Goal: Task Accomplishment & Management: Complete application form

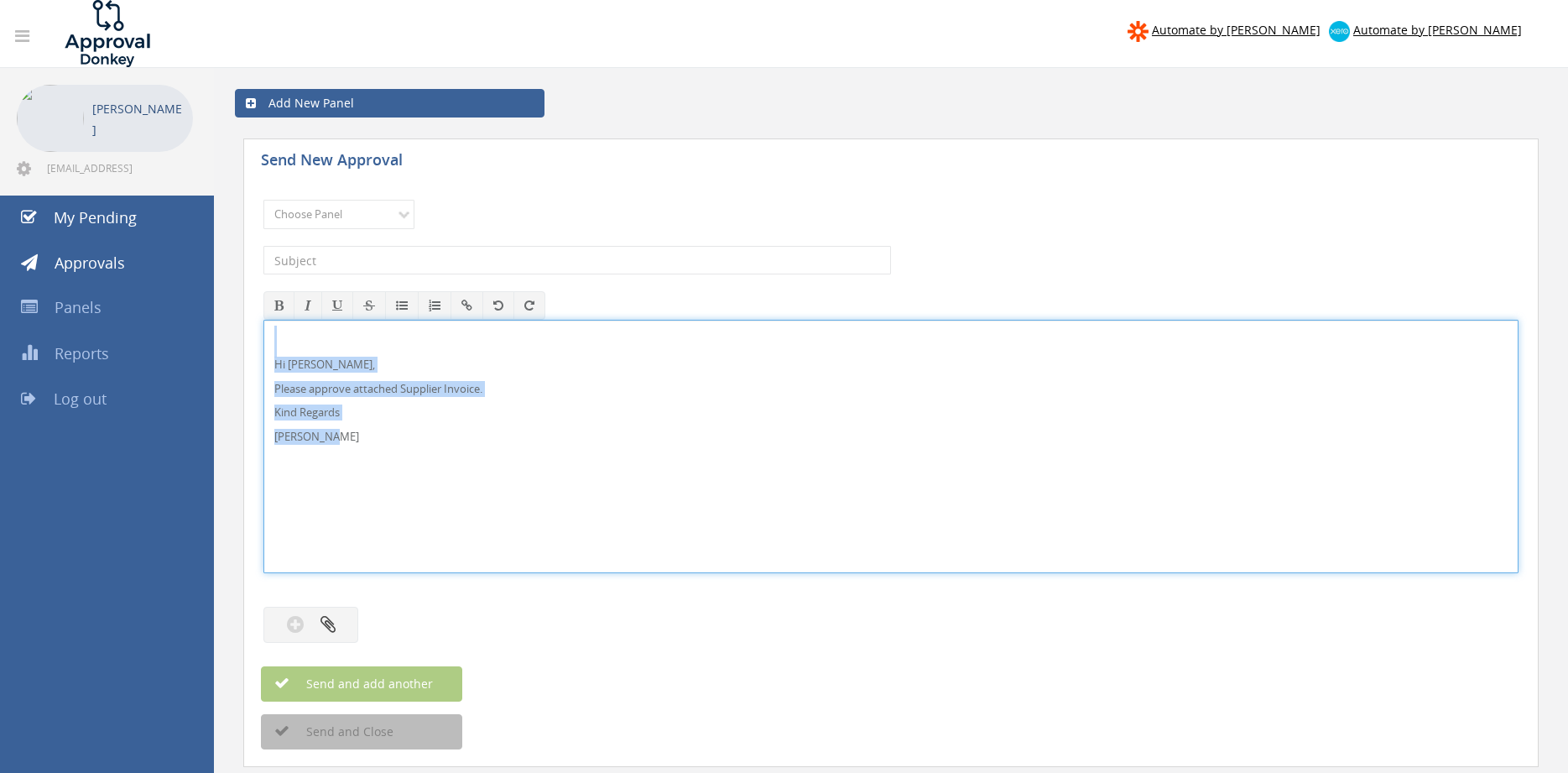
drag, startPoint x: 361, startPoint y: 447, endPoint x: 290, endPoint y: 367, distance: 107.0
click at [263, 324] on div "Hi [PERSON_NAME], Please approve attached Supplier Invoice. Kind Regards [PERSO…" at bounding box center [891, 447] width 1255 height 254
copy div "Hi [PERSON_NAME], Please approve attached Supplier Invoice. Kind Regards [PERSO…"
click at [263, 200] on select "Choose Panel Alarm Credits RG - 3 NZ Utilities Cable and SAI Global NZ Alarms-1…" at bounding box center [339, 214] width 151 height 29
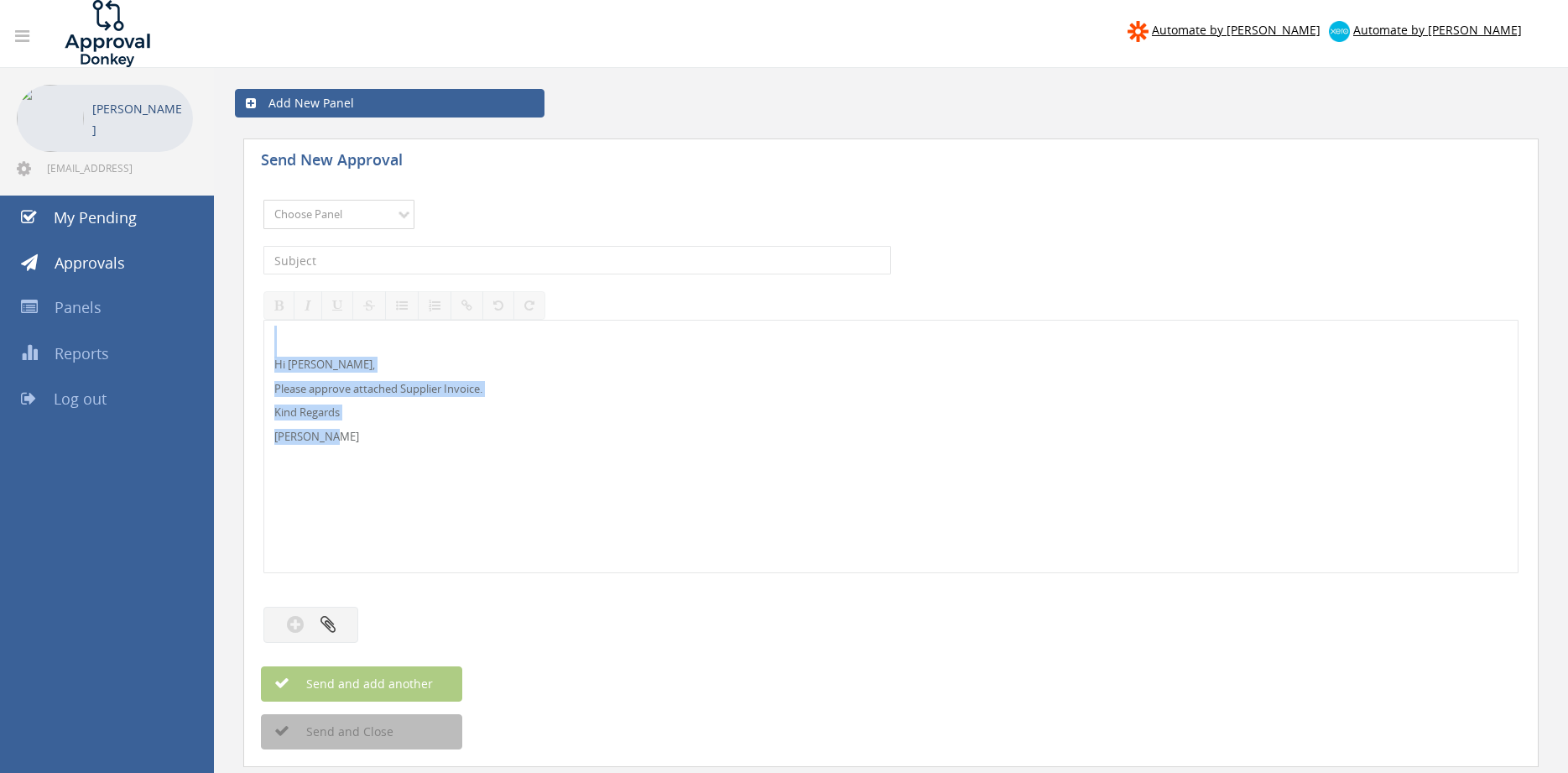
select select "9680"
click option "Alarm Suppliers - 2" at bounding box center [0, 0] width 0 height 0
click at [474, 264] on input "text" at bounding box center [577, 260] width 628 height 28
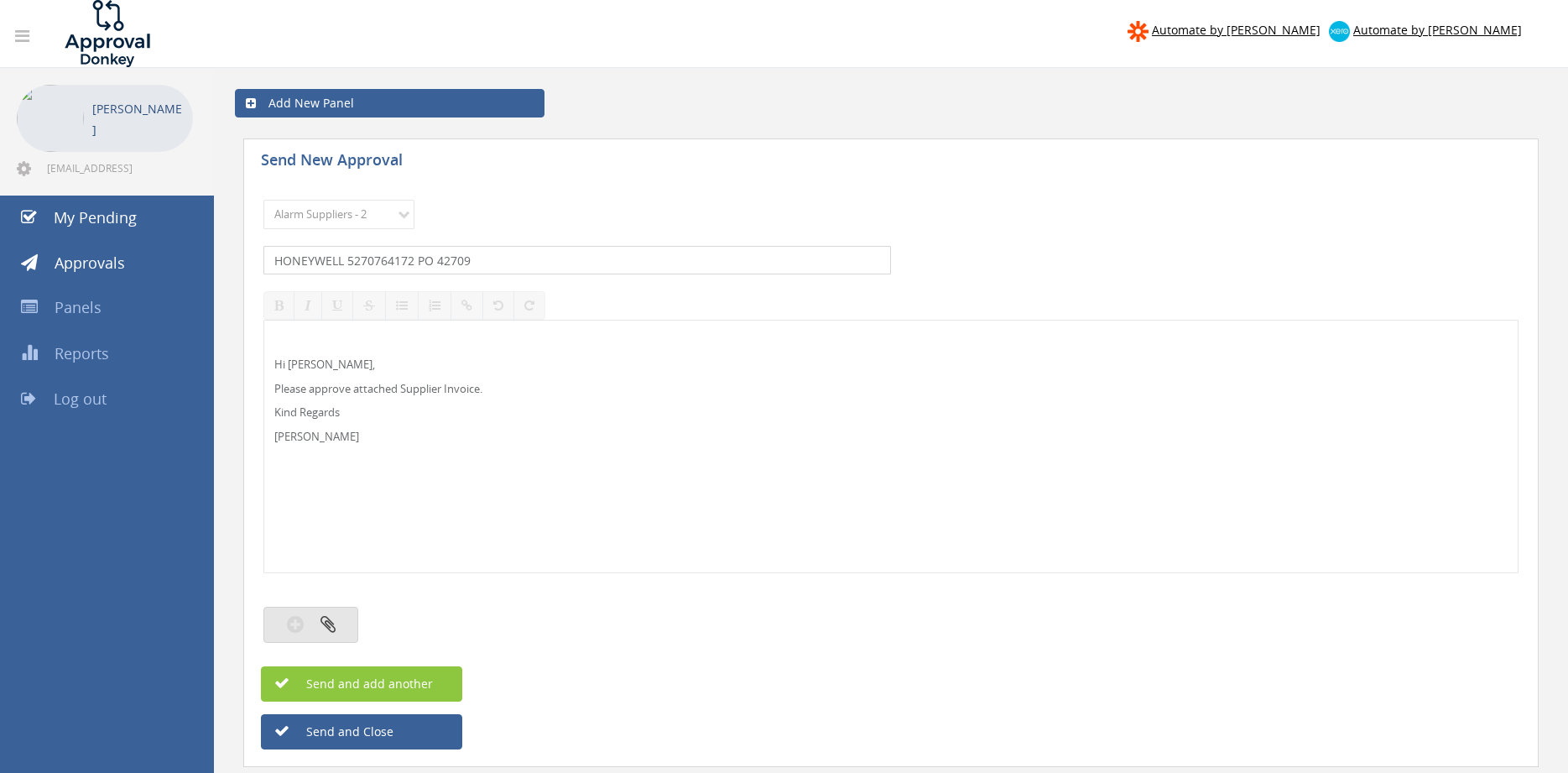
type input "HONEYWELL 5270764172 PO 42709"
click at [338, 624] on button "button" at bounding box center [311, 624] width 95 height 36
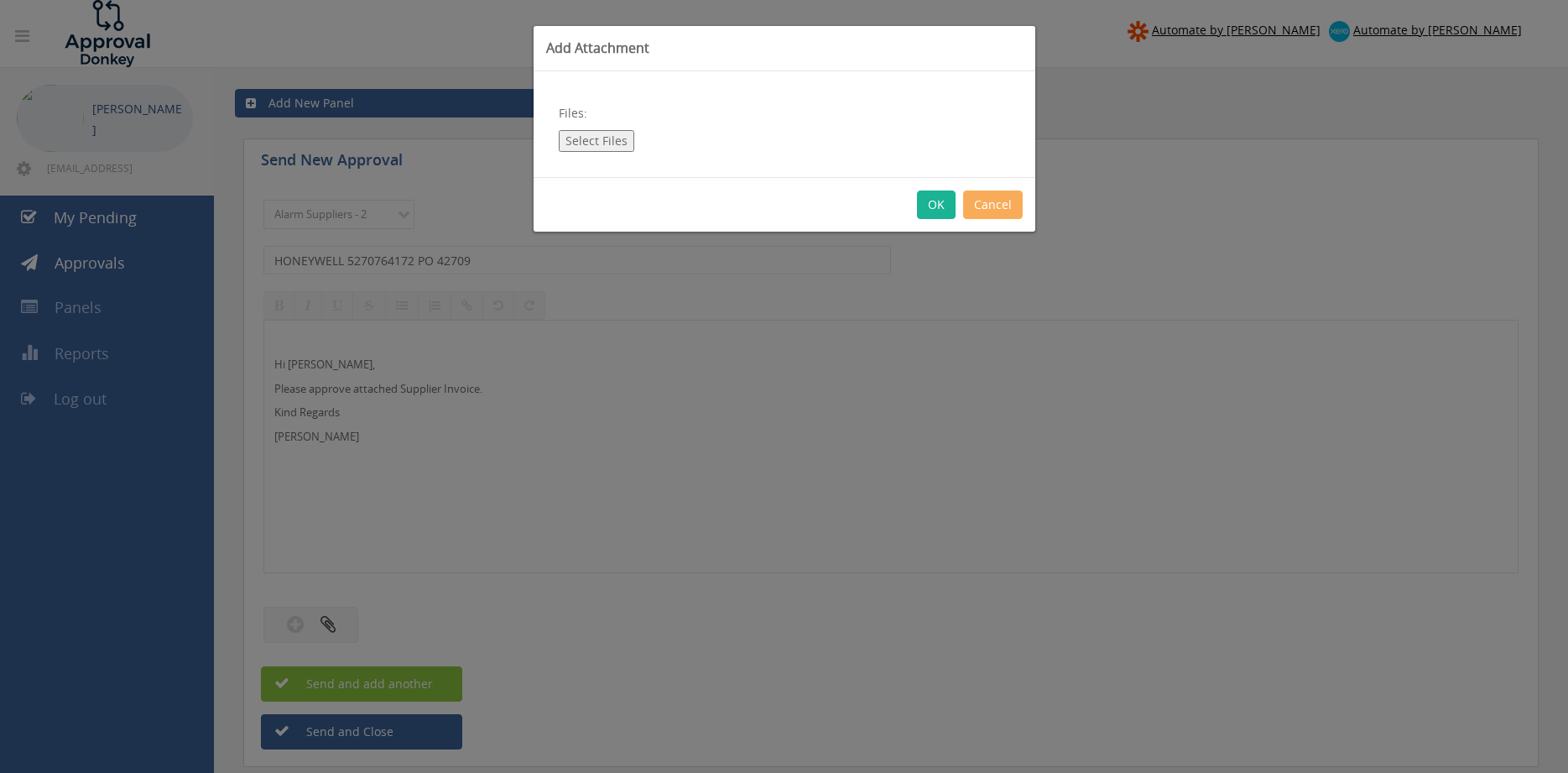
click at [610, 138] on button "Select Files" at bounding box center [597, 140] width 76 height 22
type input "C:\fakepath\HONEYWELL 5270764172 [DATE] PO 42709.pdf"
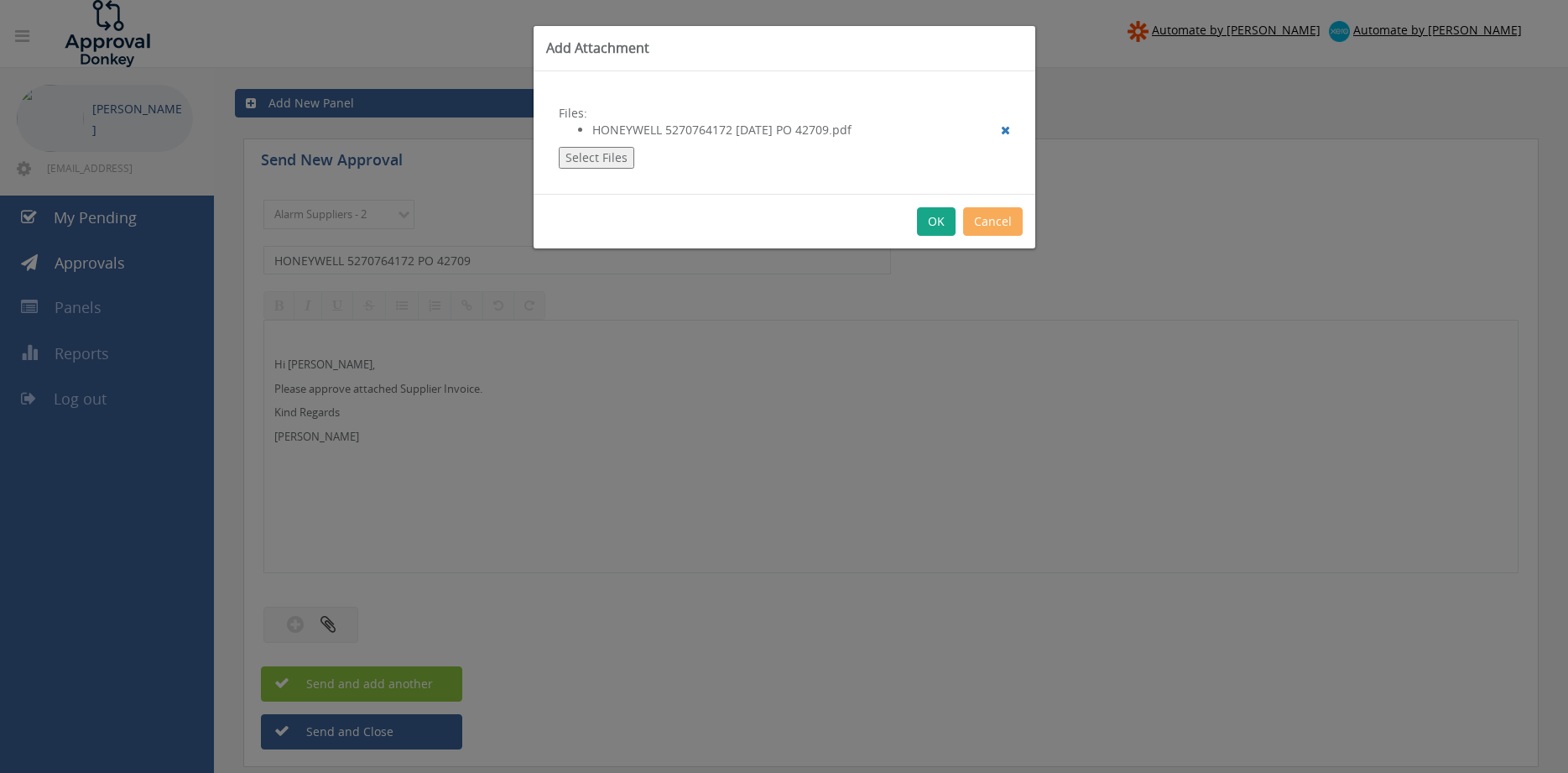
click at [938, 225] on button "OK" at bounding box center [937, 221] width 39 height 28
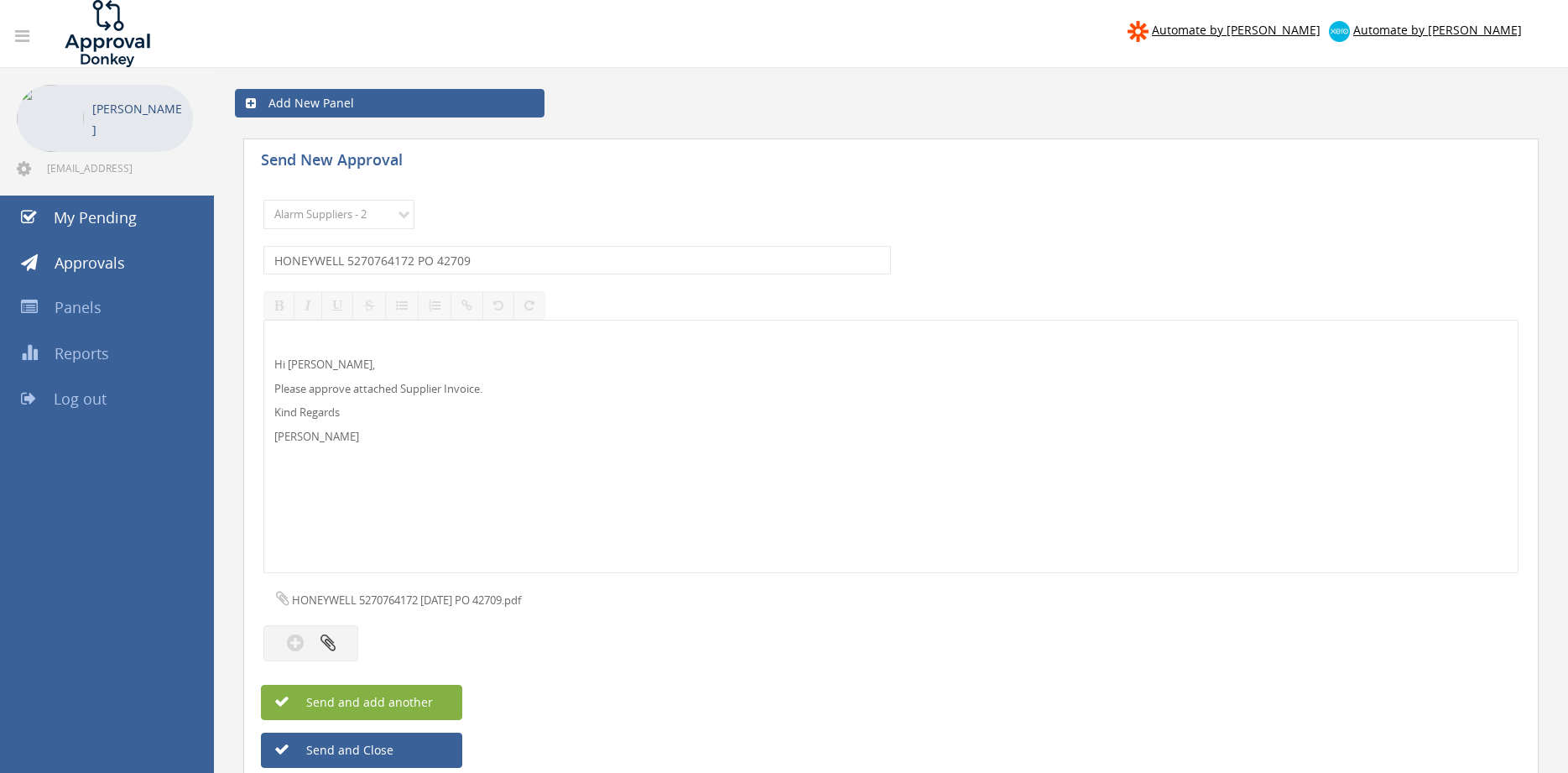
click at [403, 700] on span "Send and add another" at bounding box center [352, 701] width 163 height 15
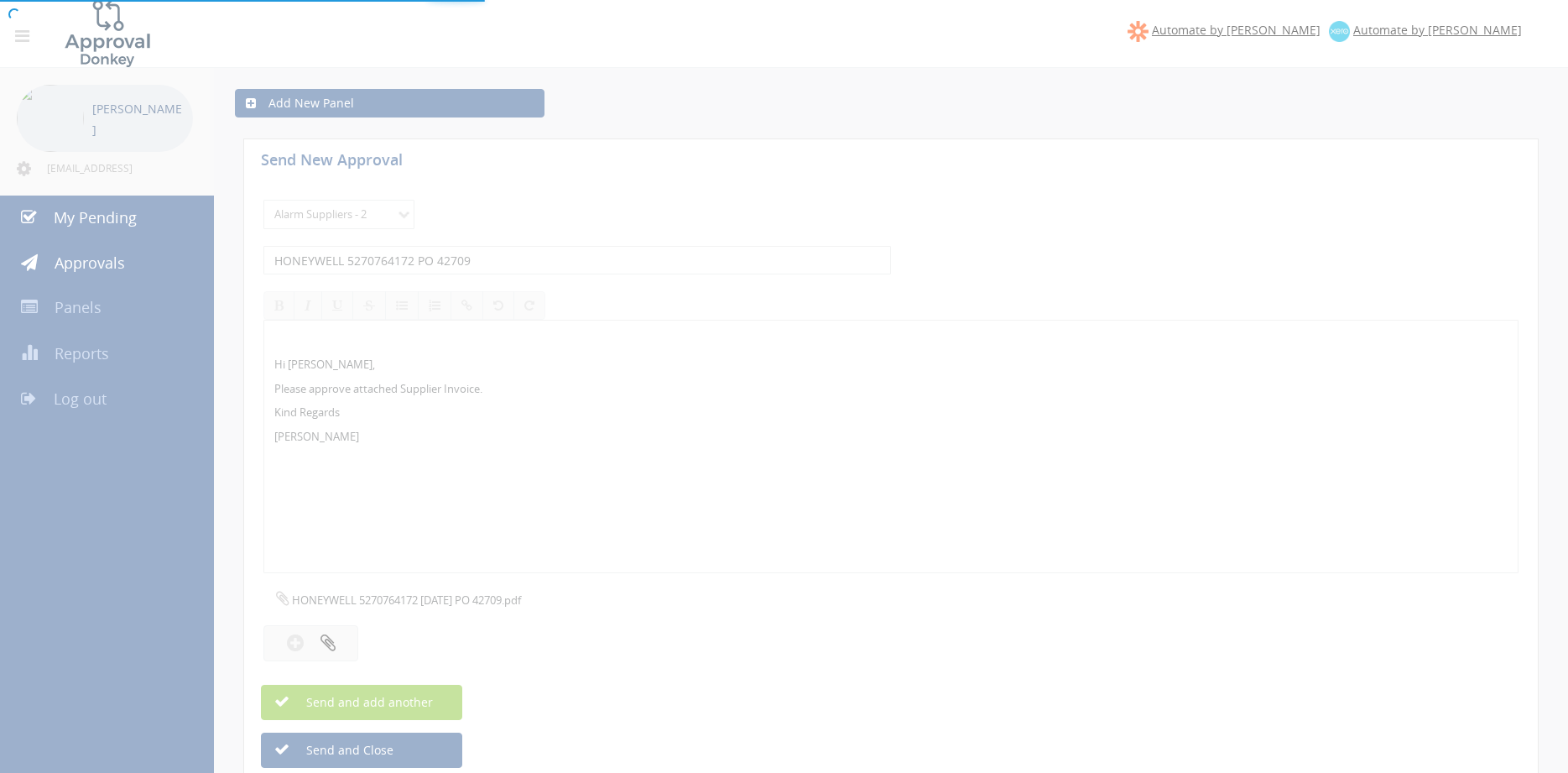
select select
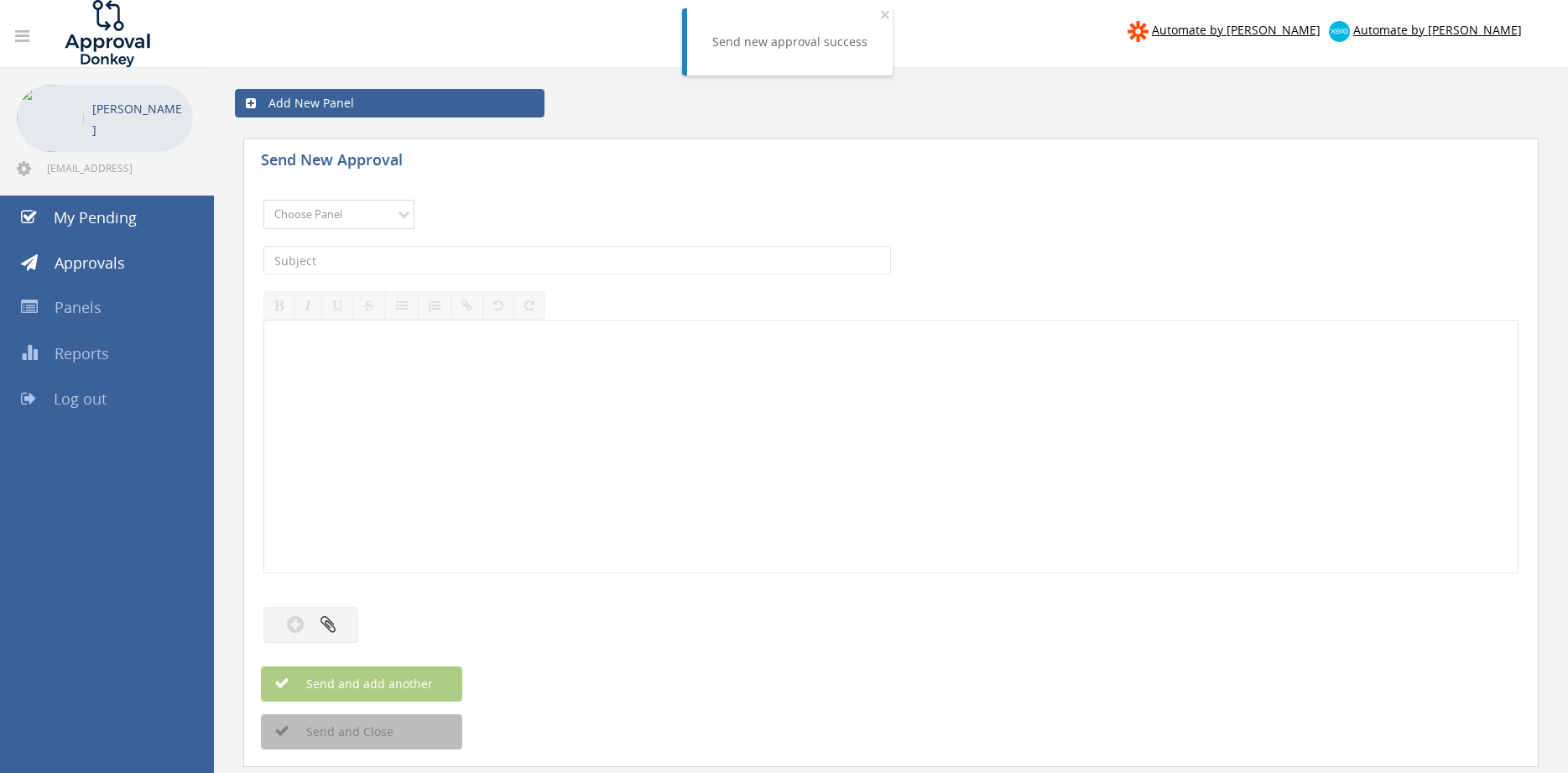
select select "9680"
click option "Alarm Suppliers - 2" at bounding box center [0, 0] width 0 height 0
click at [531, 265] on input "text" at bounding box center [577, 260] width 628 height 28
type input "HONEYWELL 5270764169 PO 42681"
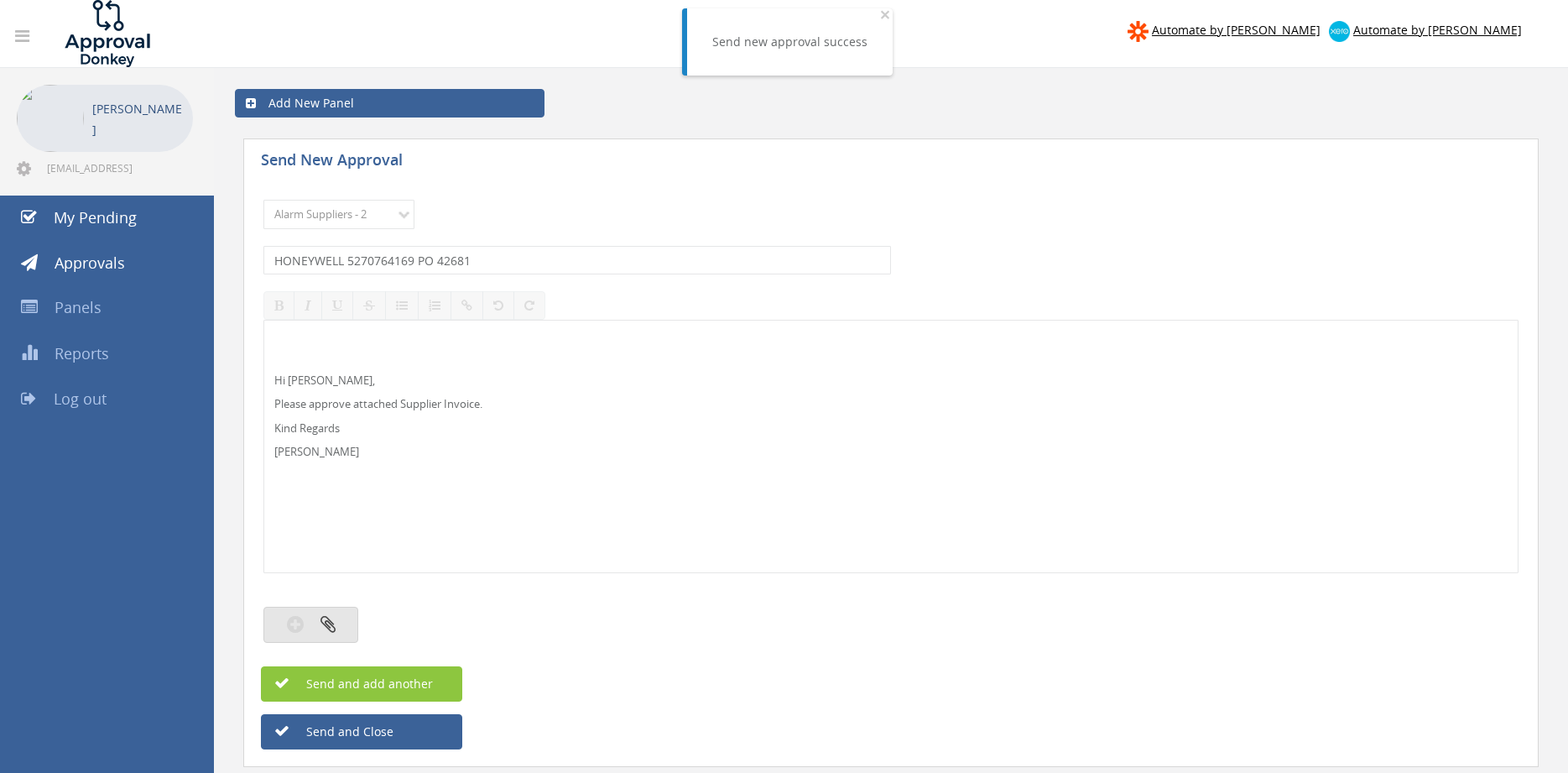
click at [336, 625] on button "button" at bounding box center [311, 624] width 95 height 36
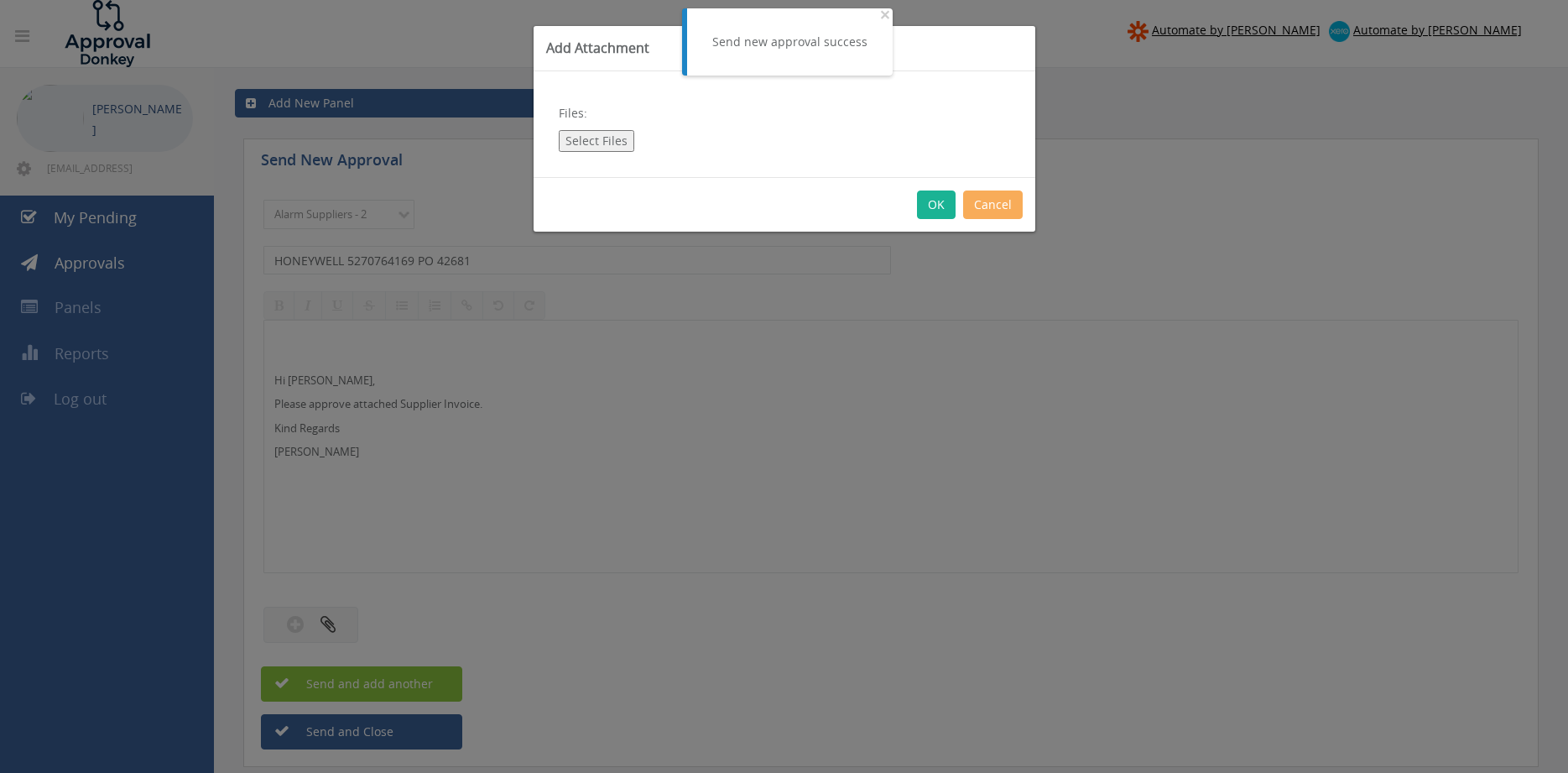
click at [616, 139] on button "Select Files" at bounding box center [597, 140] width 76 height 22
type input "C:\fakepath\HONEYWELL 5270764169 [DATE] PO 42681.pdf"
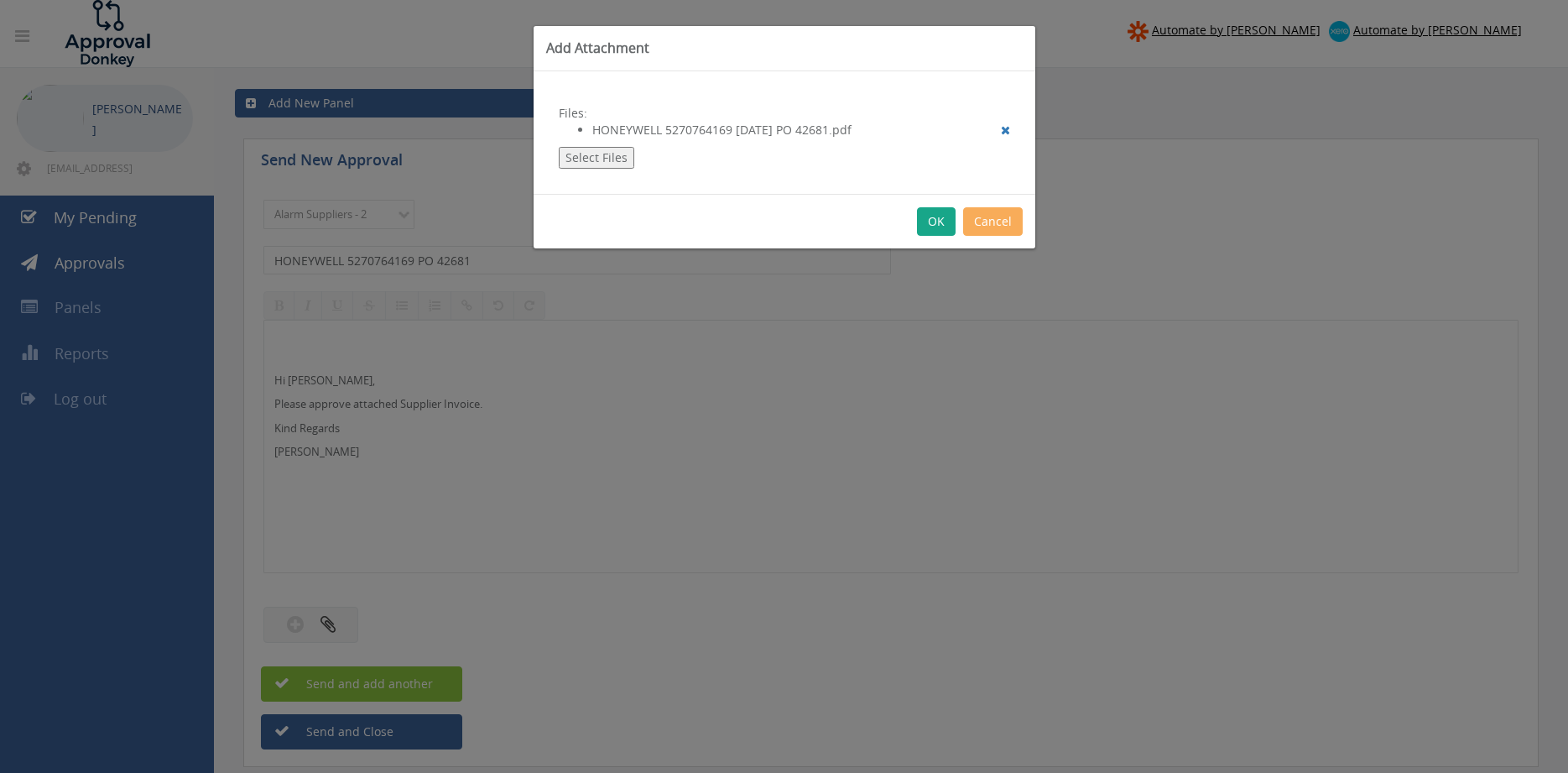
click at [934, 226] on button "OK" at bounding box center [937, 221] width 39 height 28
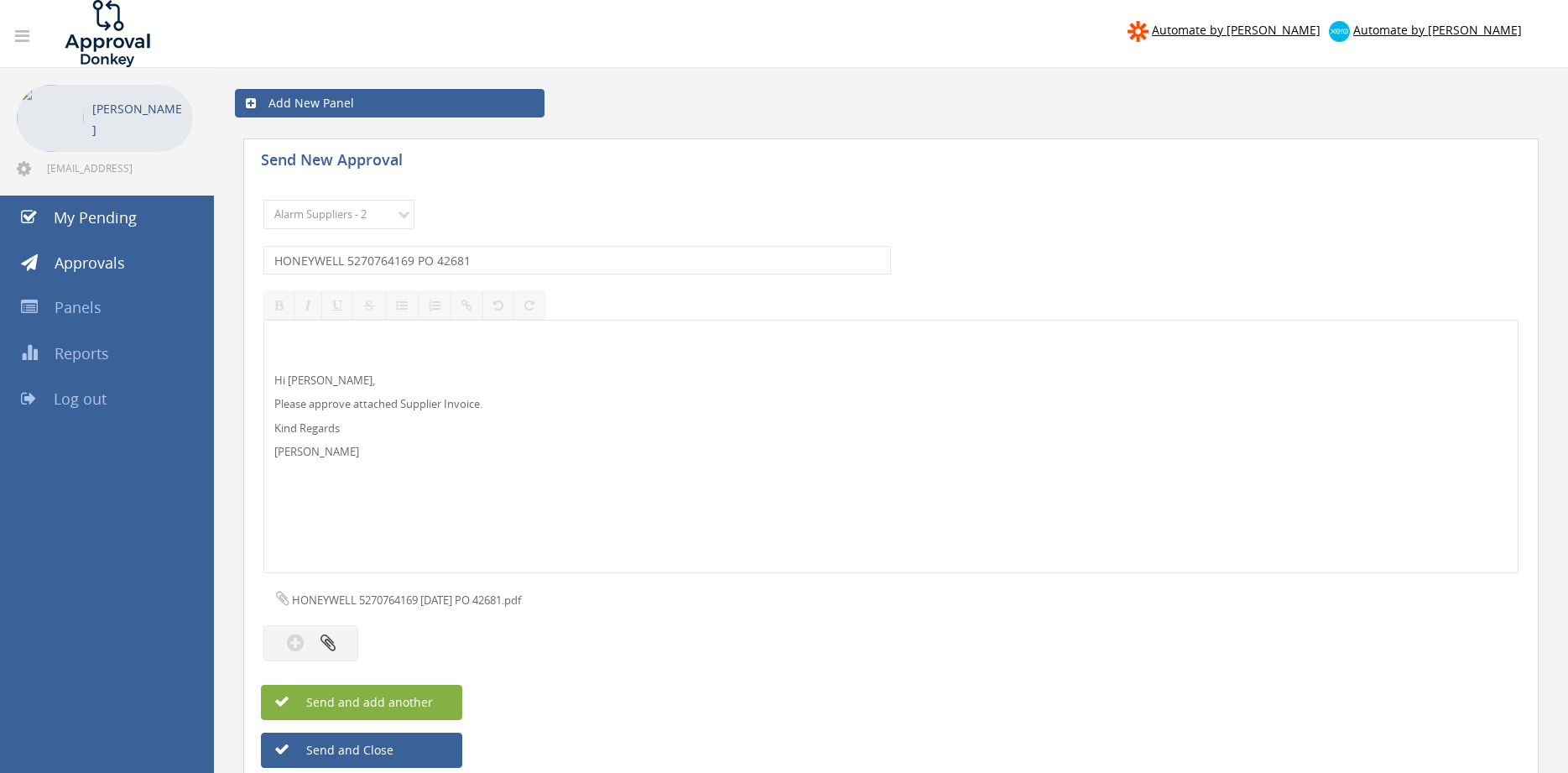
click at [446, 693] on button "Send and add another" at bounding box center [361, 702] width 201 height 35
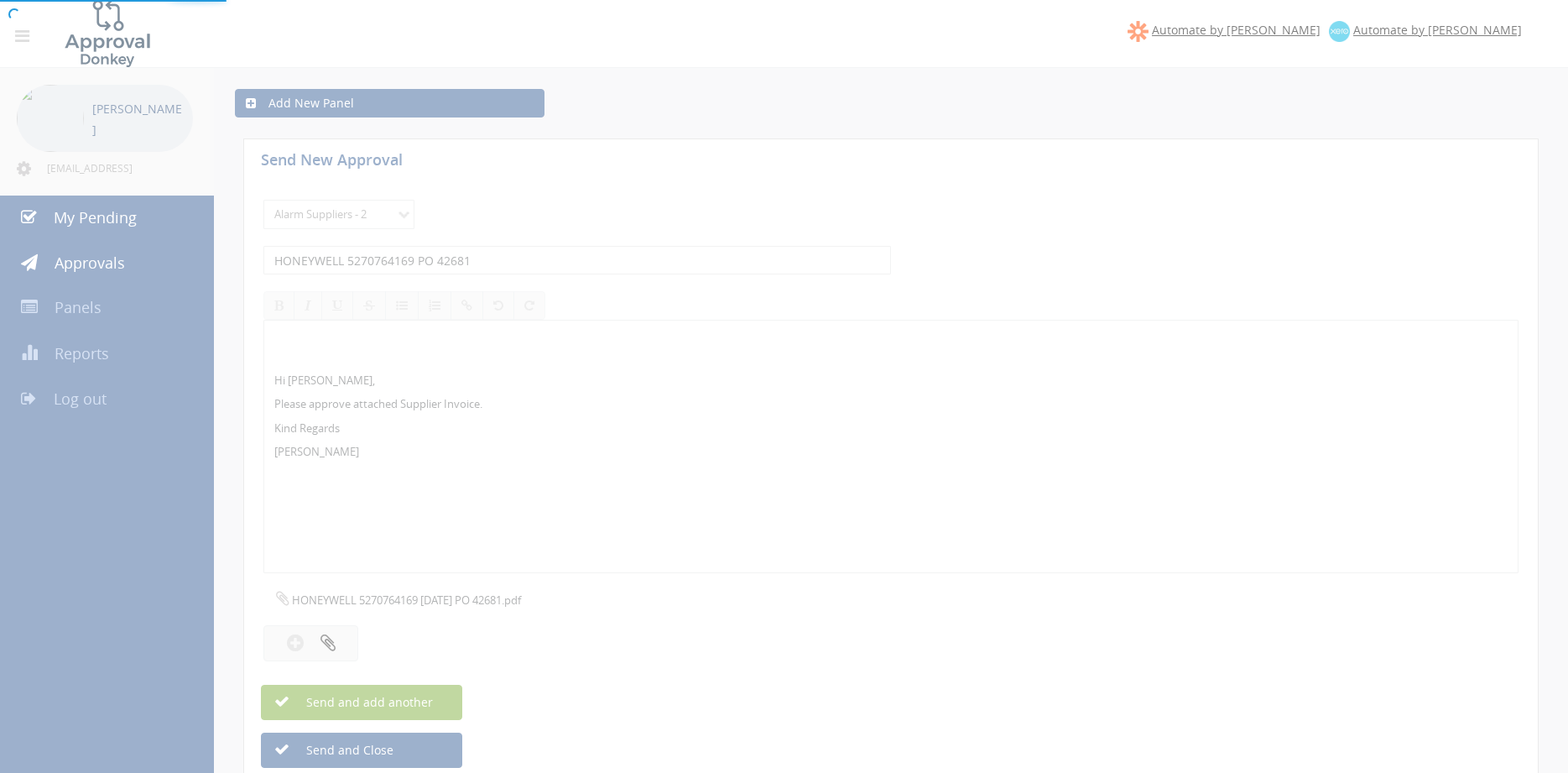
select select
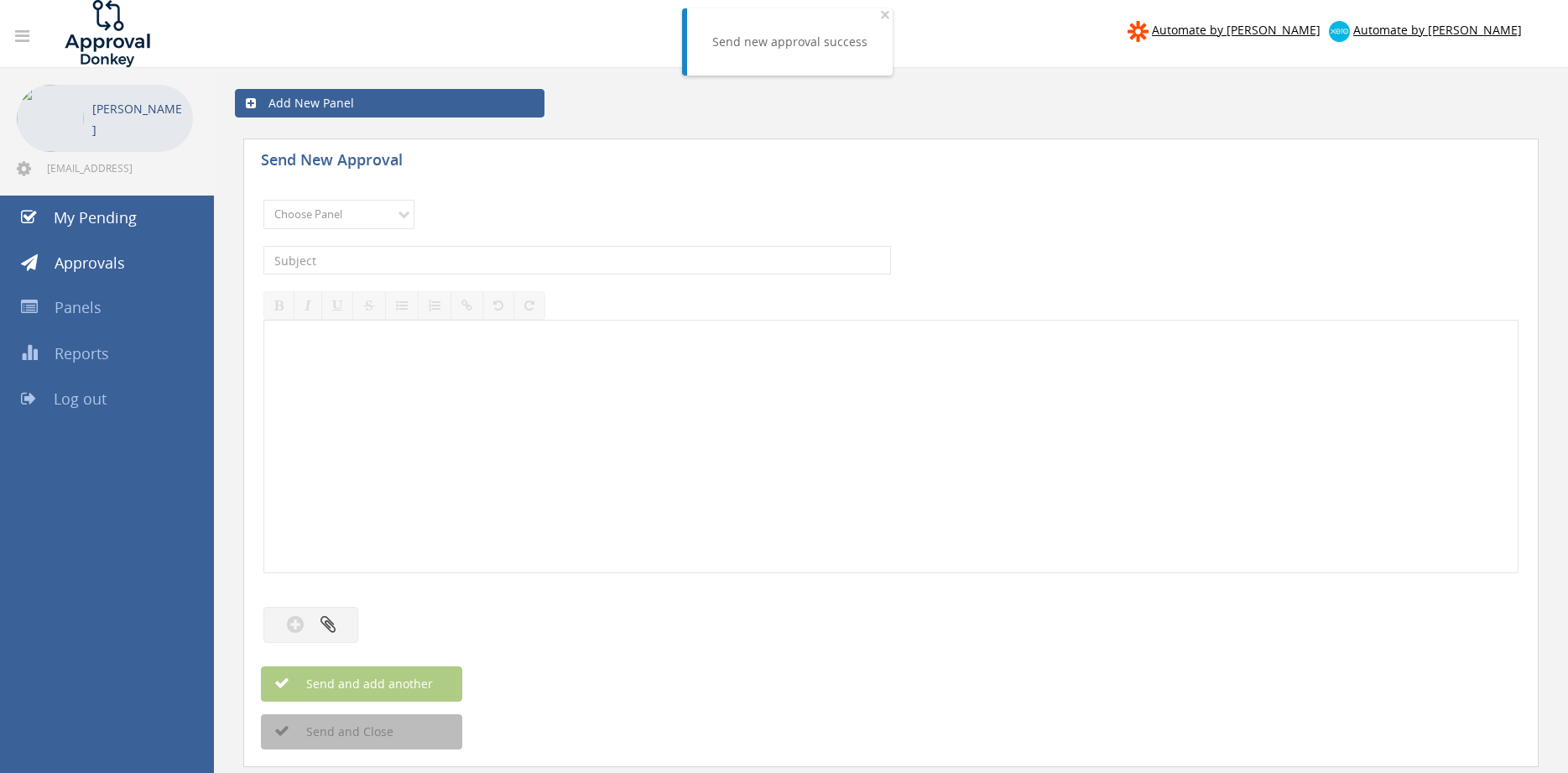
click at [357, 198] on div "Choose Panel Alarm Credits RG - 3 NZ Utilities Cable and SAI Global NZ Alarms-1…" at bounding box center [891, 215] width 1255 height 46
click at [263, 200] on select "Choose Panel Alarm Credits RG - 3 NZ Utilities Cable and SAI Global NZ Alarms-1…" at bounding box center [339, 214] width 151 height 29
select select "9680"
click option "Alarm Suppliers - 2" at bounding box center [0, 0] width 0 height 0
click at [455, 266] on input "text" at bounding box center [577, 260] width 628 height 28
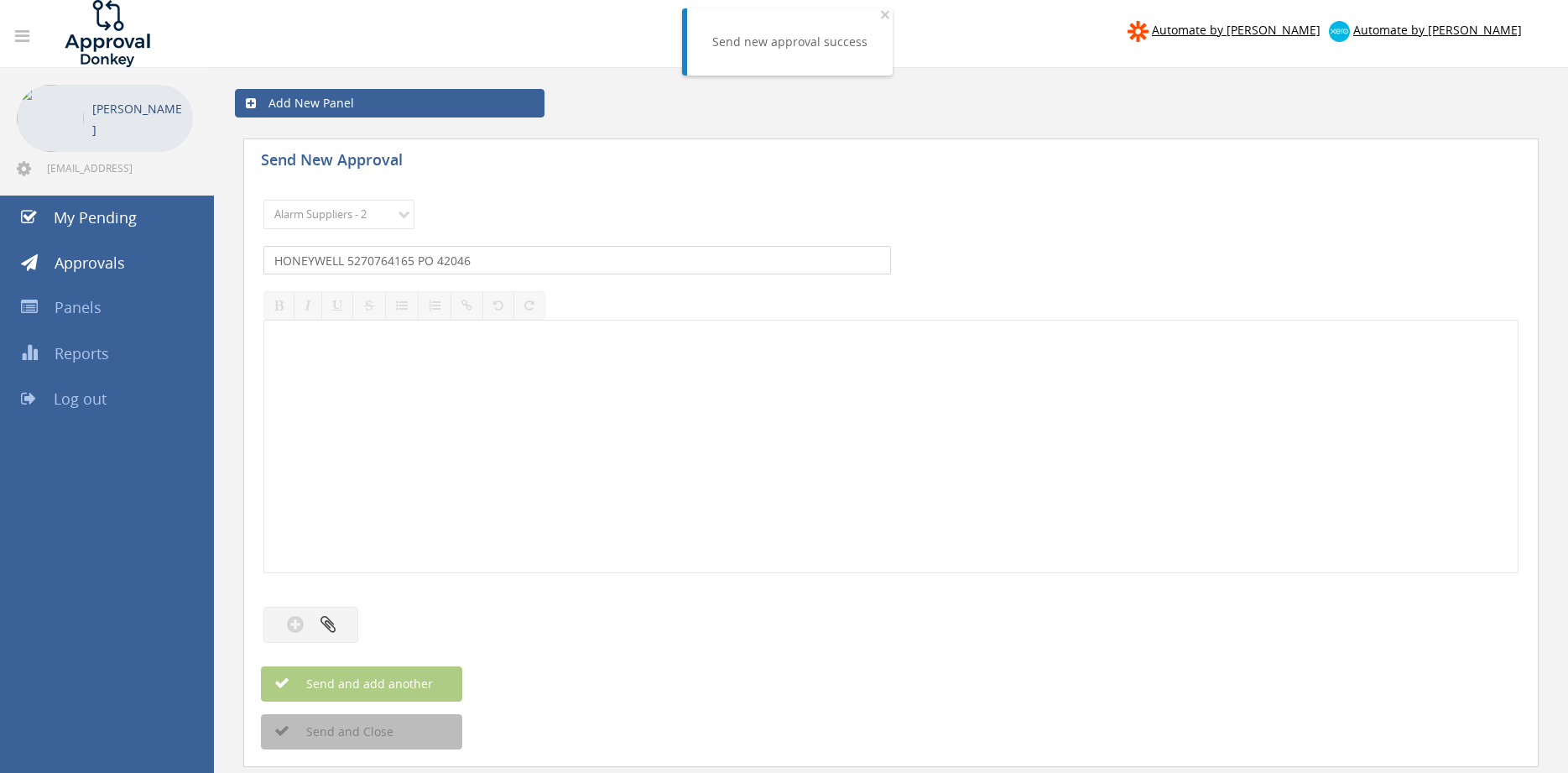
type input "HONEYWELL 5270764165 PO 42046"
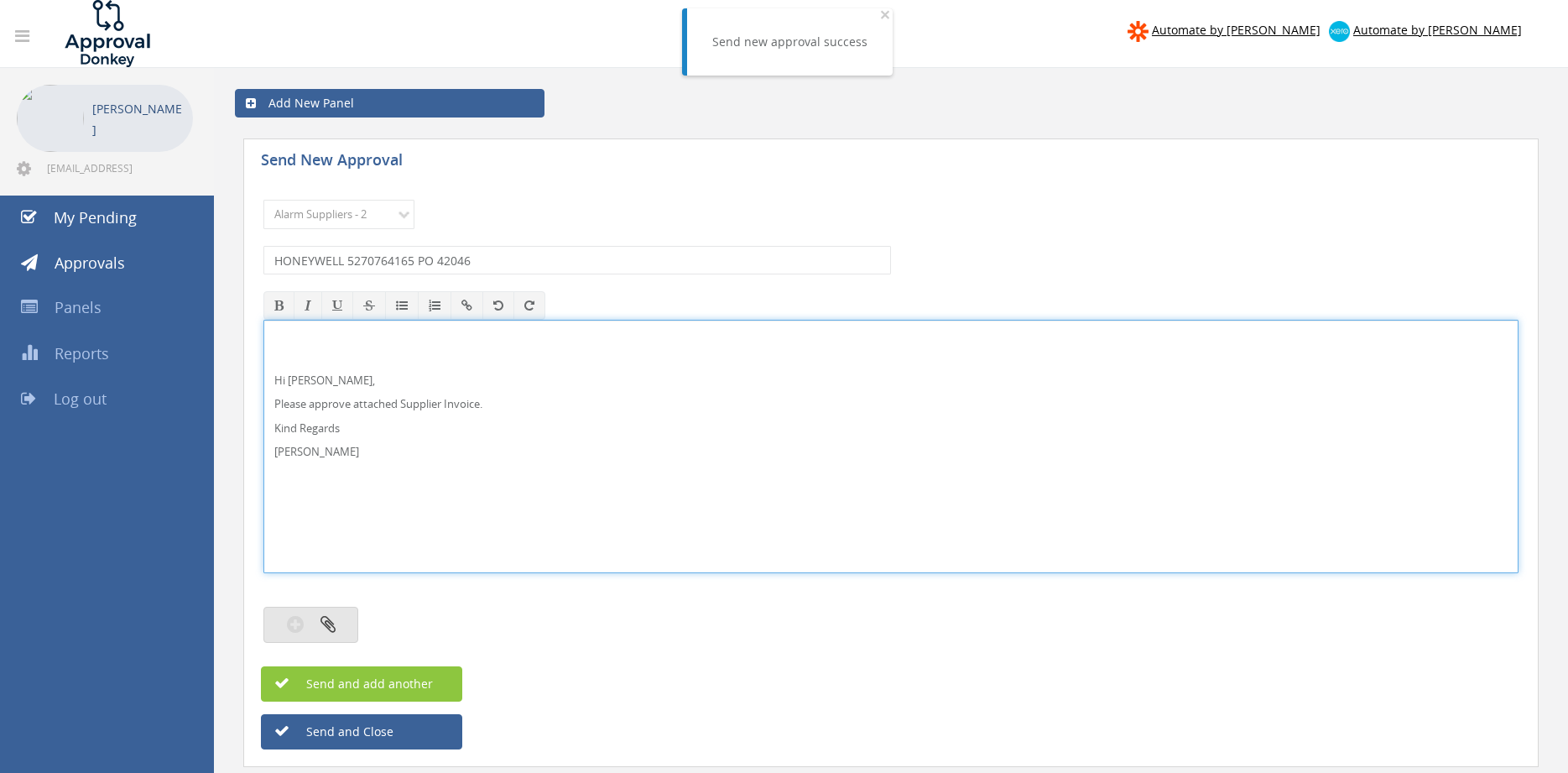
click at [341, 629] on button "button" at bounding box center [311, 624] width 95 height 36
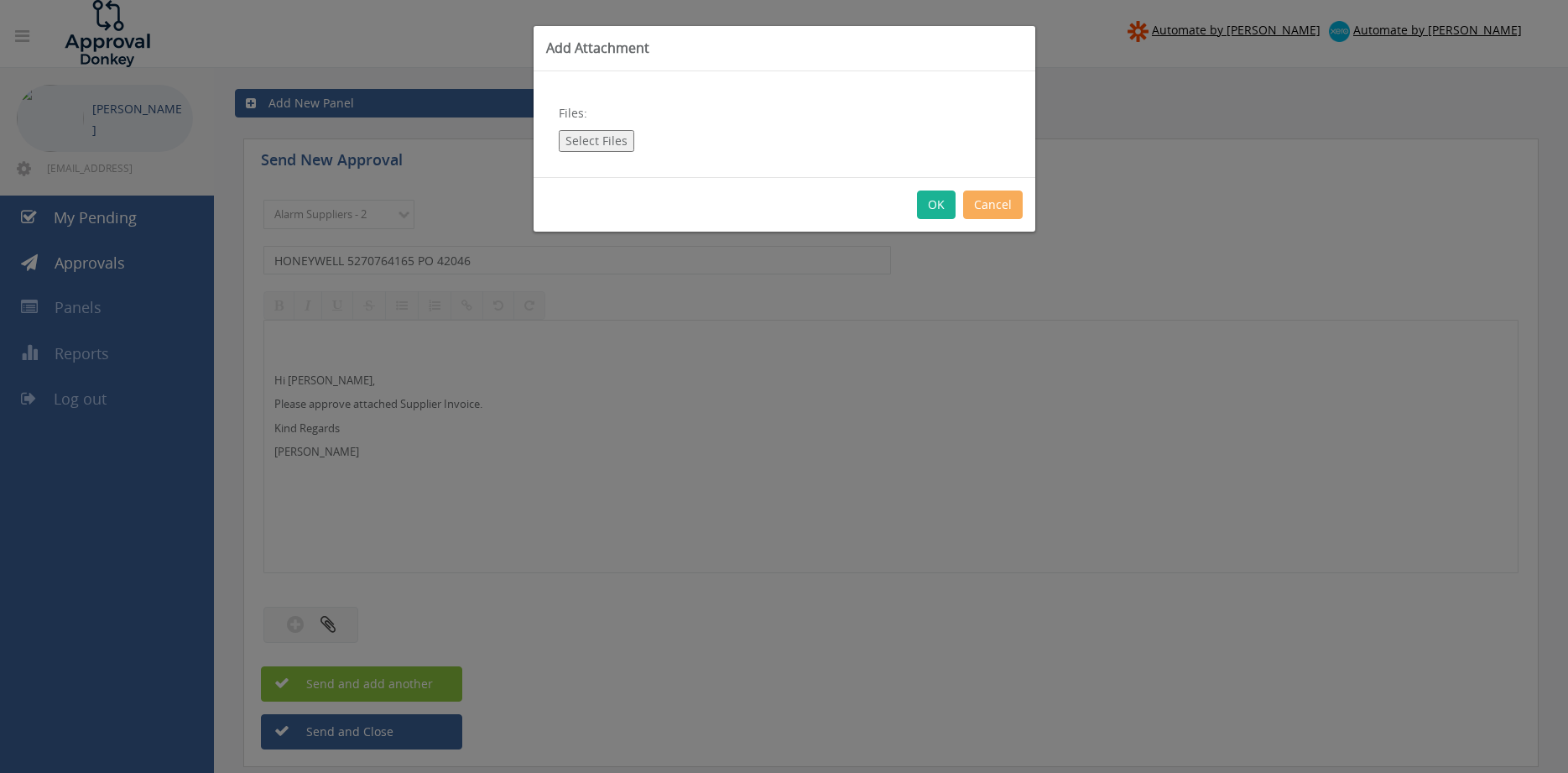
click at [612, 139] on button "Select Files" at bounding box center [597, 140] width 76 height 22
type input "C:\fakepath\HONEYWELL 5270764165 [DATE] PO 42046.pdf"
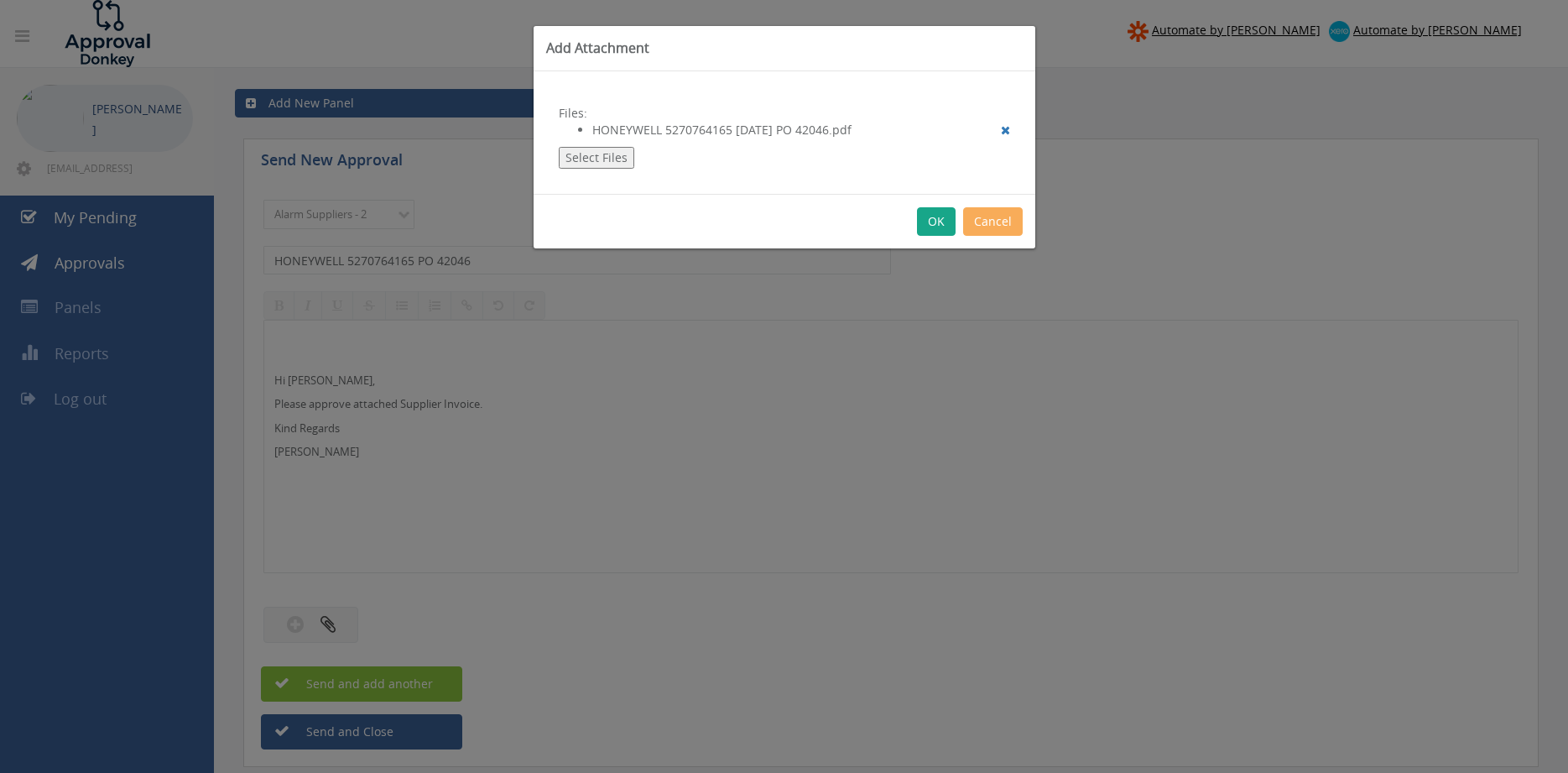
click at [933, 218] on button "OK" at bounding box center [937, 221] width 39 height 28
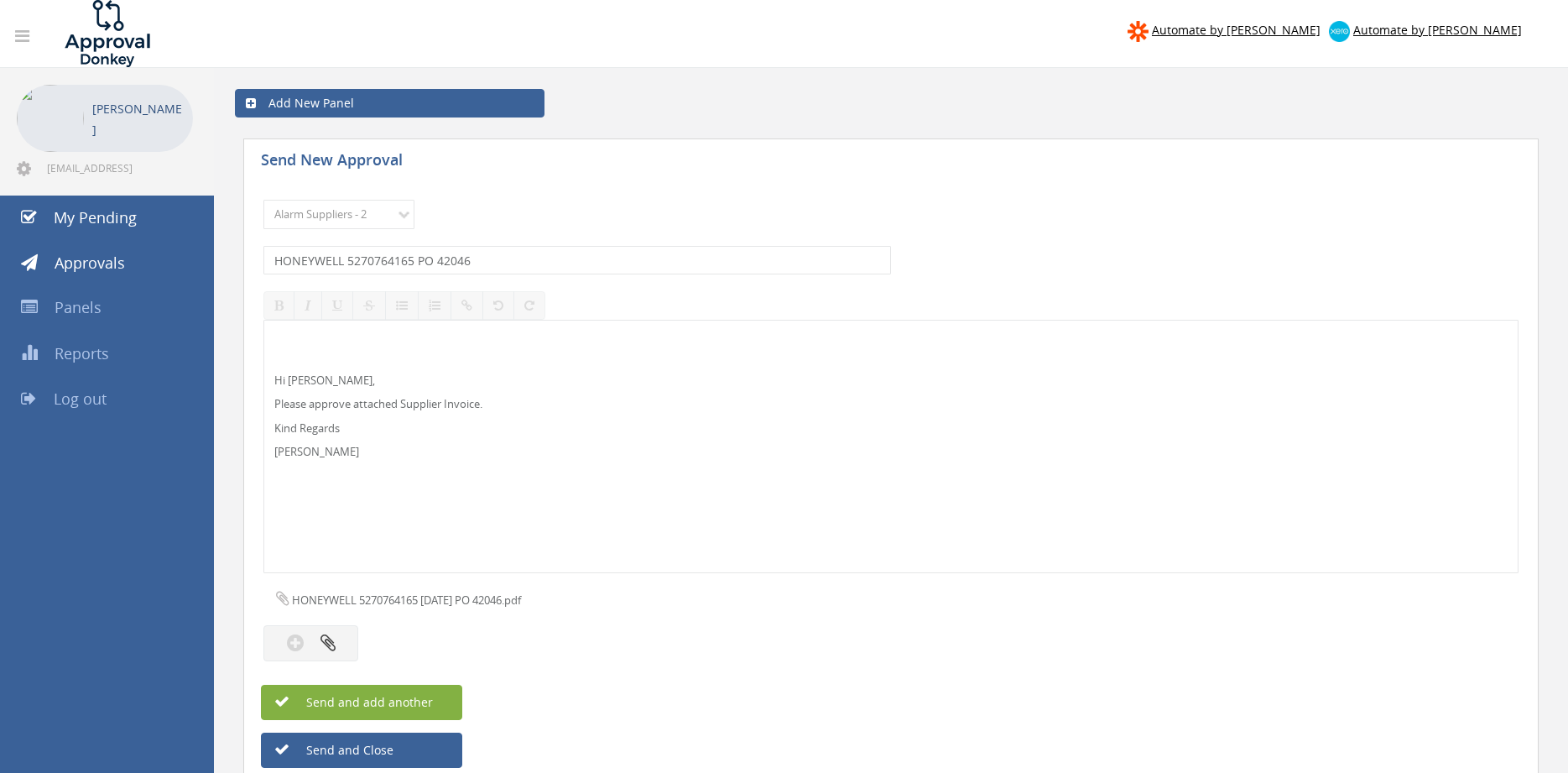
click at [436, 695] on button "Send and add another" at bounding box center [361, 702] width 201 height 35
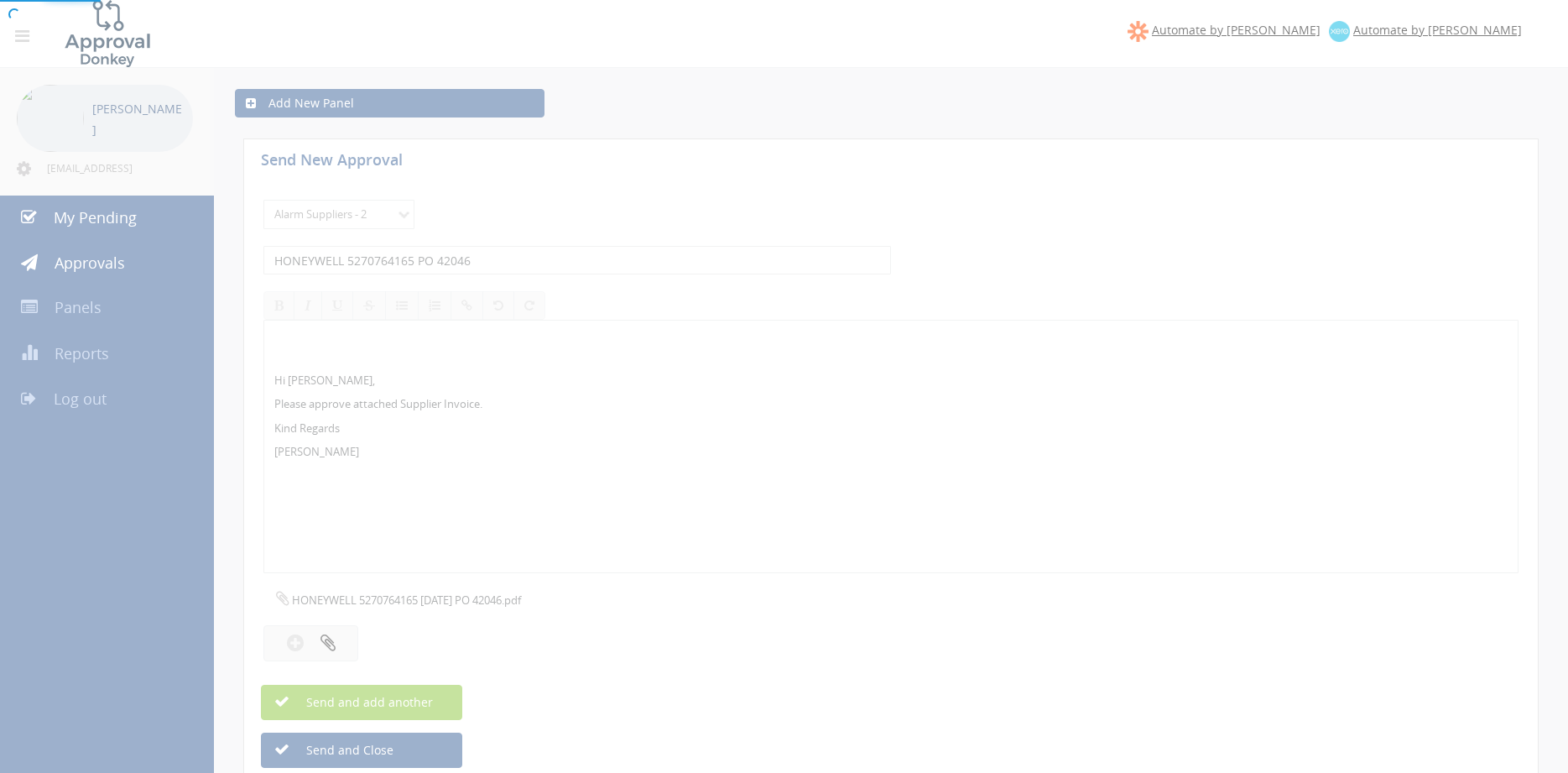
select select
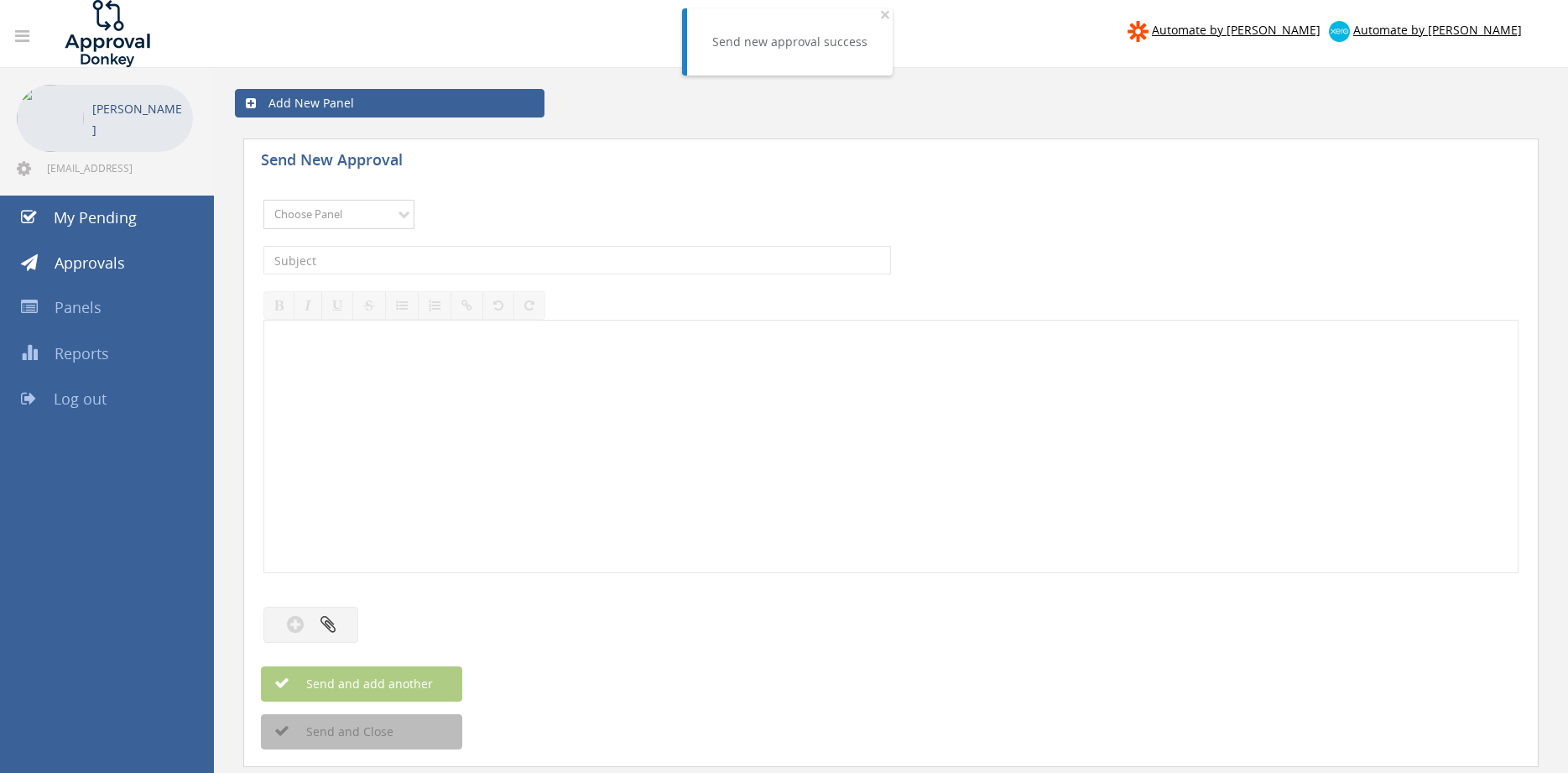
select select "9680"
click option "Alarm Suppliers - 2" at bounding box center [0, 0] width 0 height 0
click at [460, 261] on input "text" at bounding box center [577, 260] width 628 height 28
type input "HONEYWELL 5270748425 PO 43149"
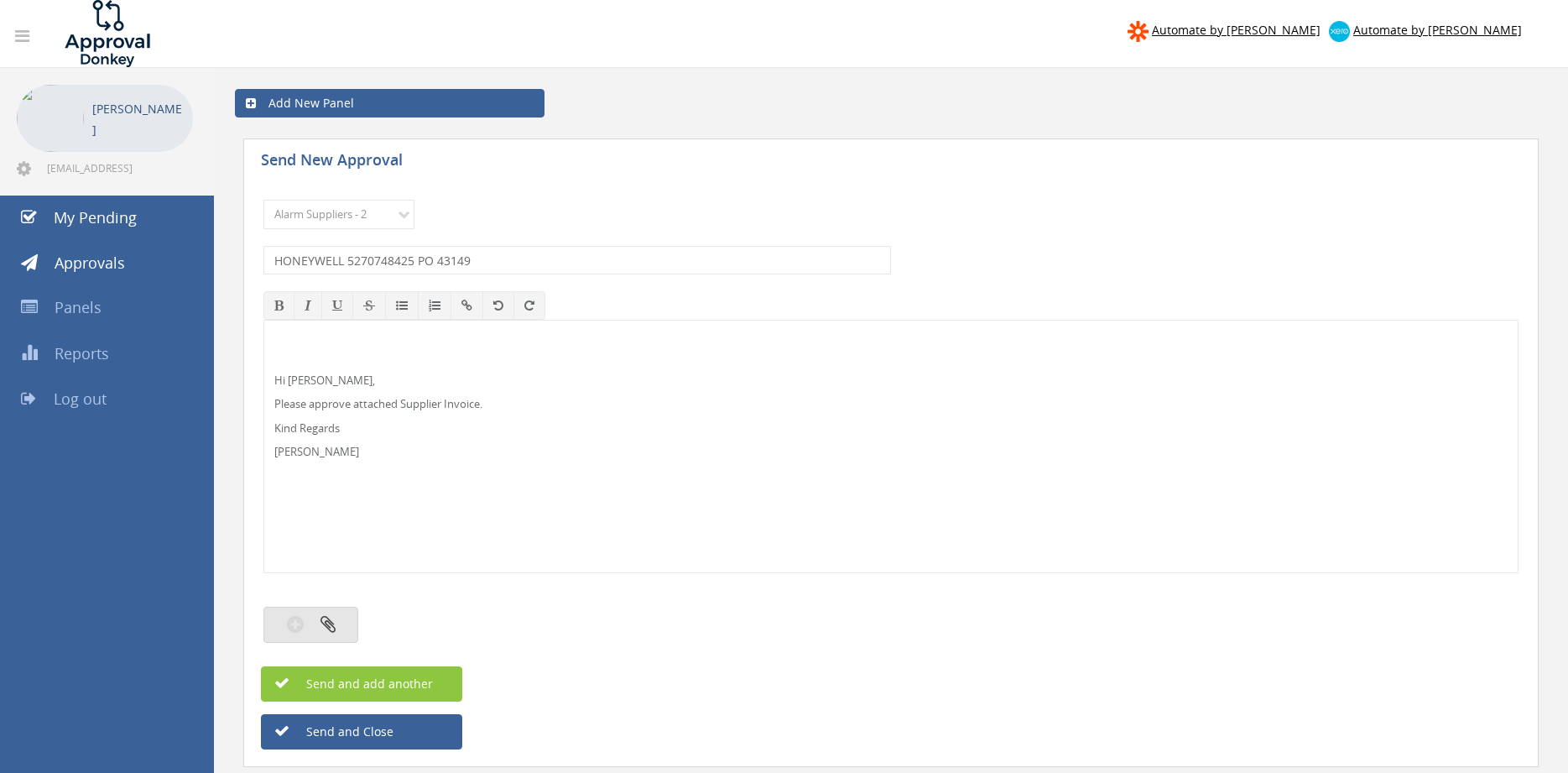
click at [332, 626] on icon "button" at bounding box center [328, 624] width 15 height 19
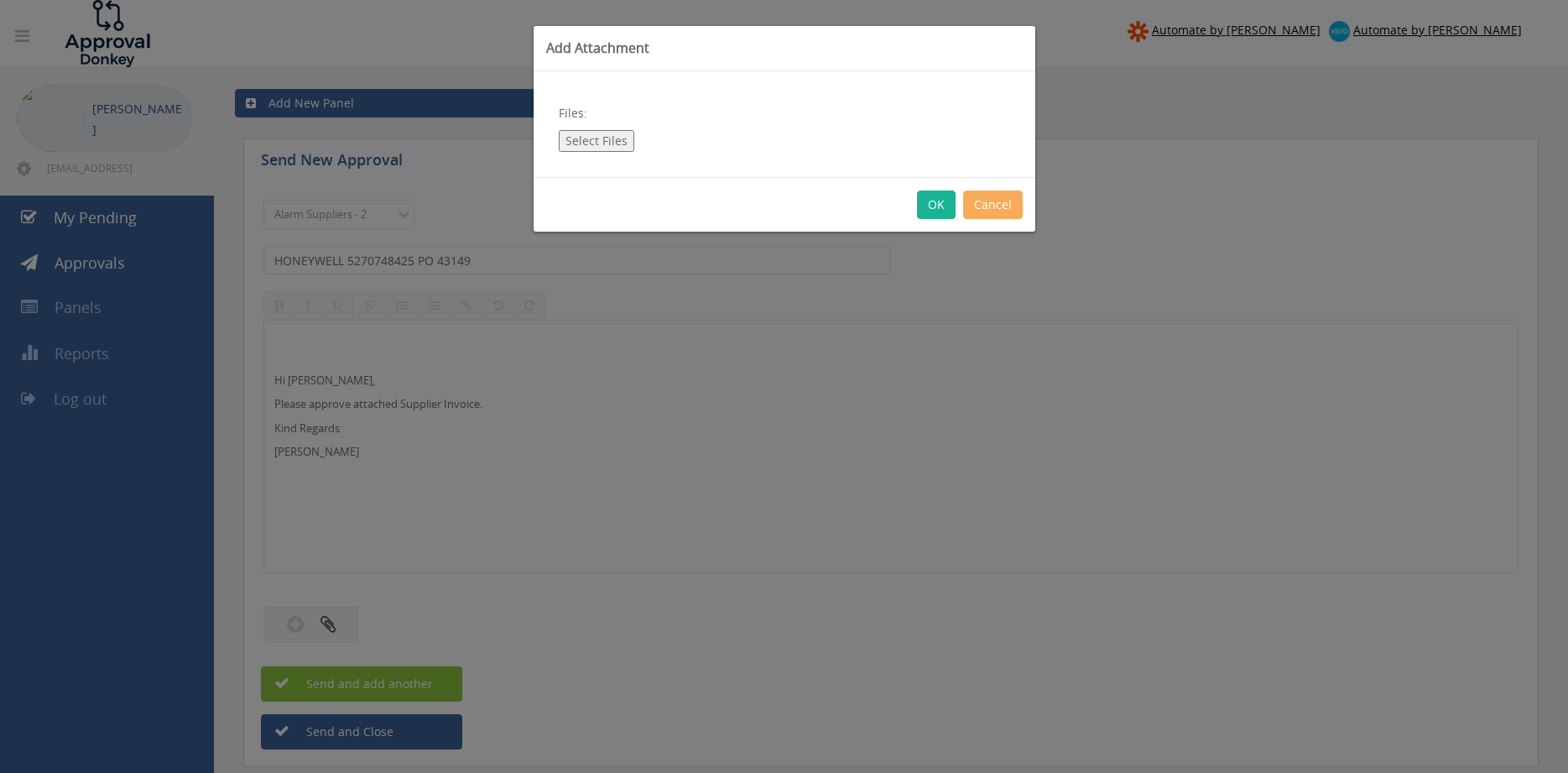
click at [600, 139] on button "Select Files" at bounding box center [597, 140] width 76 height 22
type input "C:\fakepath\HONEYWELL 5270748425 [DATE] PO 43149.pdf"
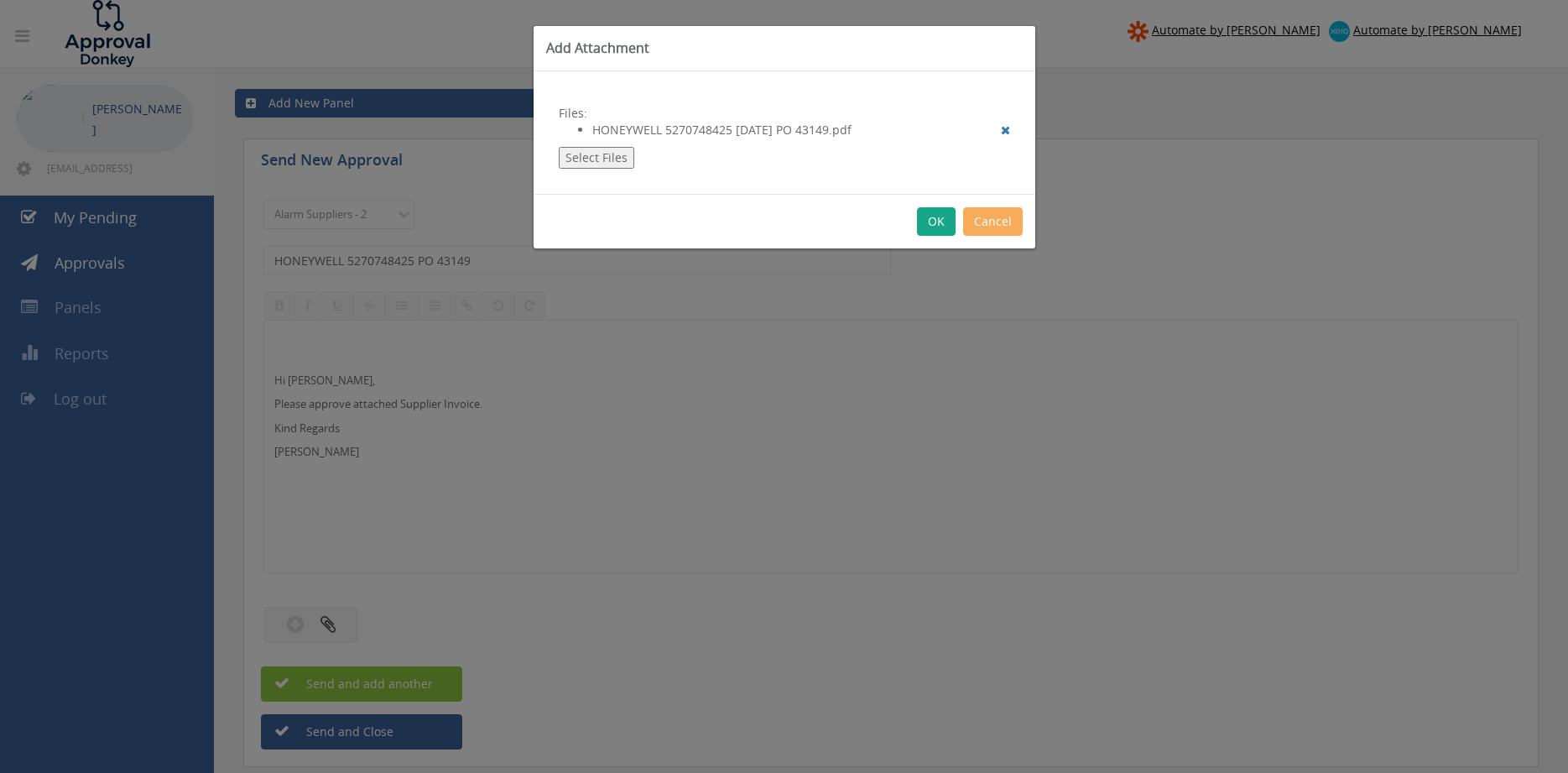
click at [933, 228] on button "OK" at bounding box center [937, 221] width 39 height 28
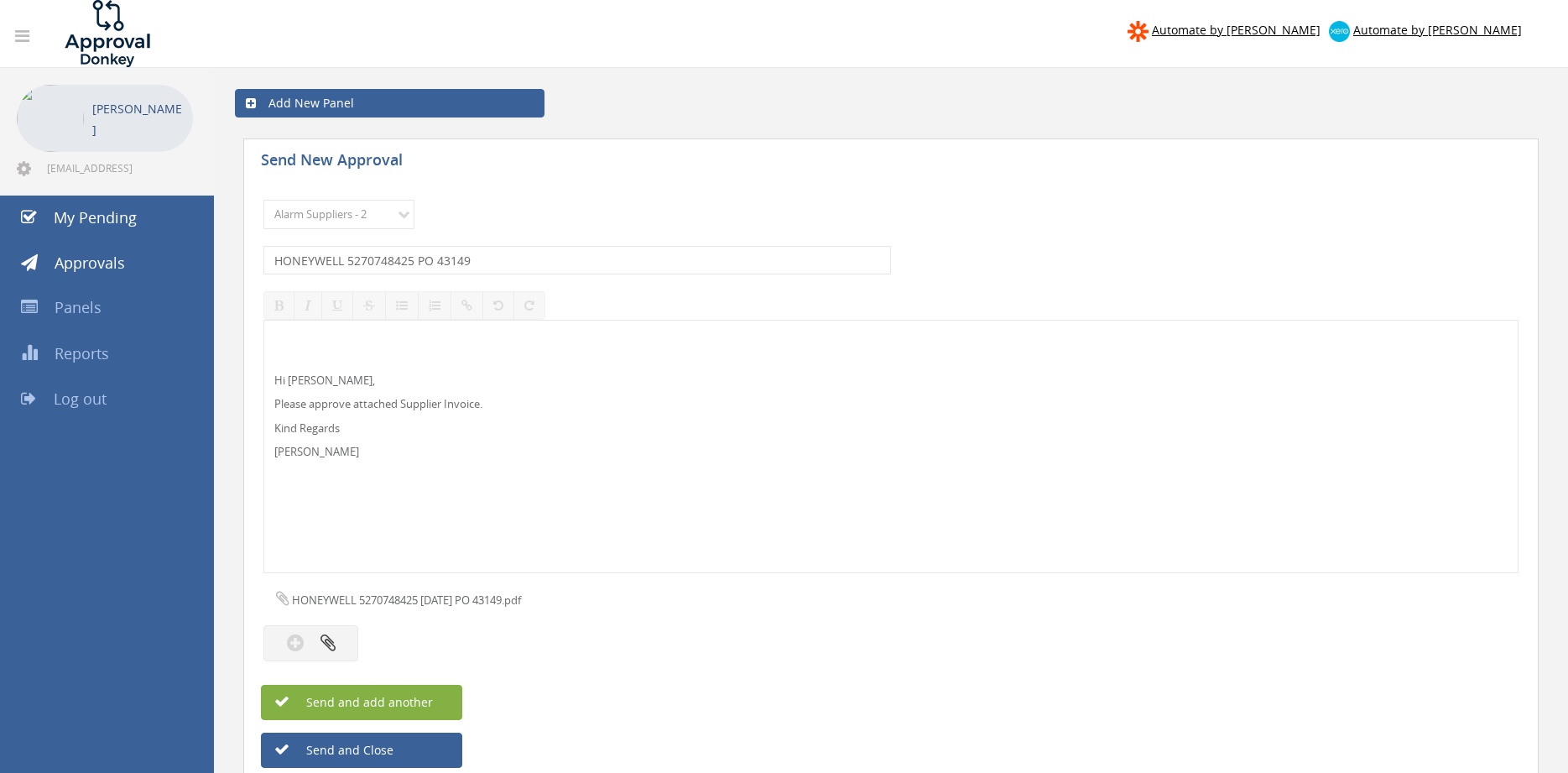
click at [435, 699] on button "Send and add another" at bounding box center [361, 702] width 201 height 35
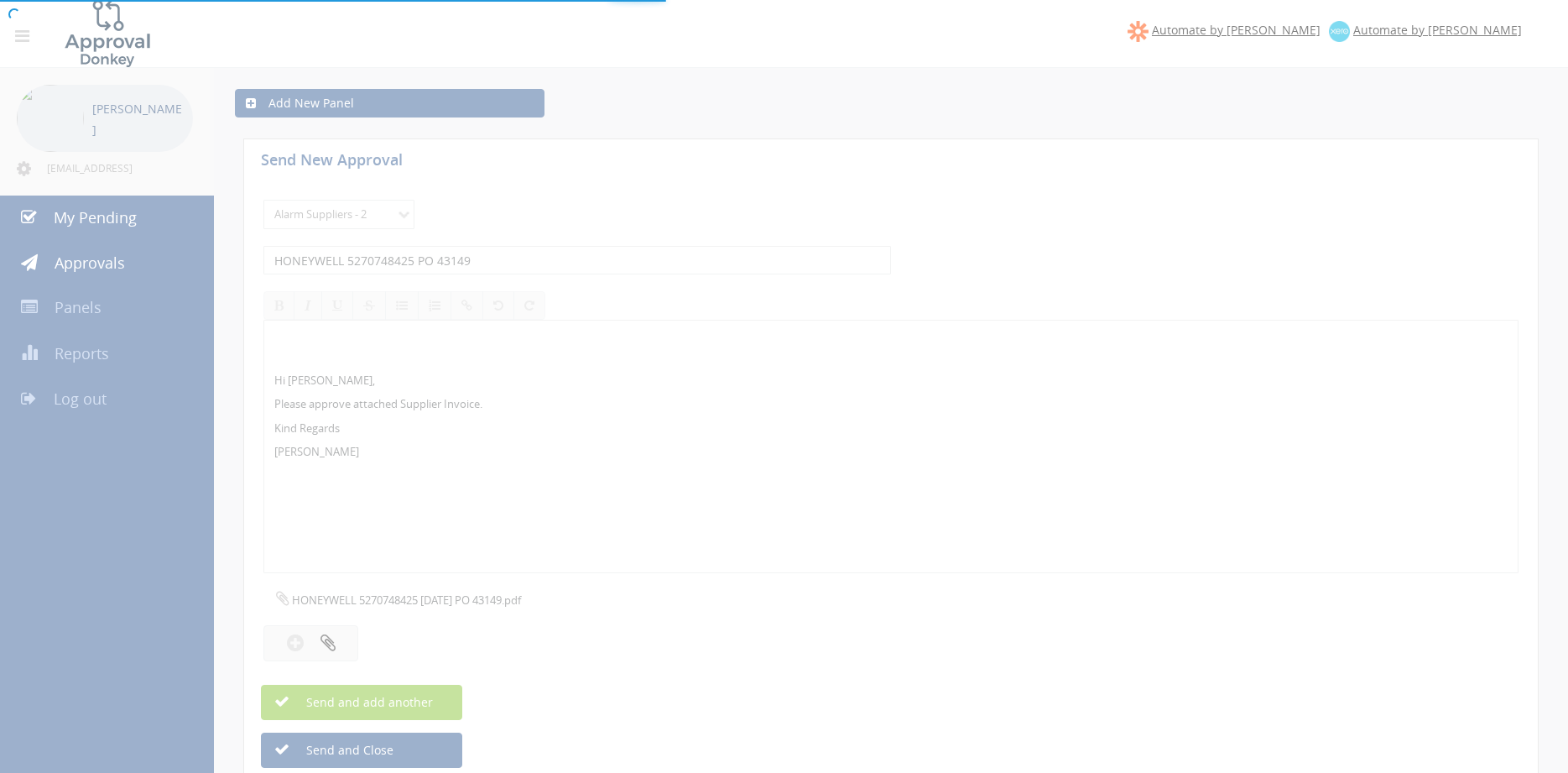
select select
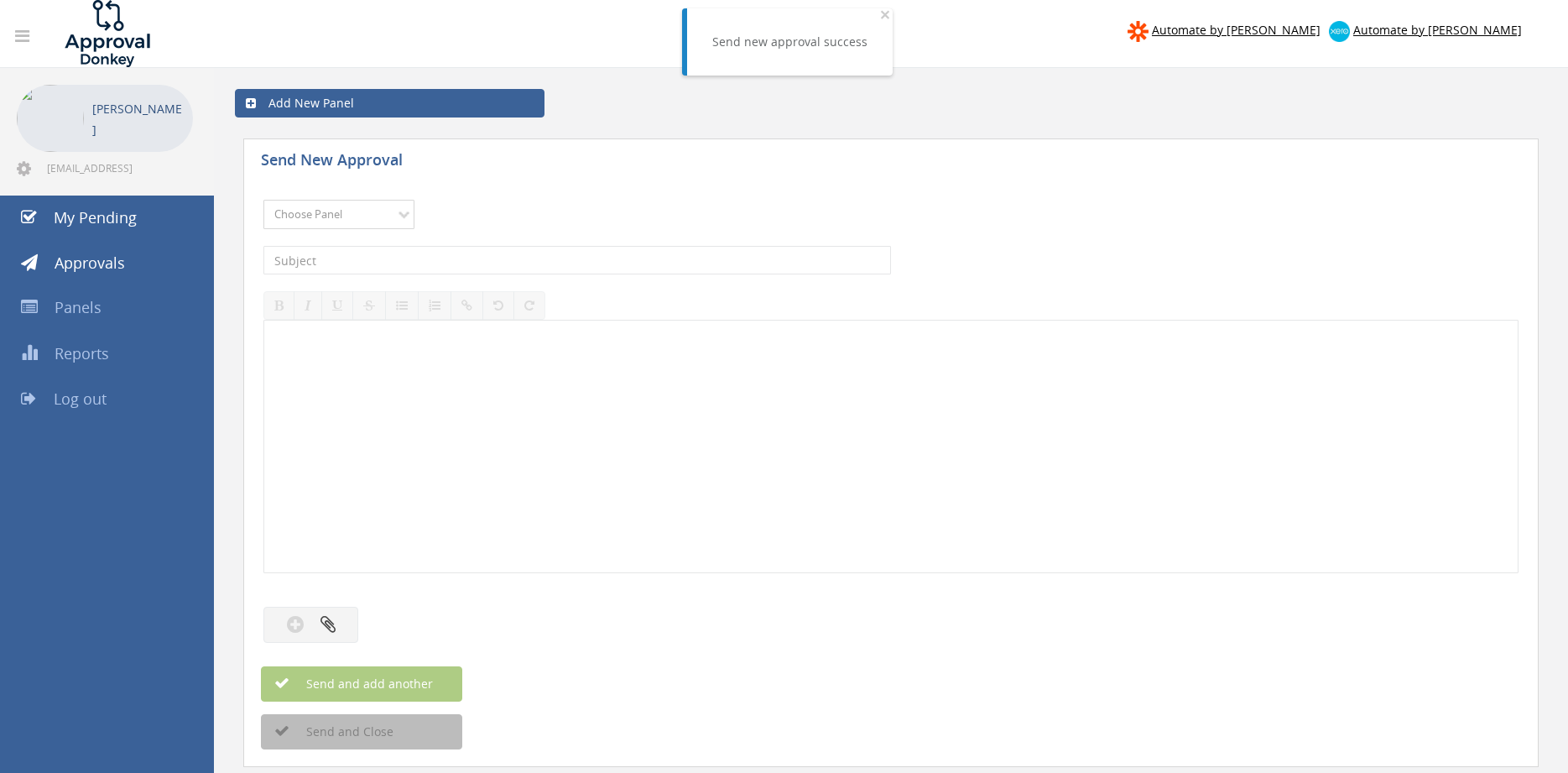
click at [263, 200] on select "Choose Panel Alarm Credits RG - 3 NZ Utilities Cable and SAI Global NZ Alarms-1…" at bounding box center [339, 214] width 151 height 29
select select "9680"
click option "Alarm Suppliers - 2" at bounding box center [0, 0] width 0 height 0
click at [453, 260] on input "text" at bounding box center [577, 260] width 628 height 28
type input "HONEYWELL 5270748422 PO 42681"
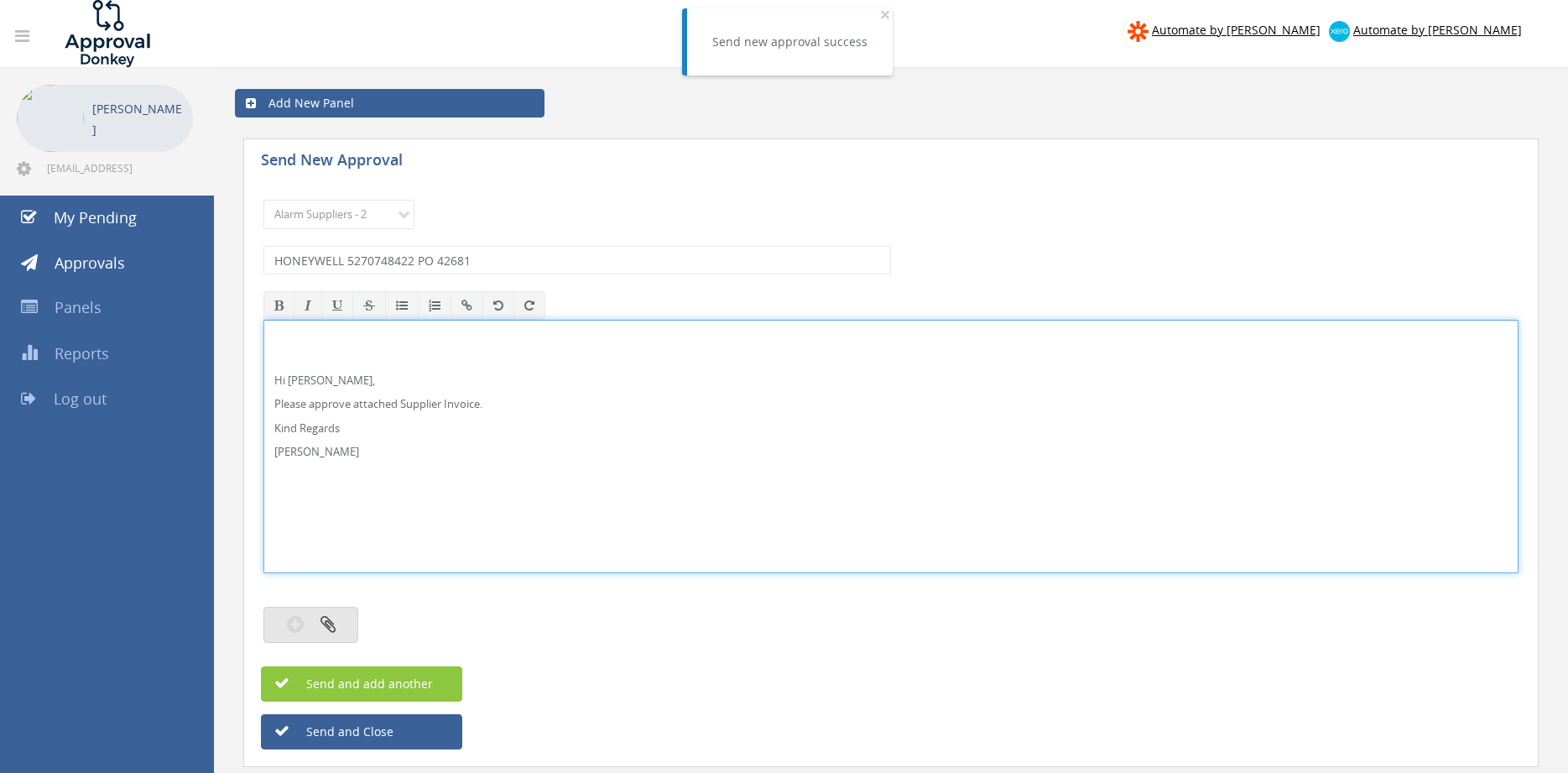
click at [320, 621] on button "button" at bounding box center [311, 624] width 95 height 36
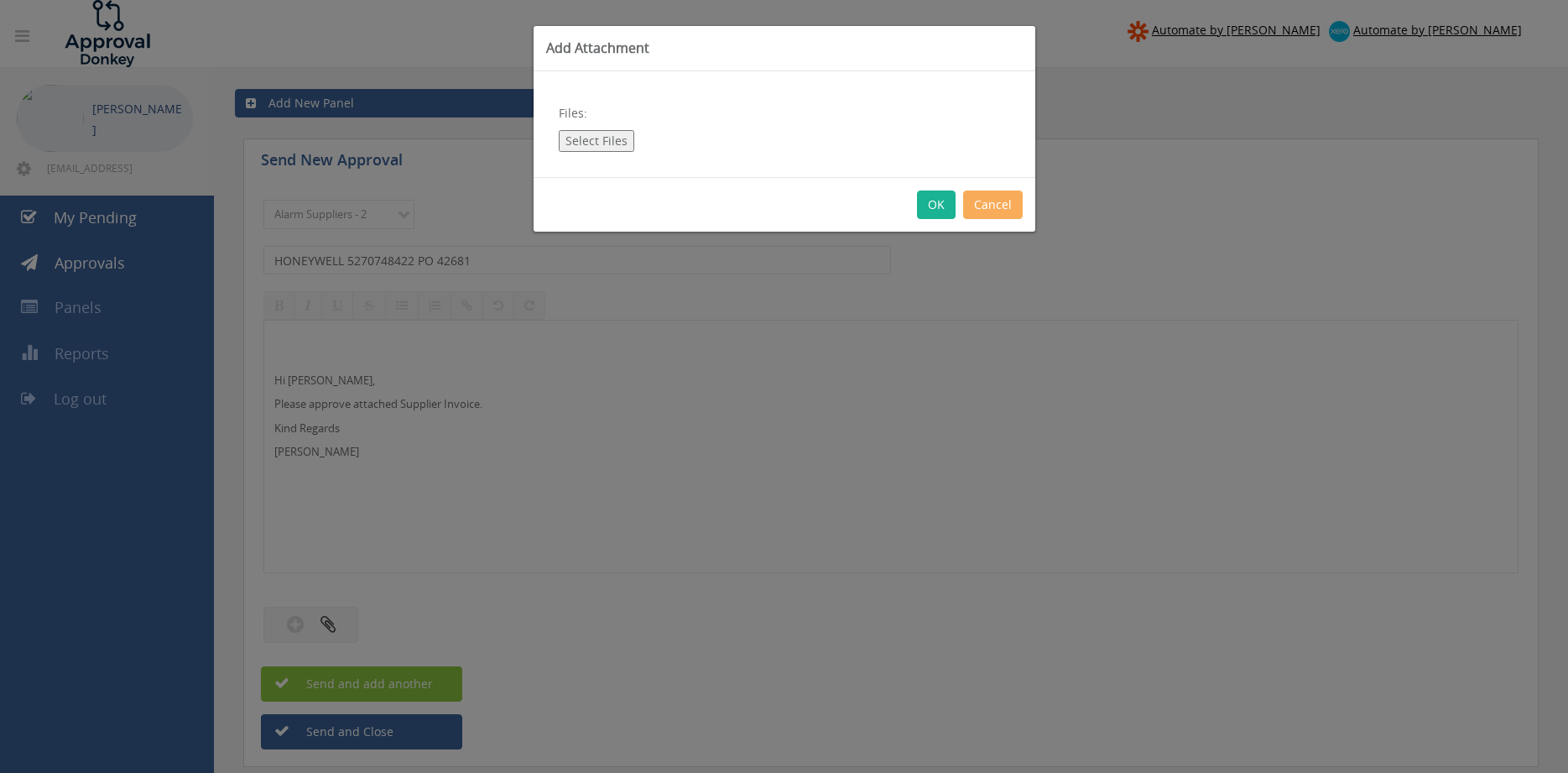
click at [596, 135] on button "Select Files" at bounding box center [597, 140] width 76 height 22
type input "C:\fakepath\HONEYWELL 5270748422 [DATE] PO 42681.pdf"
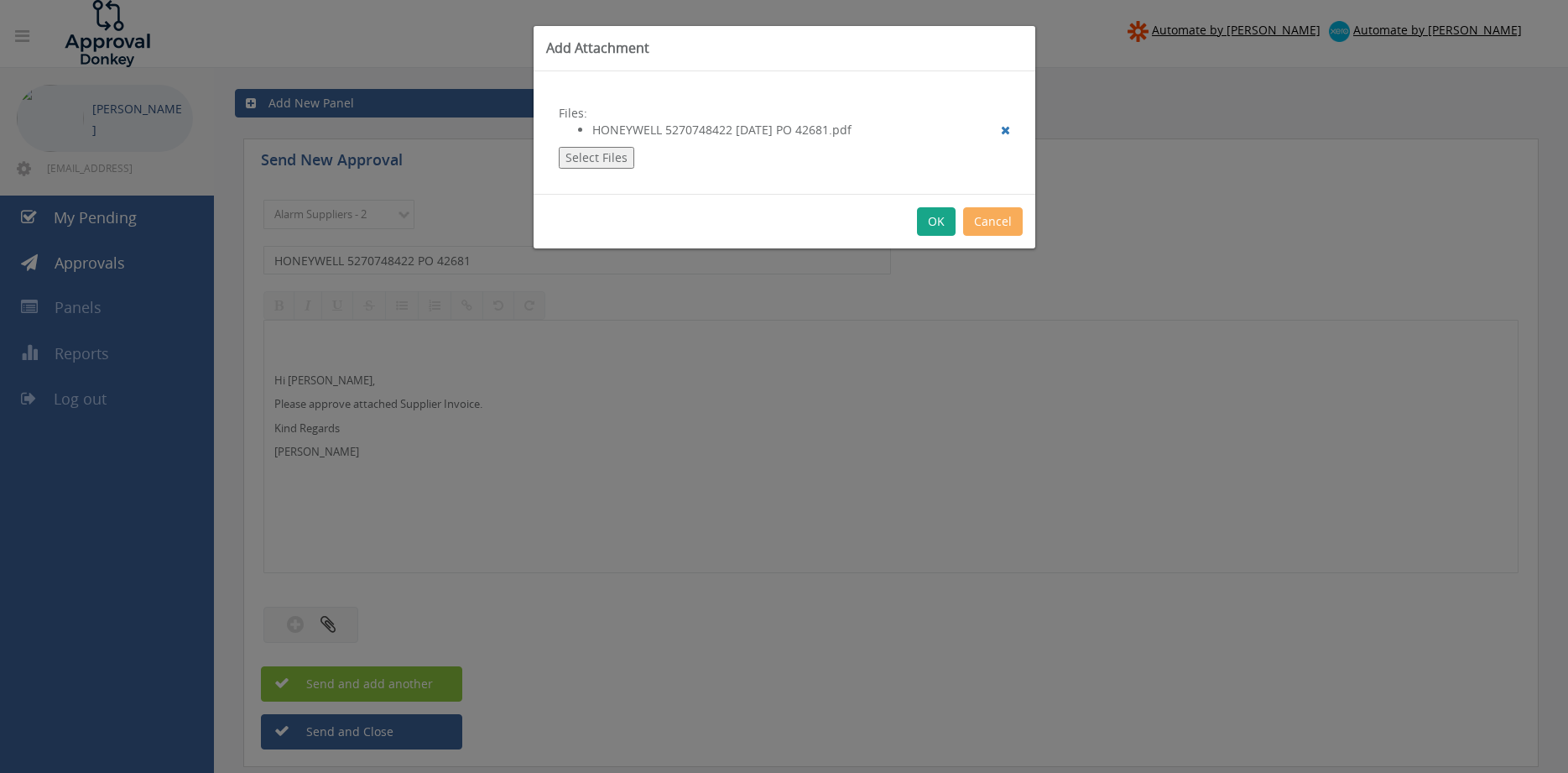
click at [929, 220] on button "OK" at bounding box center [937, 221] width 39 height 28
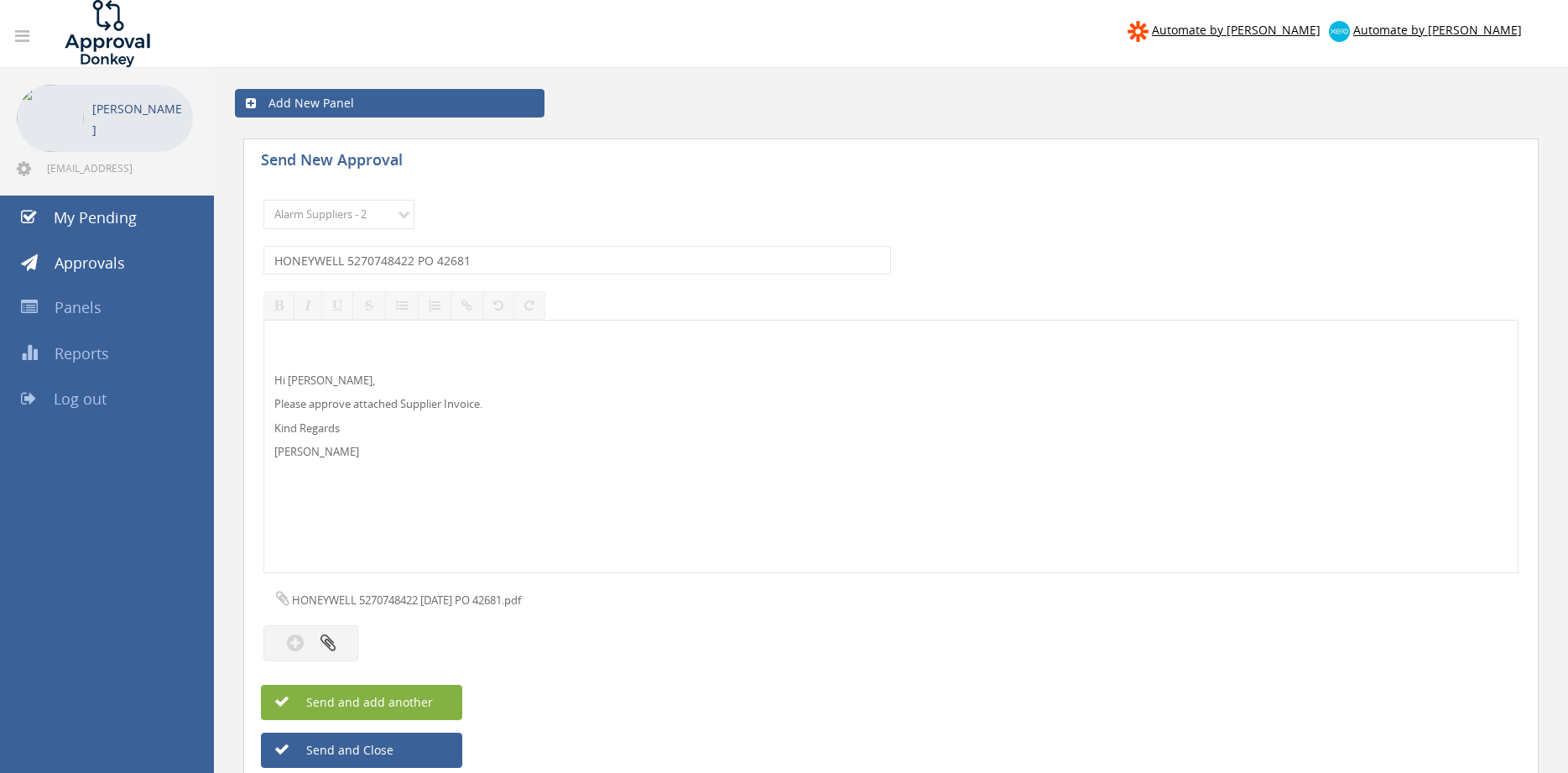
click at [435, 706] on button "Send and add another" at bounding box center [361, 702] width 201 height 35
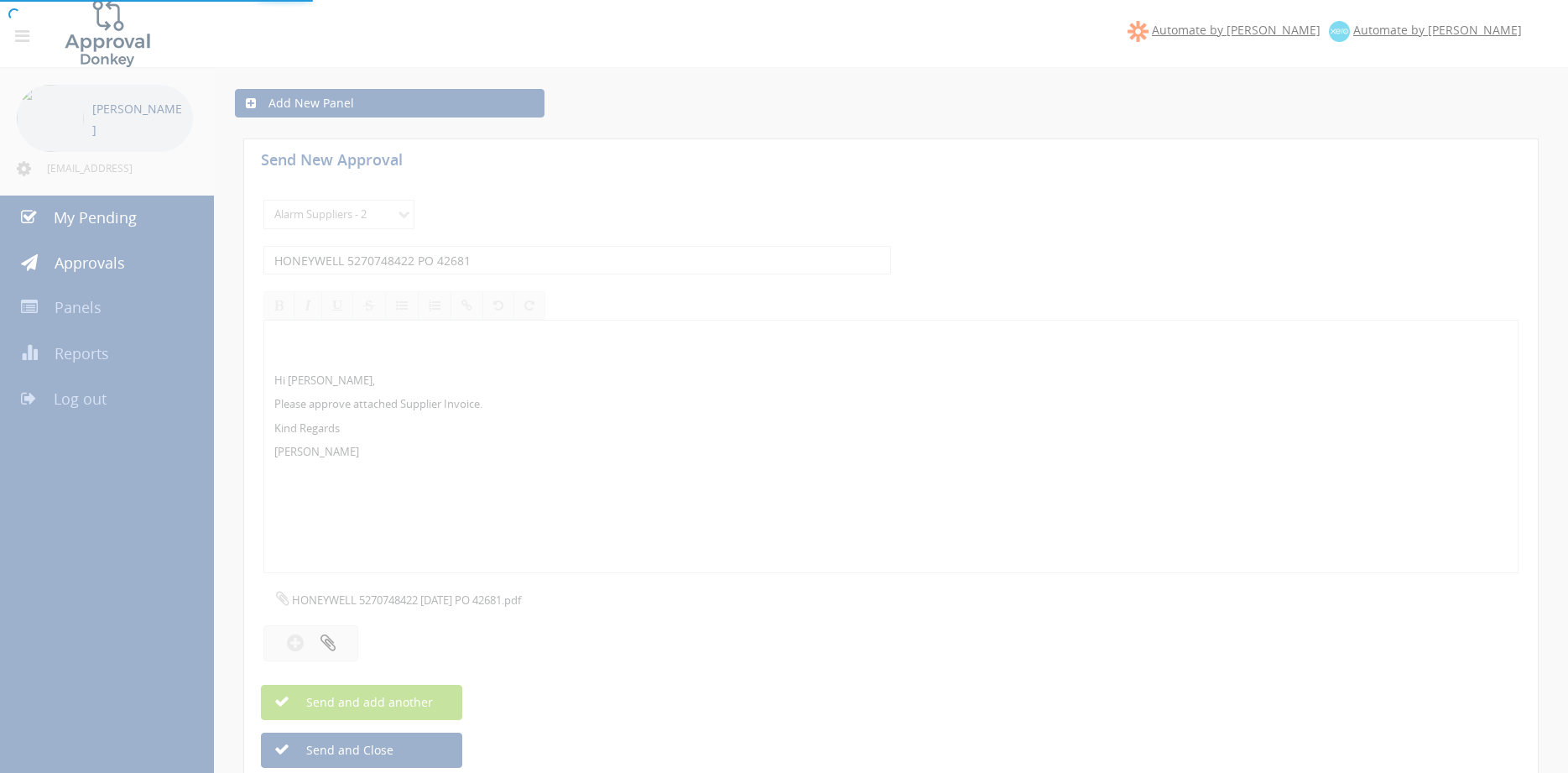
select select
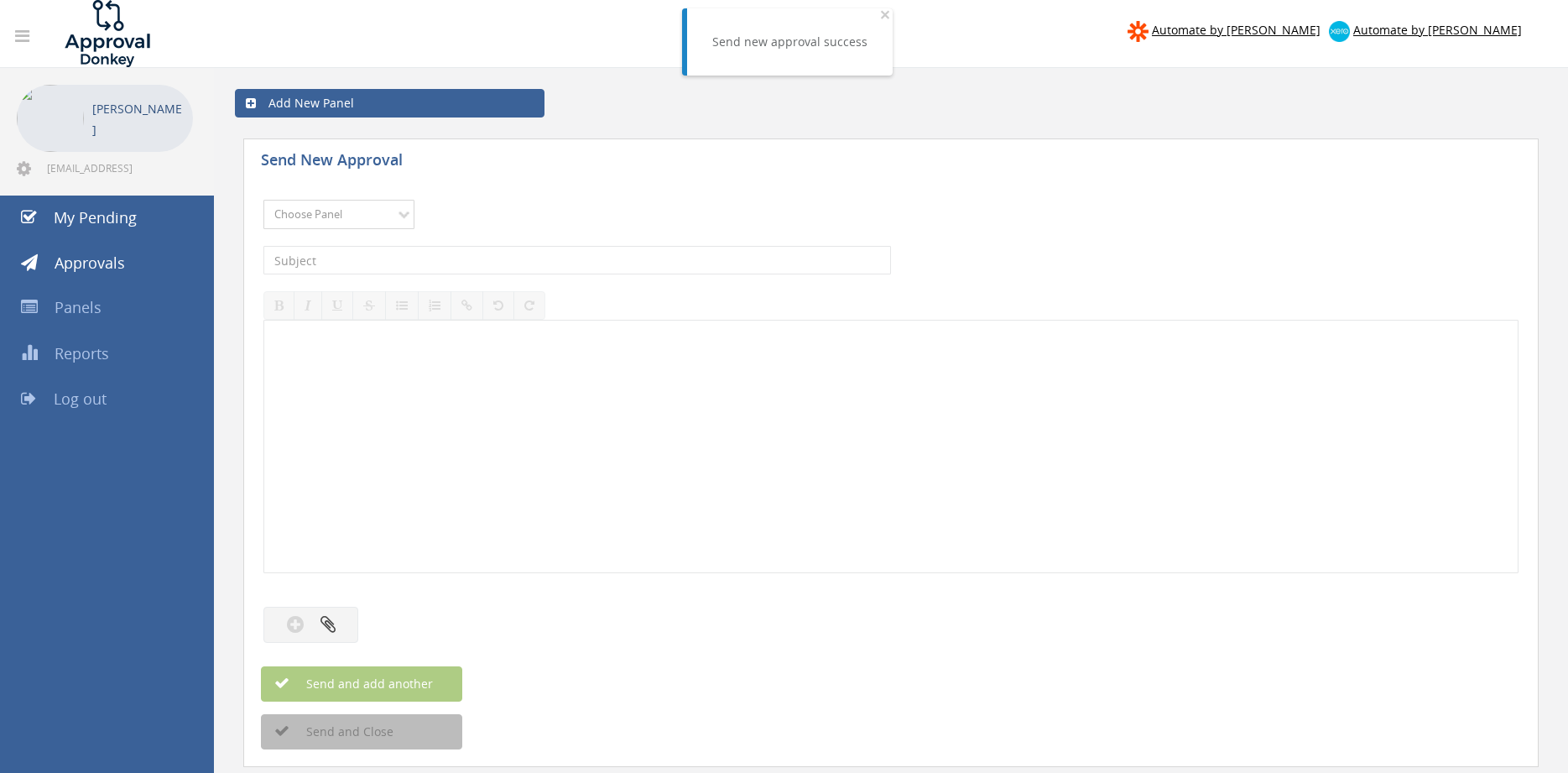
click at [373, 216] on select "Choose Panel Alarm Credits RG - 3 NZ Utilities Cable and SAI Global NZ Alarms-1…" at bounding box center [339, 214] width 151 height 29
select select "9680"
click option "Alarm Suppliers - 2" at bounding box center [0, 0] width 0 height 0
click at [448, 261] on input "text" at bounding box center [577, 260] width 628 height 28
type input "HONEYWELL 5270748419 PO 42699"
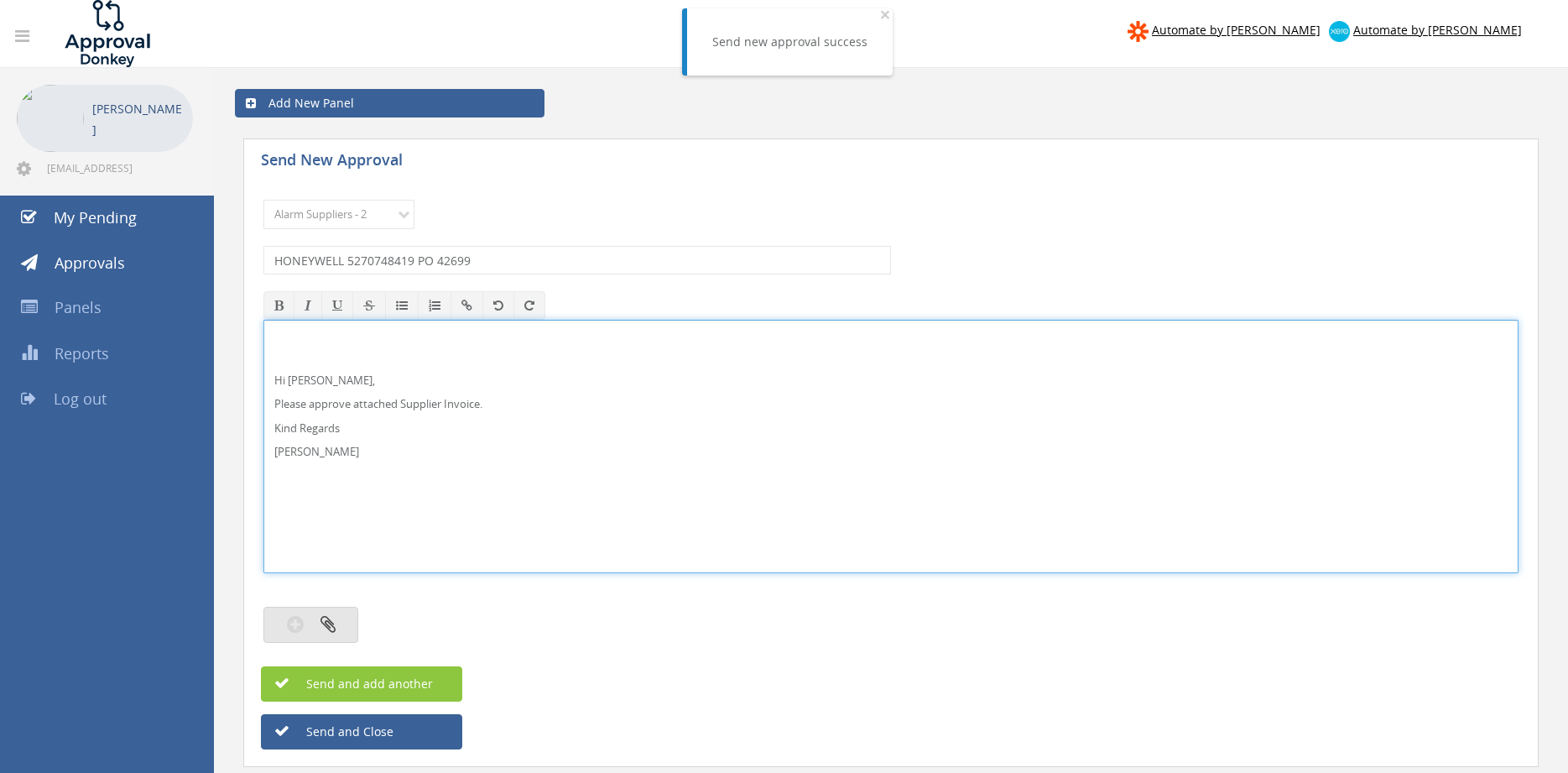
click at [329, 626] on icon "button" at bounding box center [328, 624] width 15 height 19
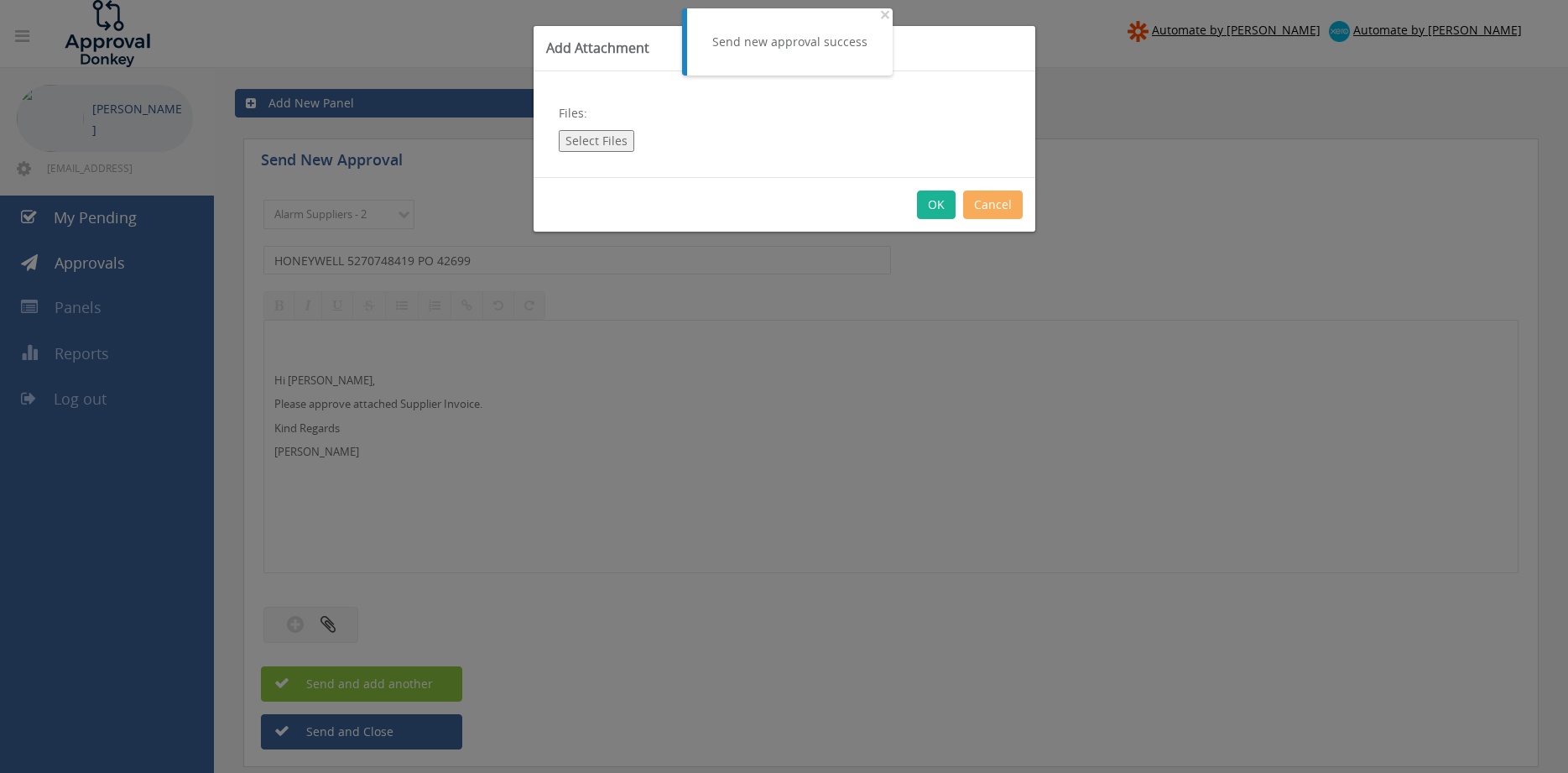
click at [590, 142] on button "Select Files" at bounding box center [597, 140] width 76 height 22
type input "C:\fakepath\HONEYWELL 5270748419 [DATE] PO 42699.pdf"
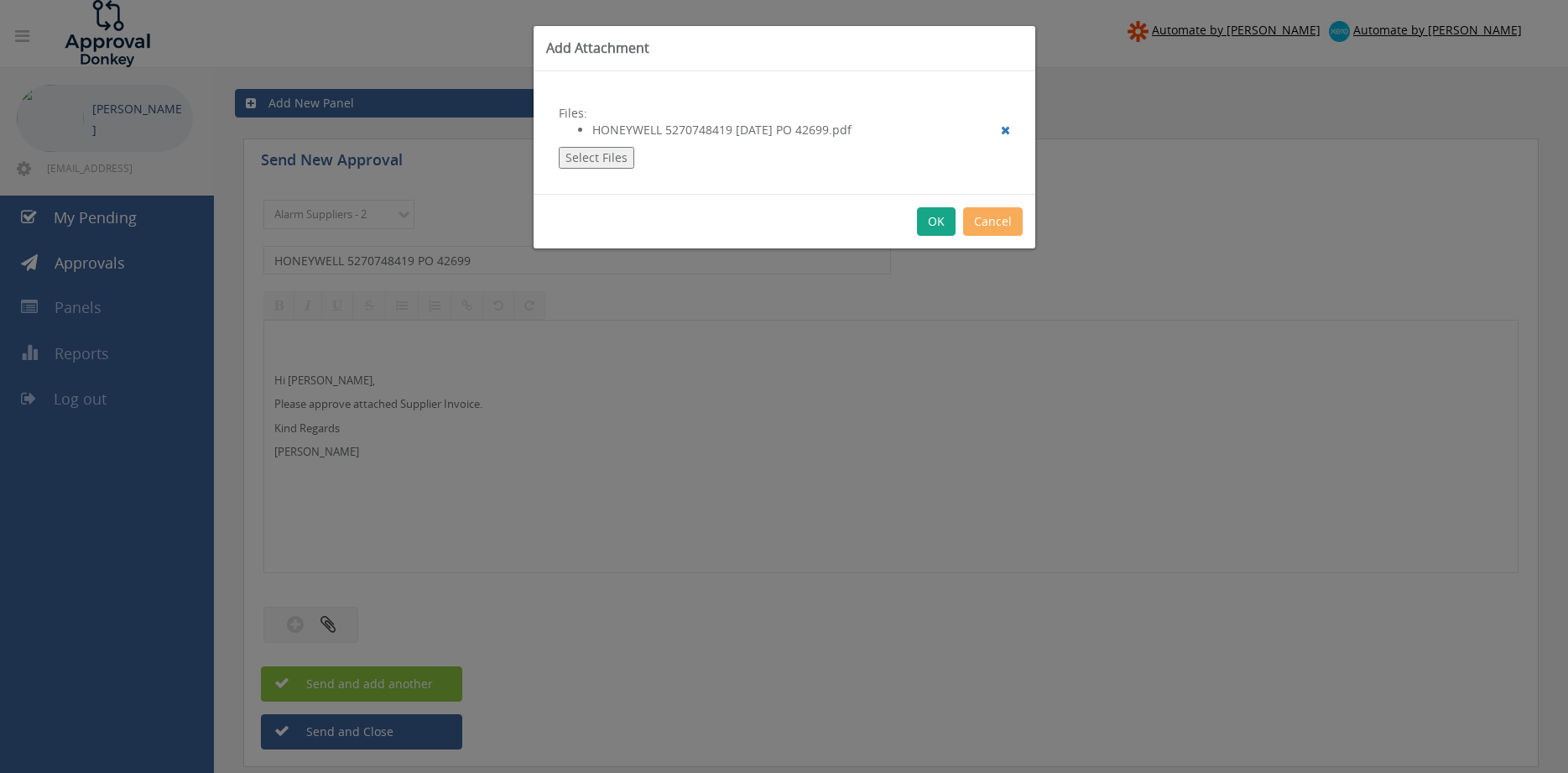
click at [933, 224] on button "OK" at bounding box center [937, 221] width 39 height 28
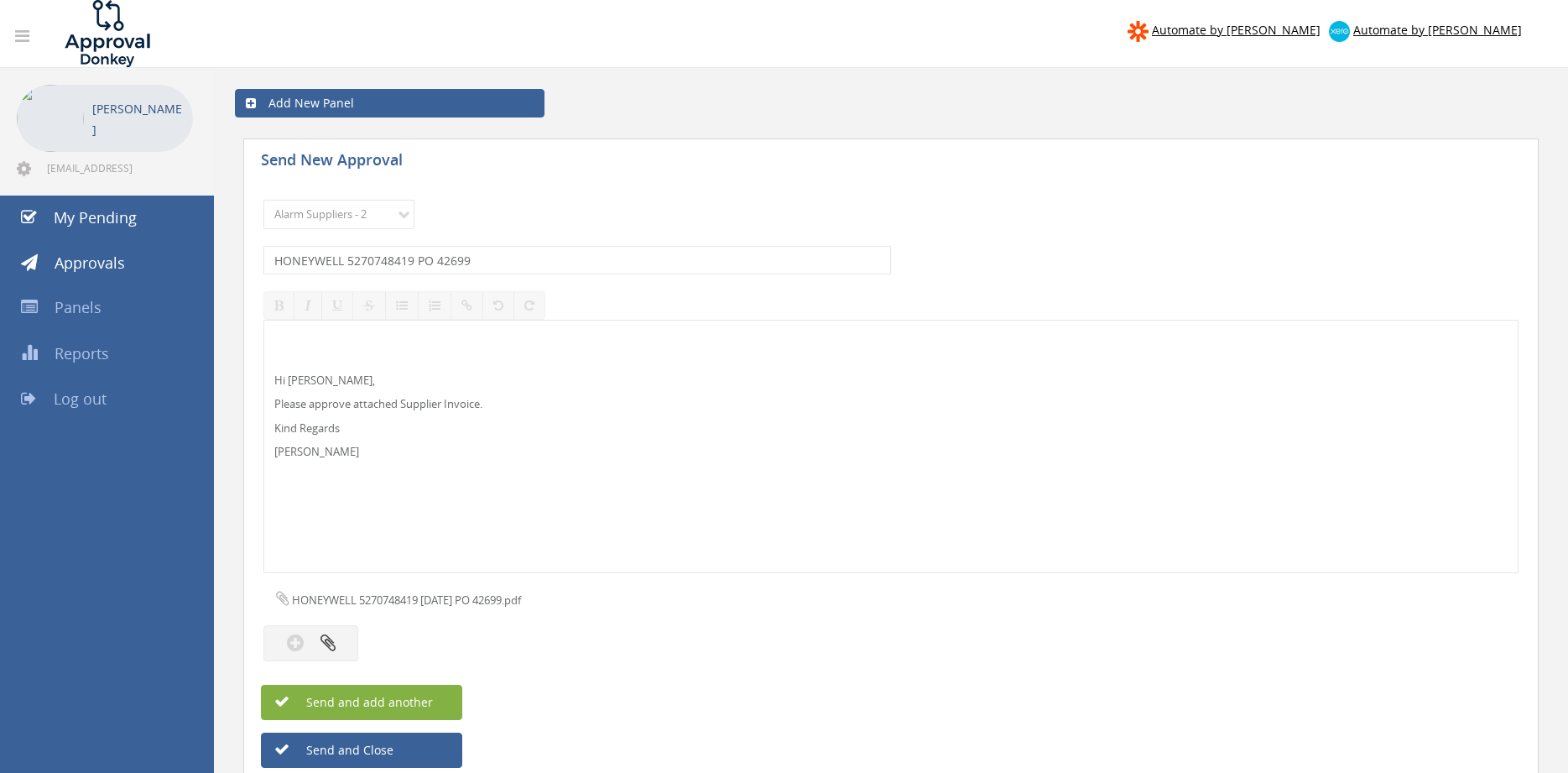
click at [412, 699] on span "Send and add another" at bounding box center [352, 701] width 163 height 15
select select
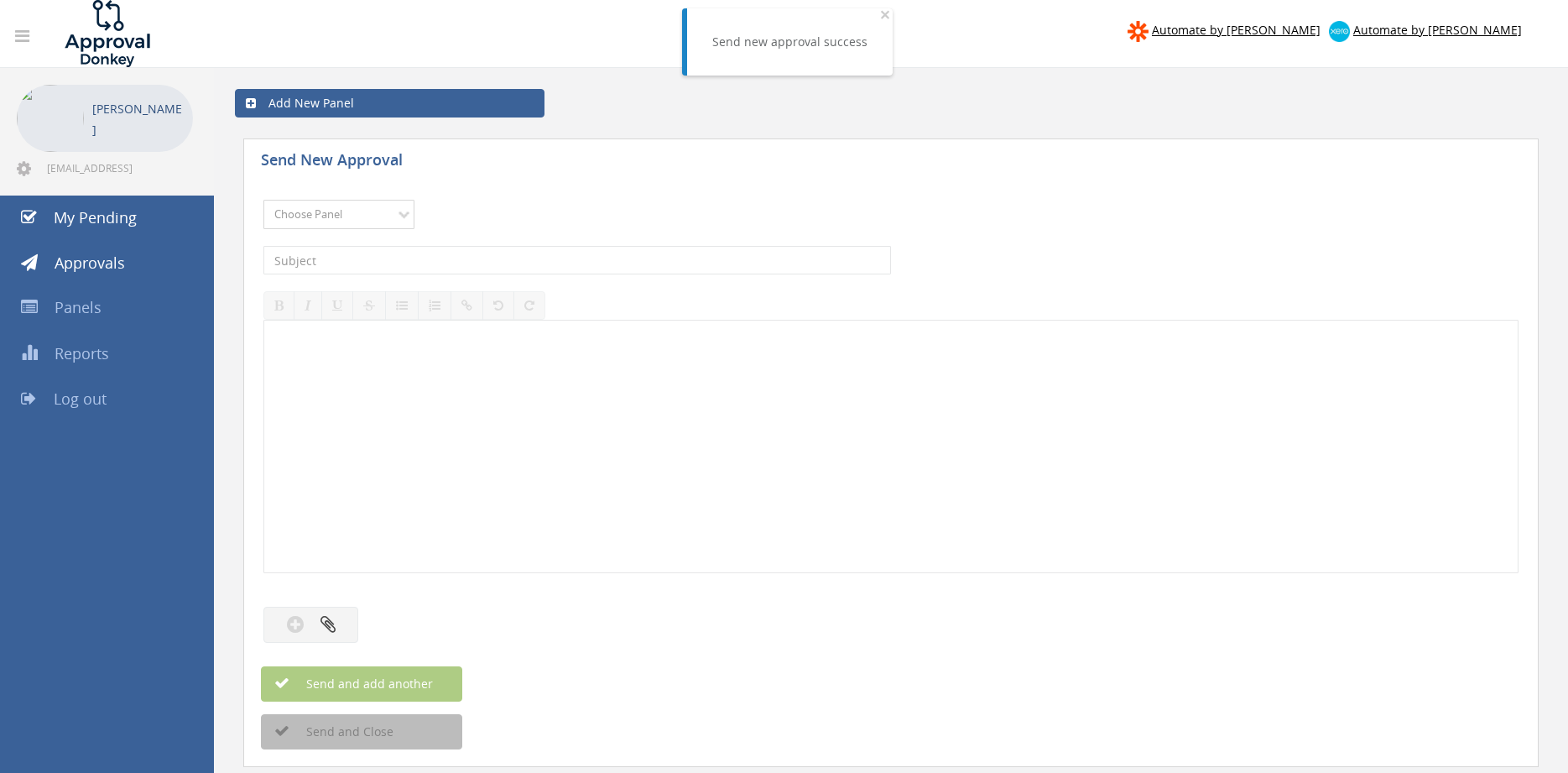
click at [352, 222] on select "Choose Panel Alarm Credits RG - 3 NZ Utilities Cable and SAI Global NZ Alarms-1…" at bounding box center [339, 214] width 151 height 29
select select "9680"
click option "Alarm Suppliers - 2" at bounding box center [0, 0] width 0 height 0
click at [433, 261] on input "text" at bounding box center [577, 260] width 628 height 28
type input "HONEYWELL 5270748414 PO 42477"
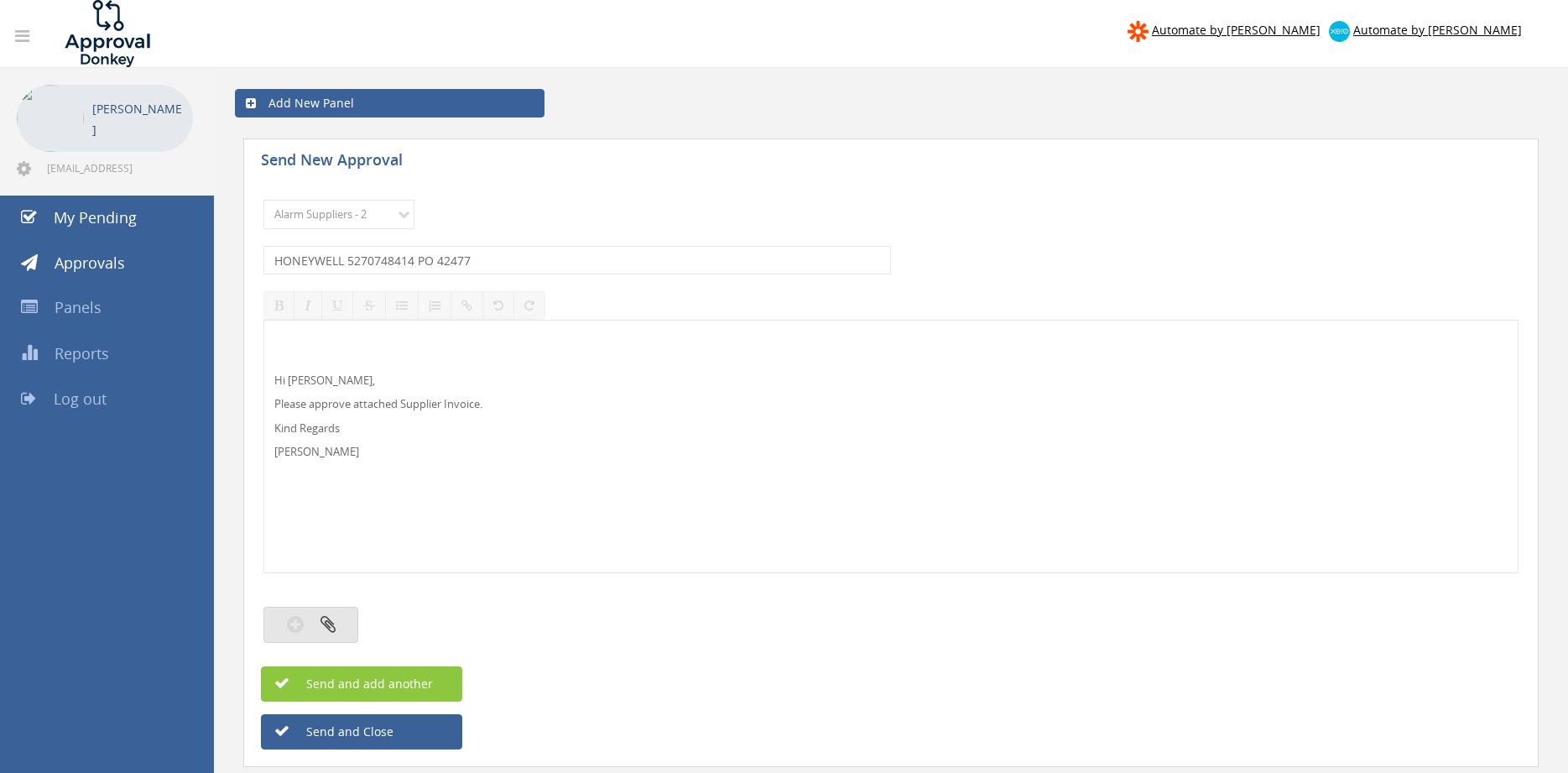
click at [337, 622] on button "button" at bounding box center [311, 624] width 95 height 36
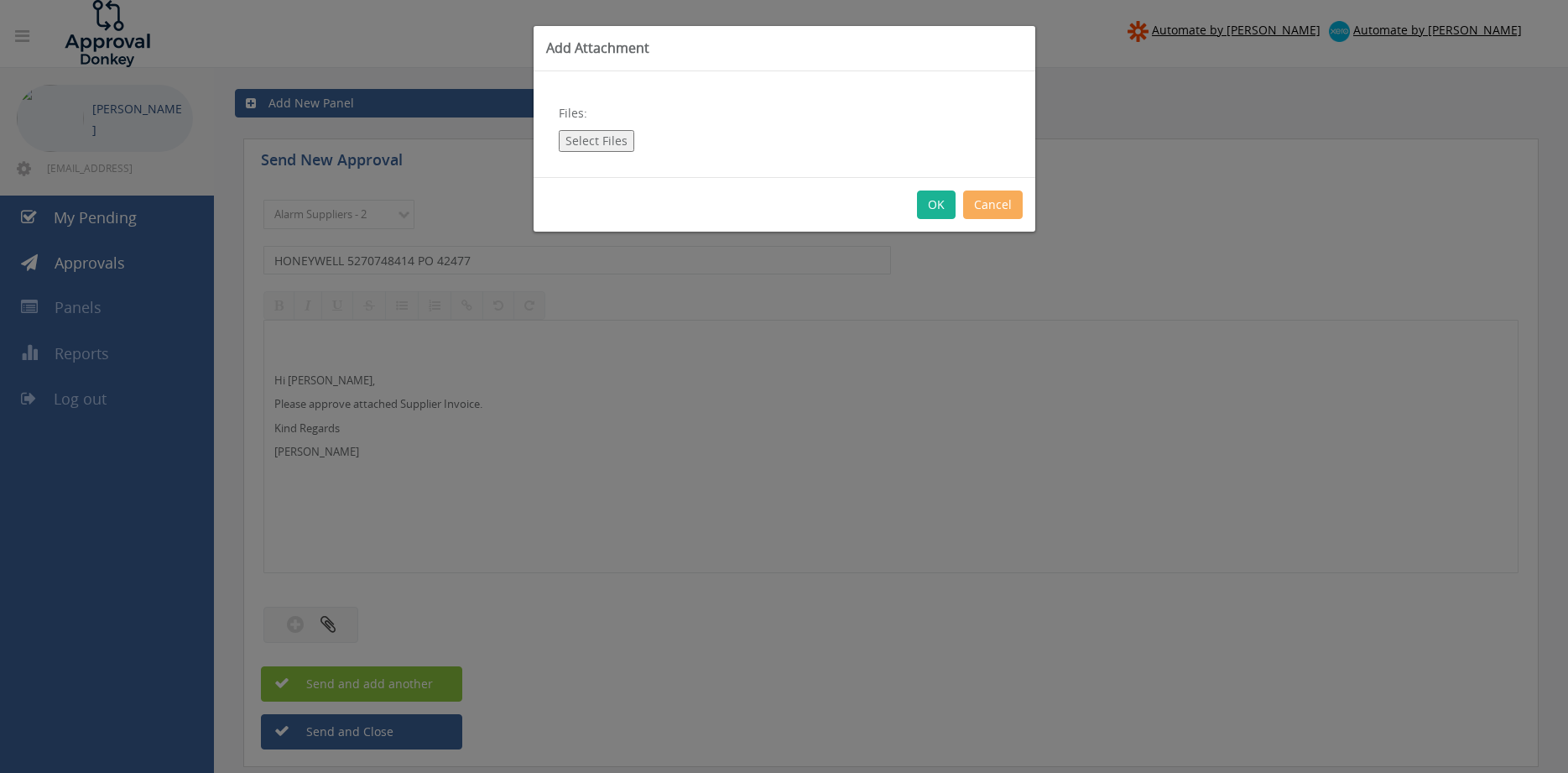
click at [612, 140] on button "Select Files" at bounding box center [597, 140] width 76 height 22
type input "C:\fakepath\HONEYWELL 5270748414 [DATE] PO 42477.pdf"
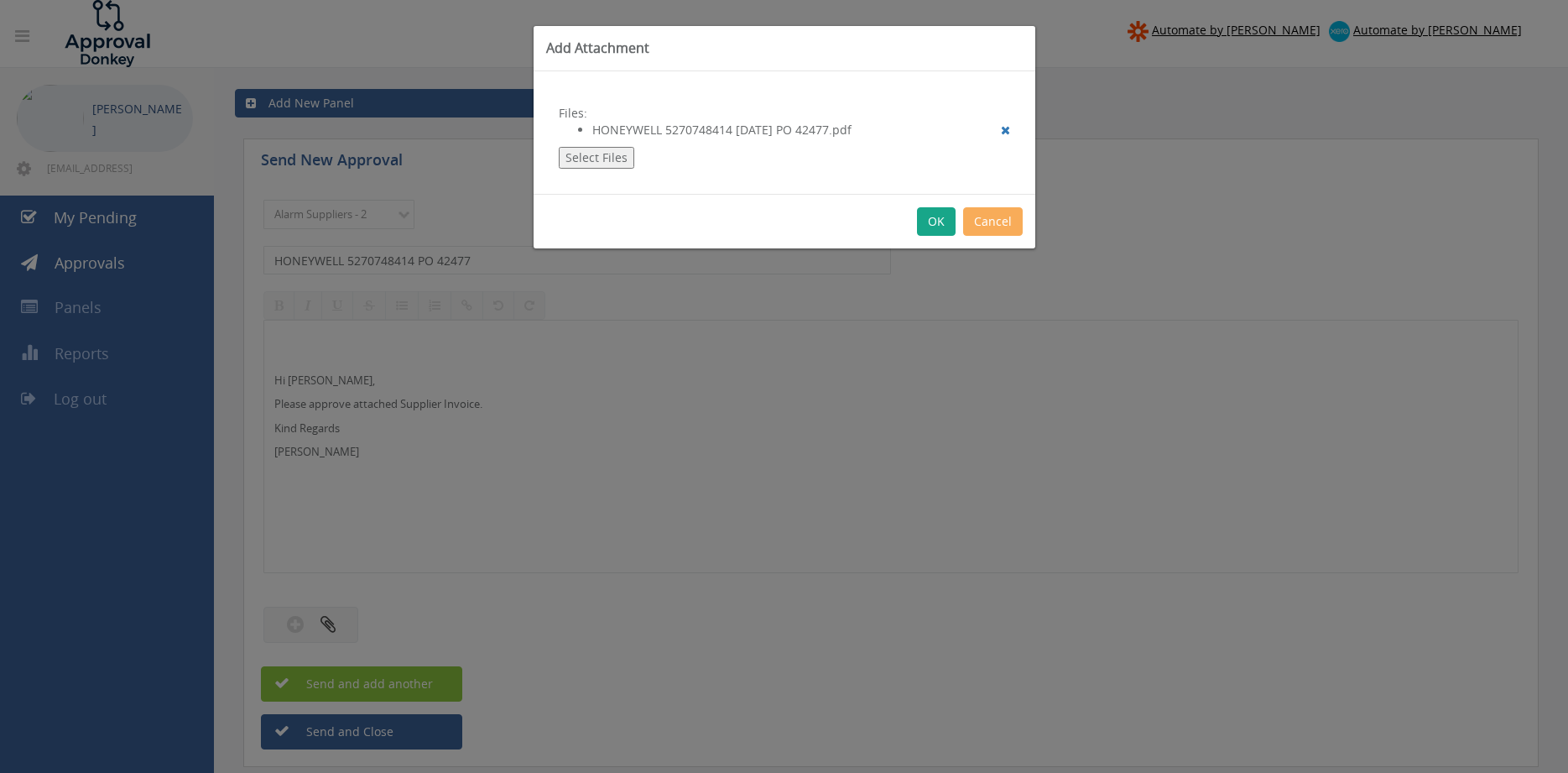
click at [936, 220] on button "OK" at bounding box center [937, 221] width 39 height 28
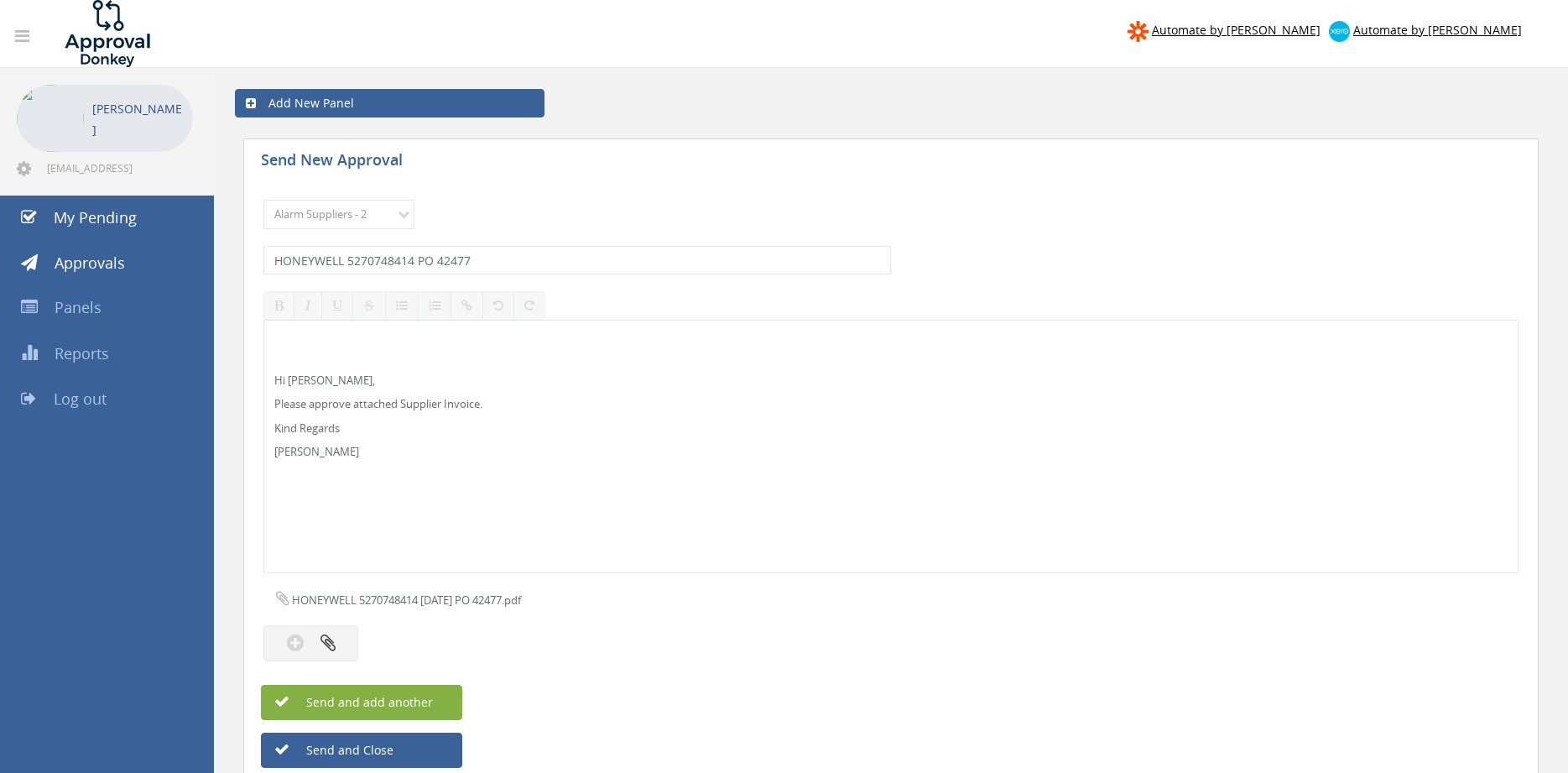
click at [412, 700] on span "Send and add another" at bounding box center [352, 701] width 163 height 15
select select
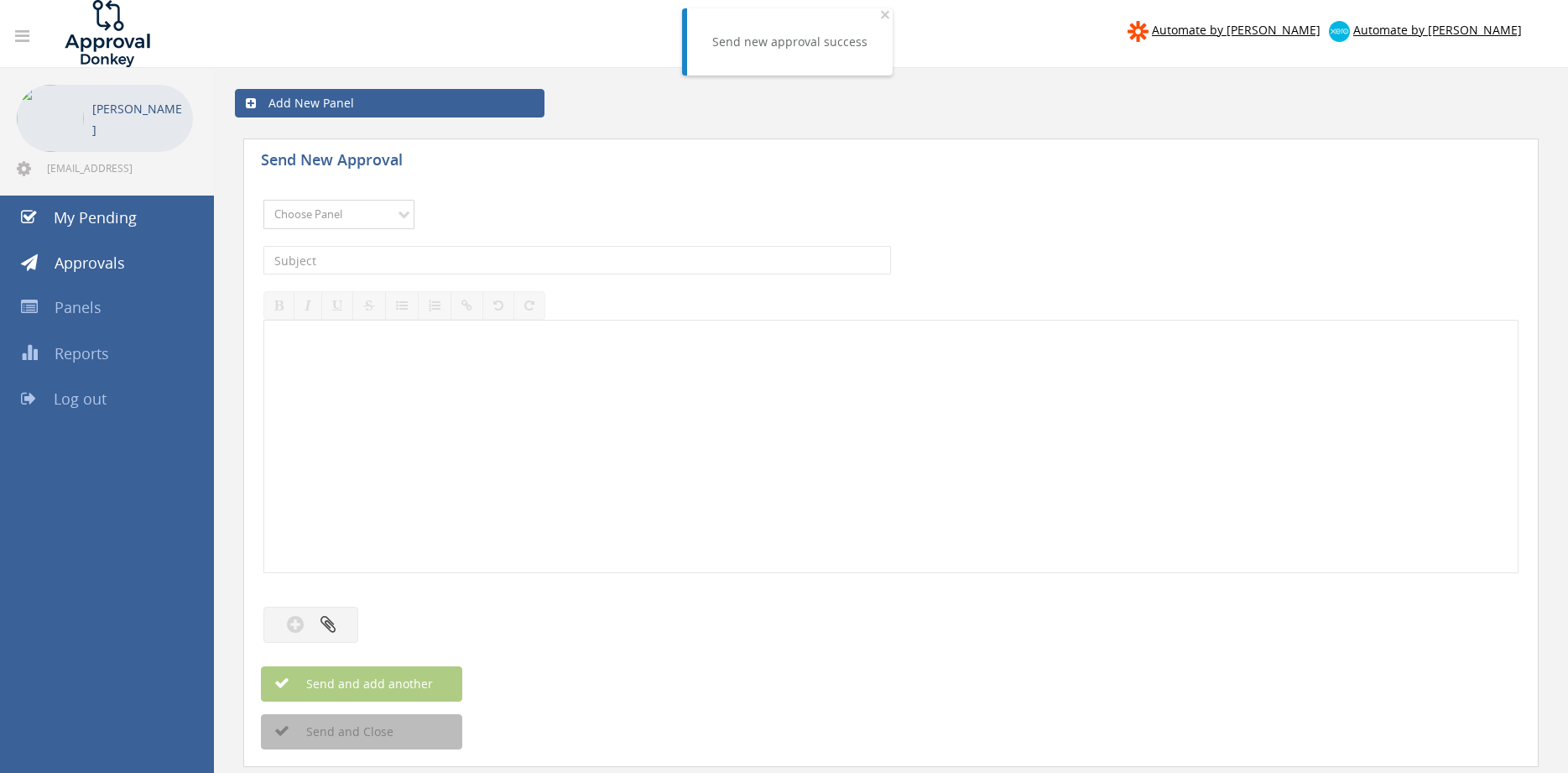
select select "9680"
click option "Alarm Suppliers - 2" at bounding box center [0, 0] width 0 height 0
click at [453, 253] on input "text" at bounding box center [577, 260] width 628 height 28
type input "HONEYWELL 5270748409 PO 41631"
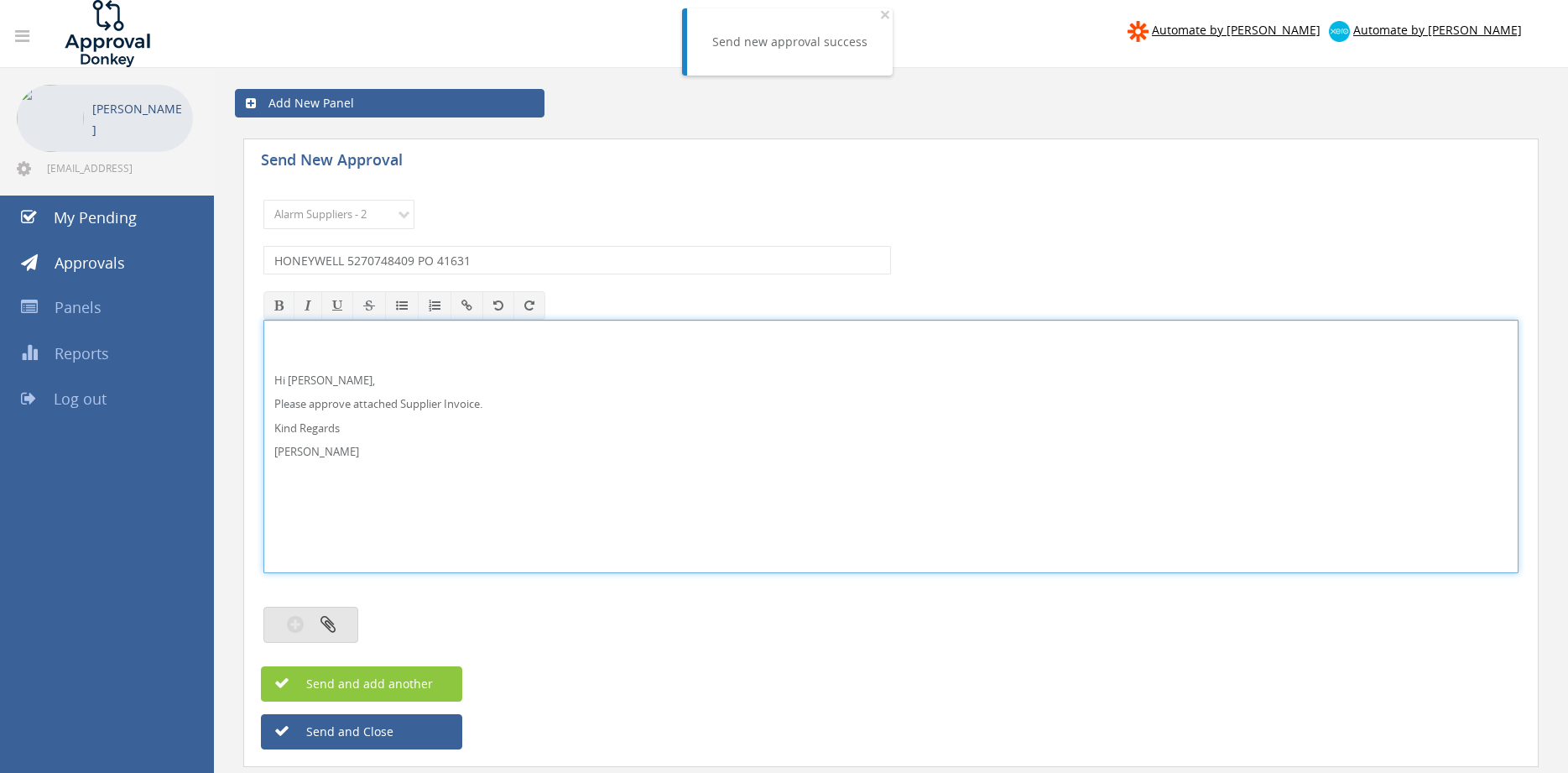
click at [341, 625] on button "button" at bounding box center [311, 624] width 95 height 36
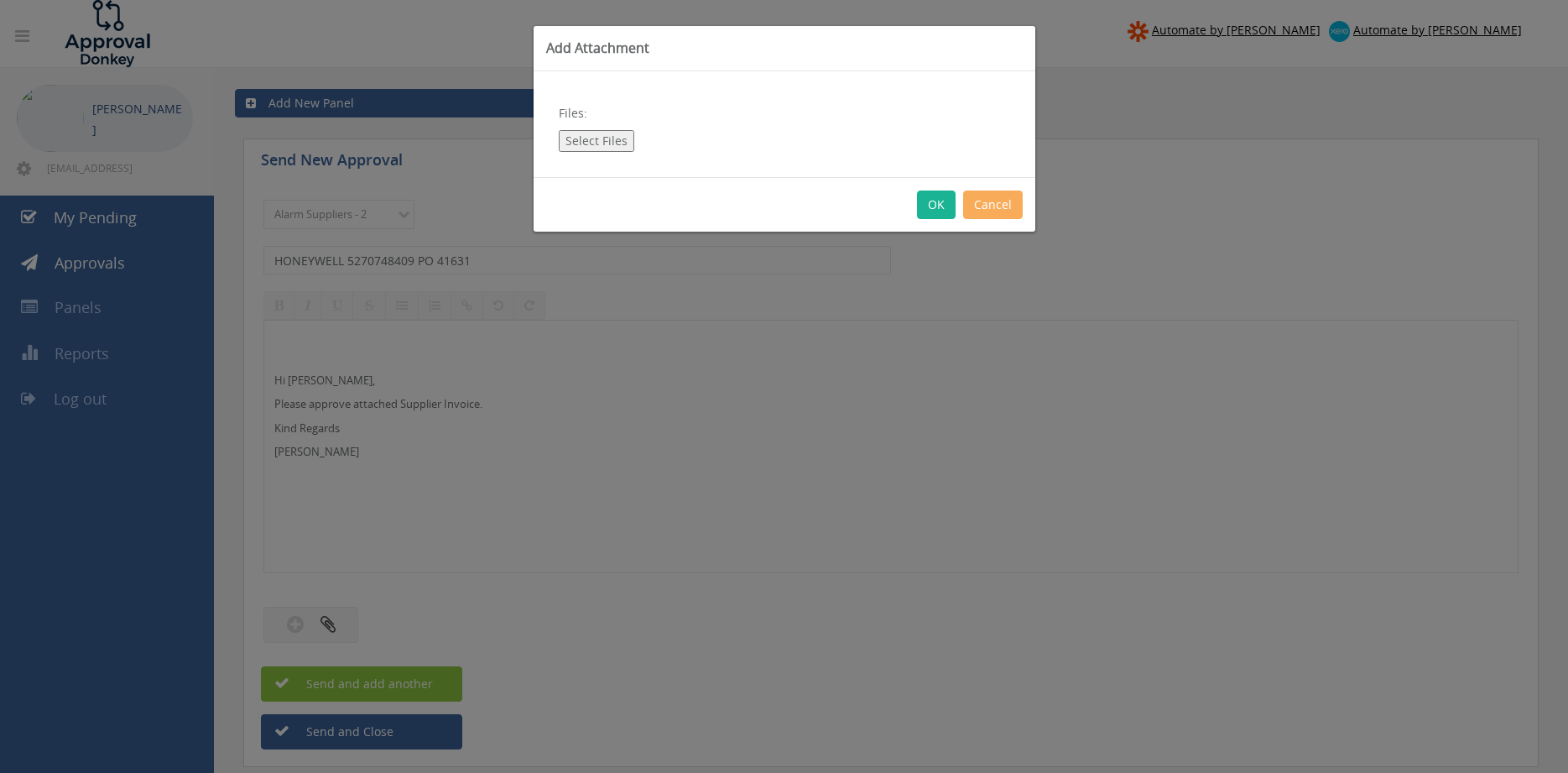
click at [599, 138] on button "Select Files" at bounding box center [597, 140] width 76 height 22
type input "C:\fakepath\HONEYWELL 5270748409 [DATE] PO 41631.pdf"
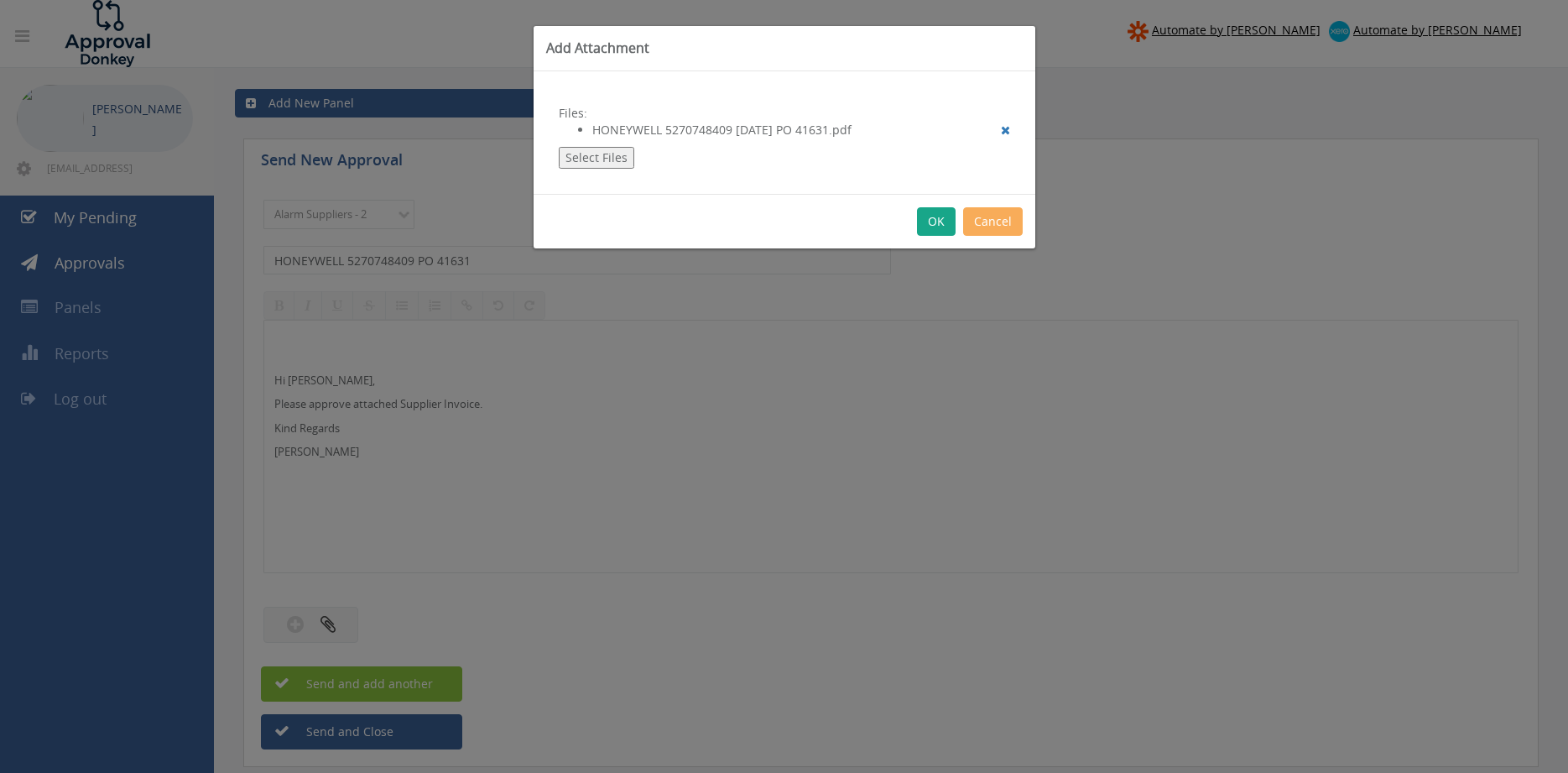
click at [939, 217] on button "OK" at bounding box center [937, 221] width 39 height 28
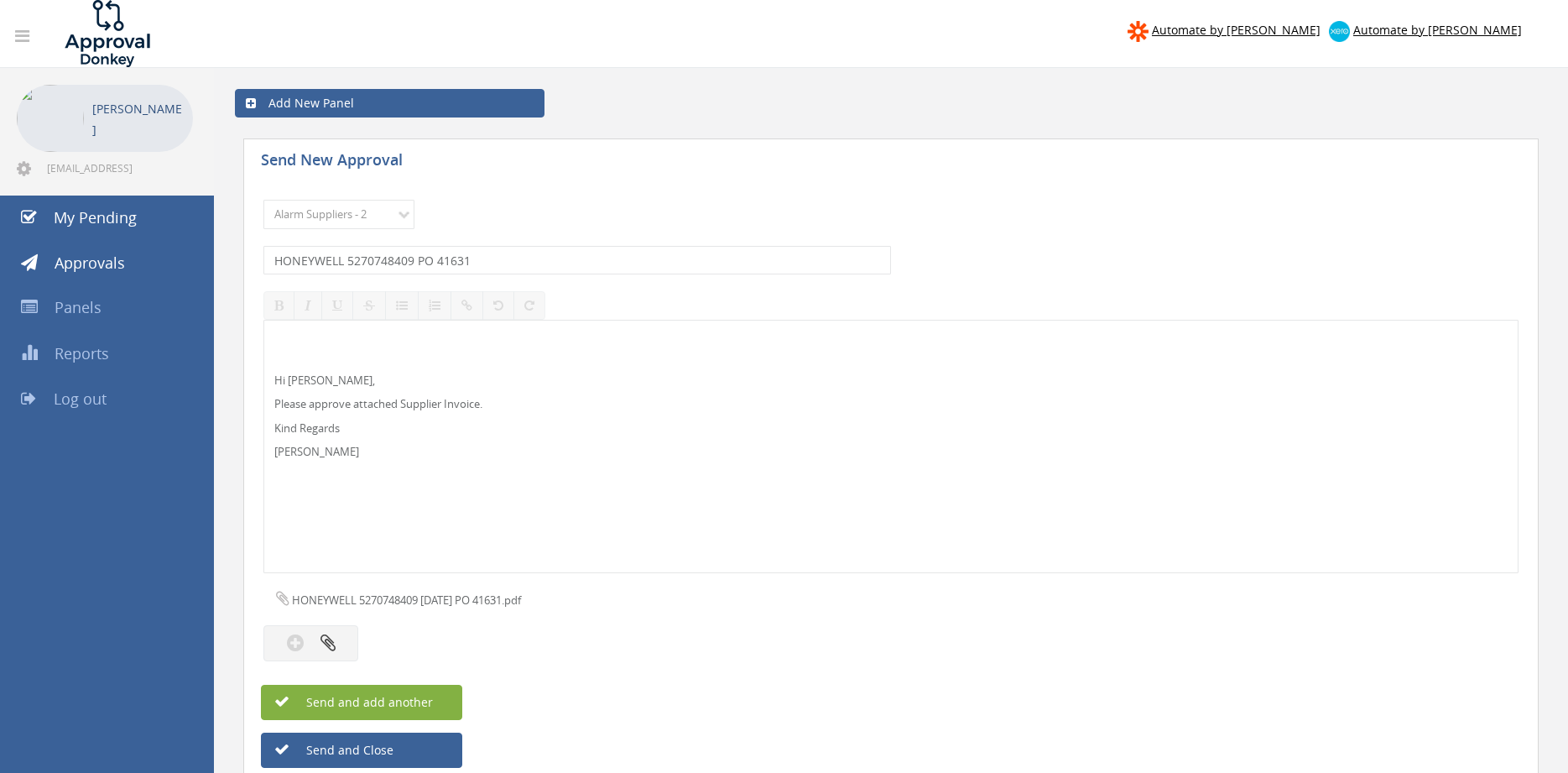
click at [421, 706] on span "Send and add another" at bounding box center [352, 701] width 163 height 15
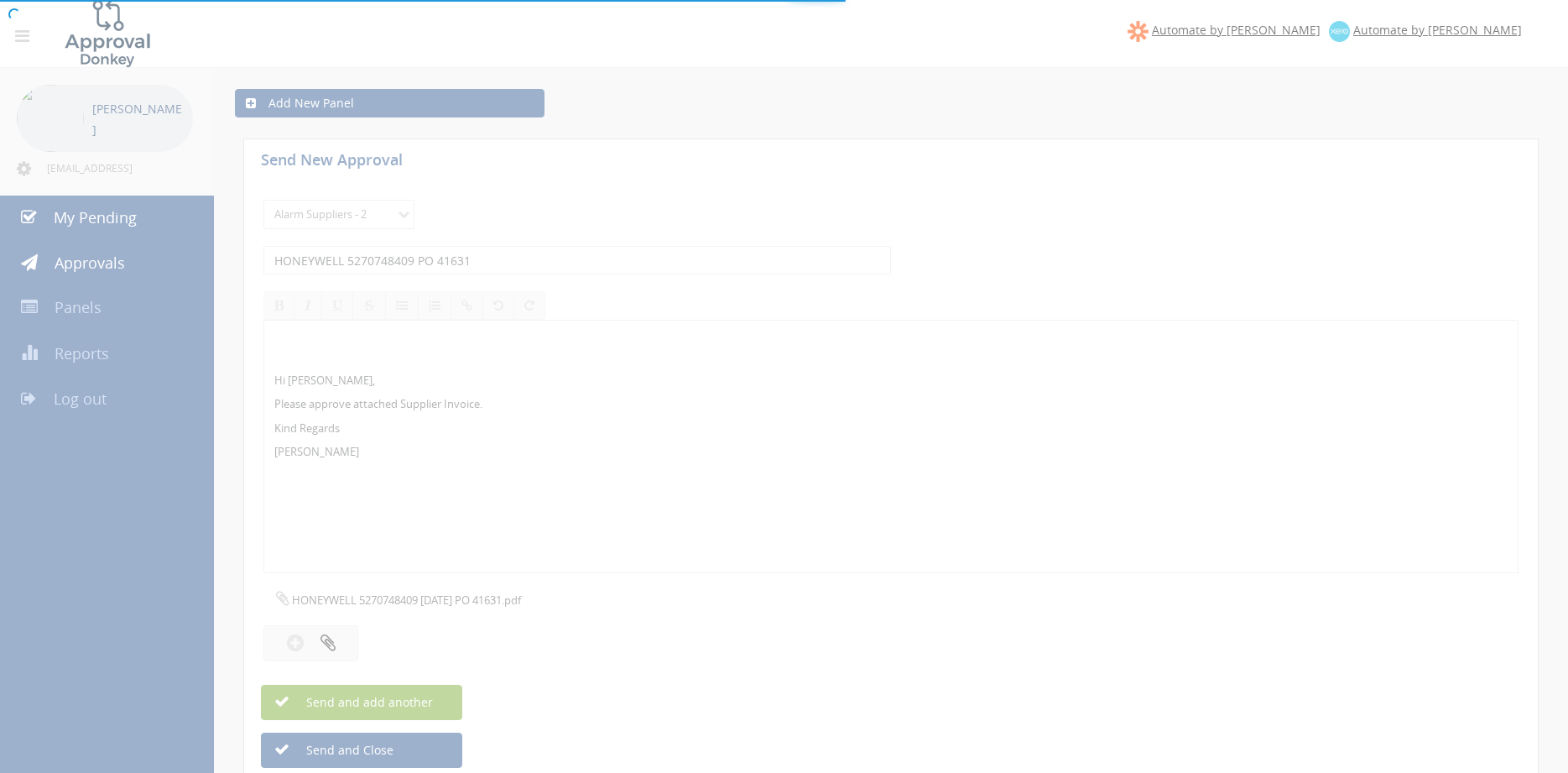
select select
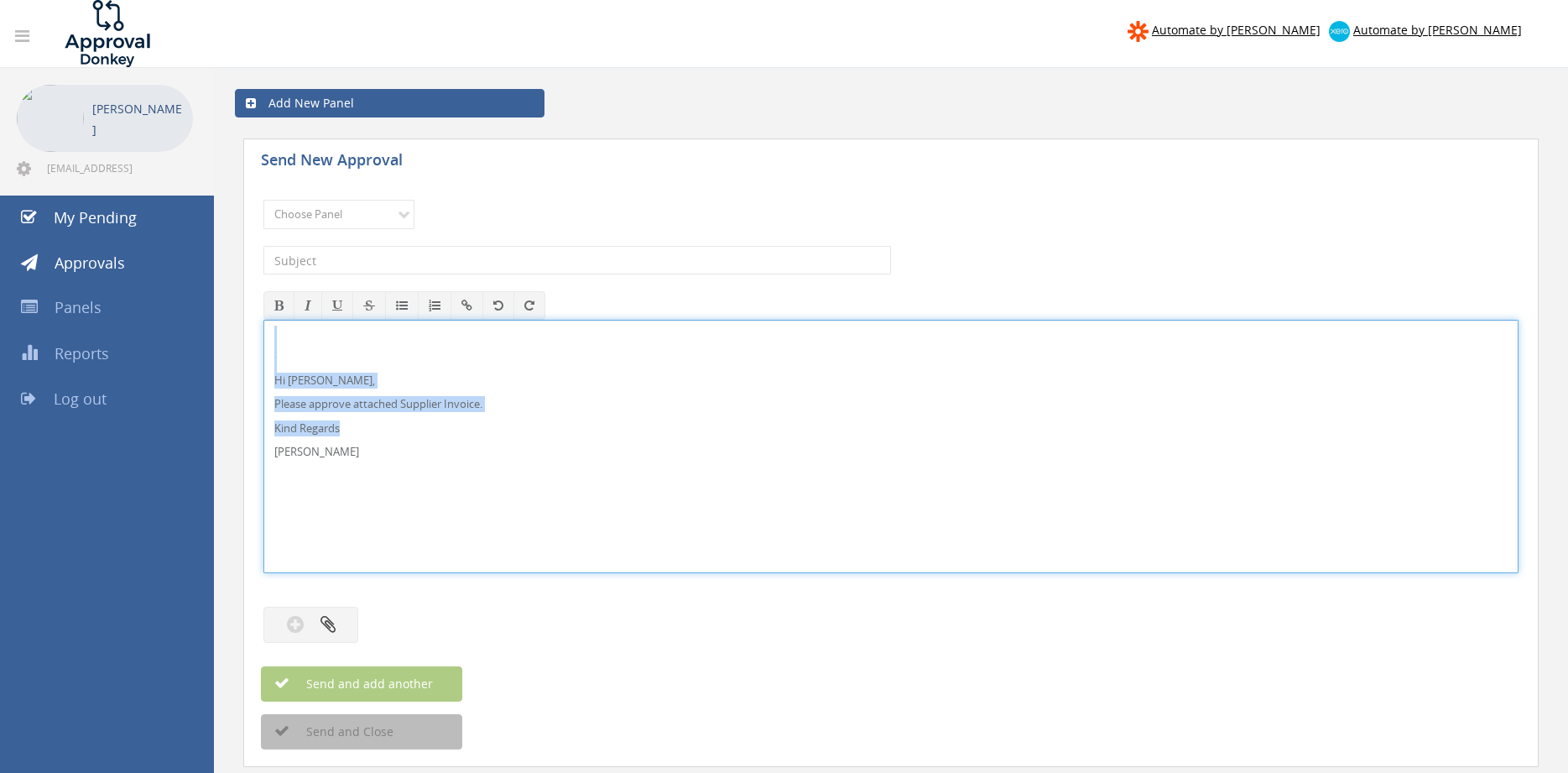
drag, startPoint x: 362, startPoint y: 467, endPoint x: 229, endPoint y: 342, distance: 182.5
click at [263, 334] on div "Hi [PERSON_NAME], Please approve attached Supplier Invoice. Kind Regards [PERSO…" at bounding box center [891, 447] width 1255 height 254
copy div "Hi [PERSON_NAME], Please approve attached Supplier Invoice. Kind Regards"
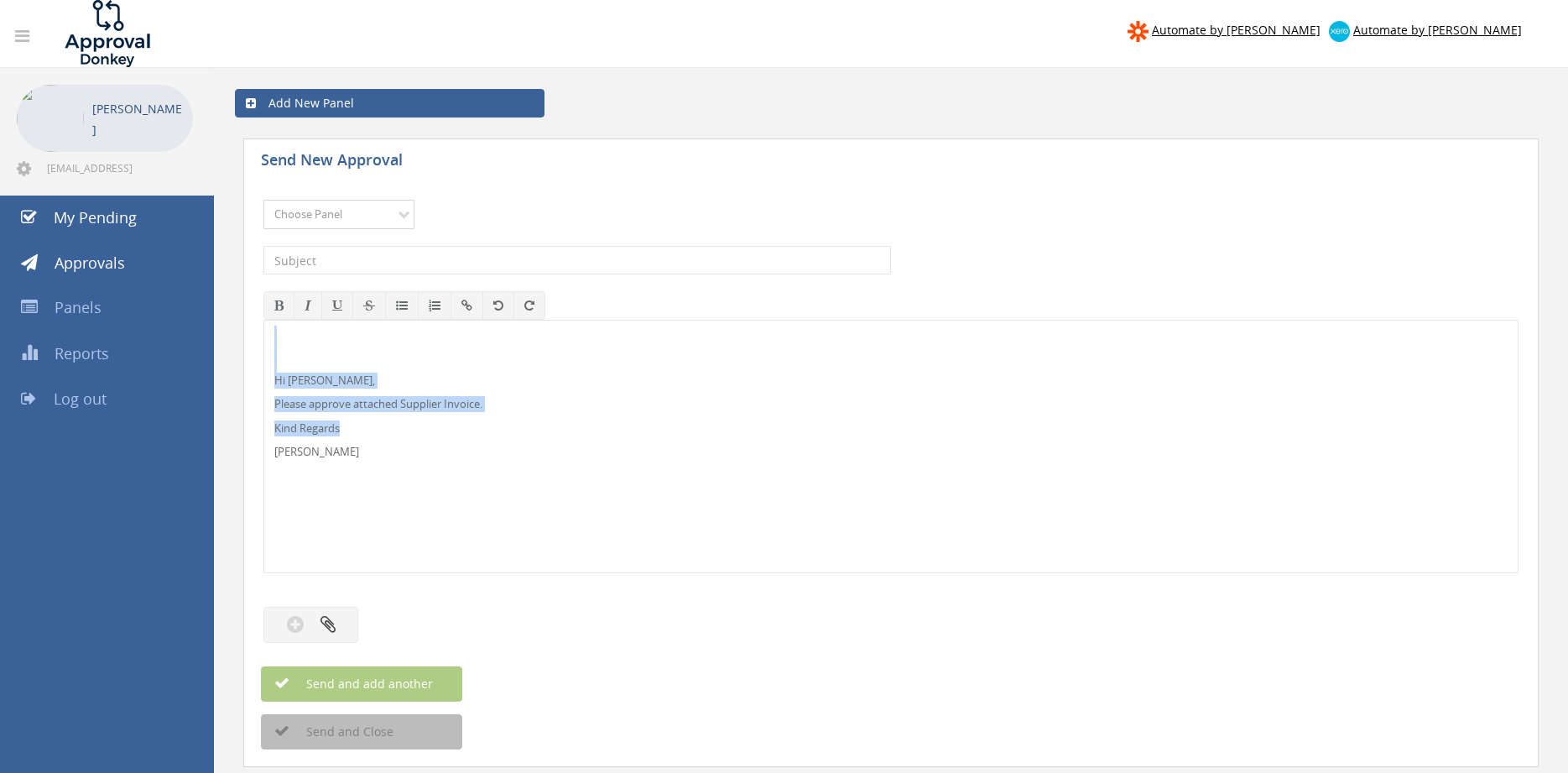
click at [263, 200] on select "Choose Panel Alarm Credits RG - 3 NZ Utilities Cable and SAI Global NZ Alarms-1…" at bounding box center [339, 214] width 151 height 29
select select "9680"
click option "Alarm Suppliers - 2" at bounding box center [0, 0] width 0 height 0
click at [480, 272] on input "text" at bounding box center [577, 260] width 628 height 28
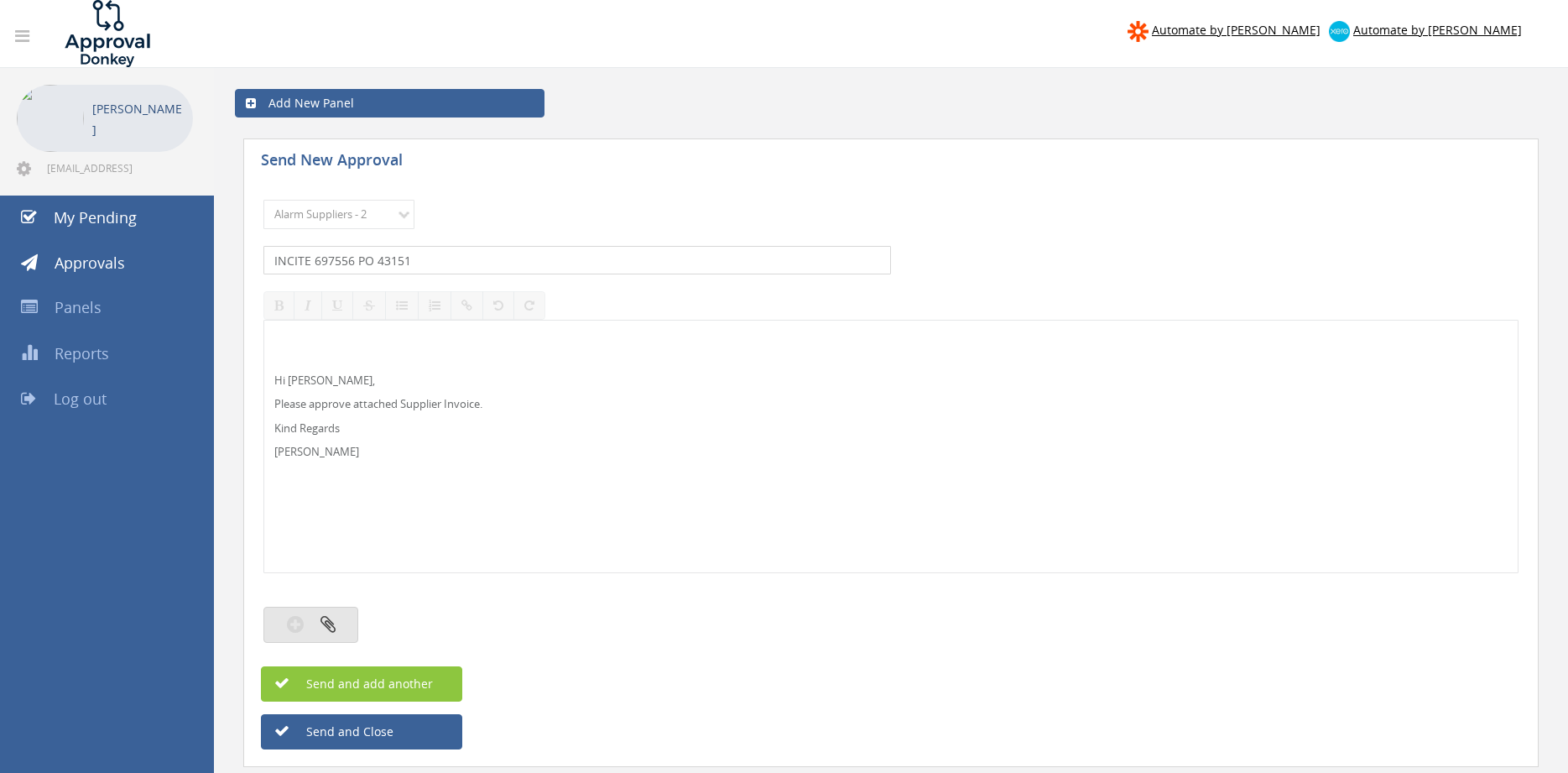
type input "INCITE 697556 PO 43151"
click at [315, 625] on button "button" at bounding box center [311, 624] width 95 height 36
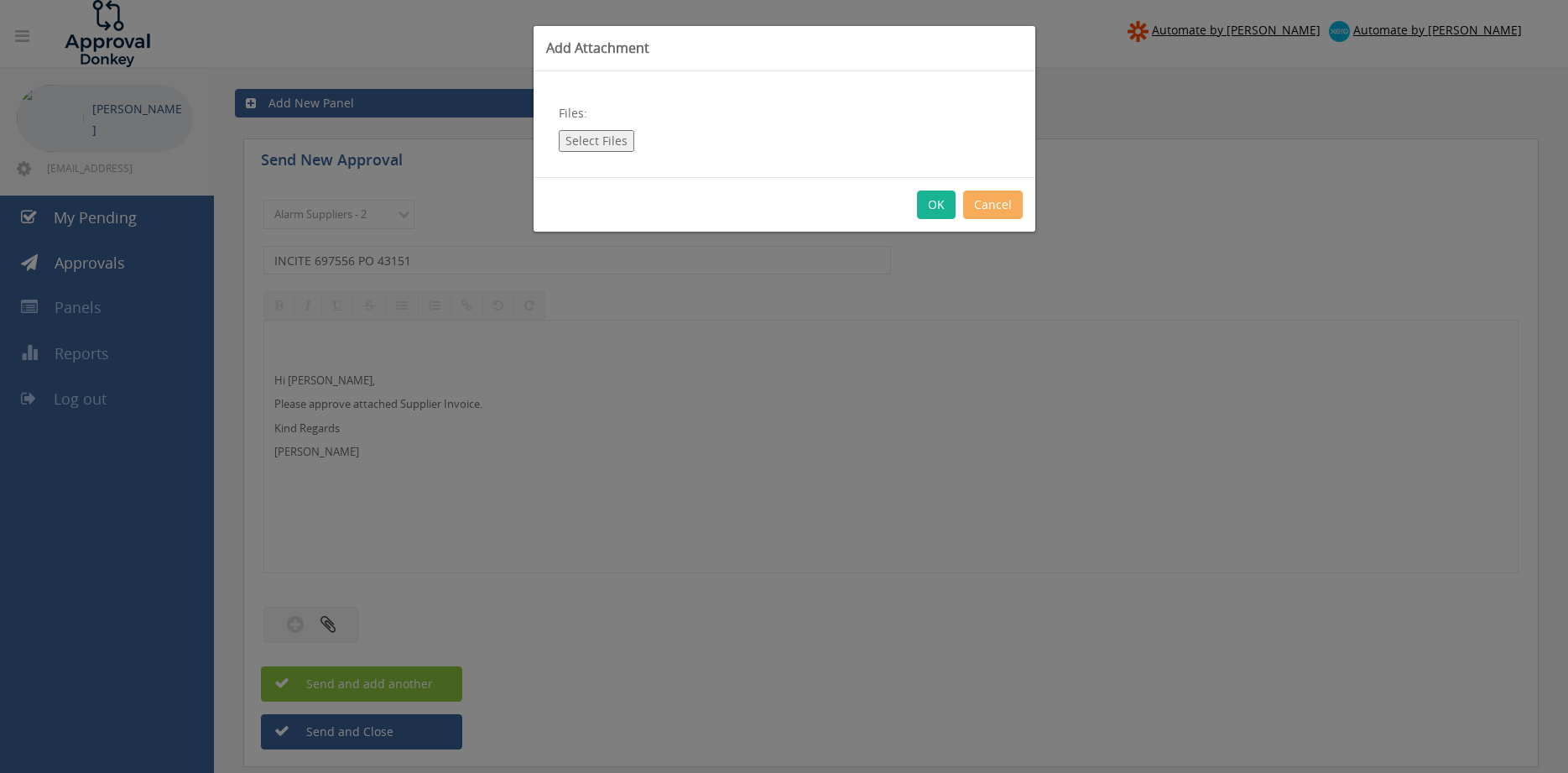
click at [600, 141] on button "Select Files" at bounding box center [597, 140] width 76 height 22
type input "C:\fakepath\INCITE 697556 [DATE] PO 43151.pdf"
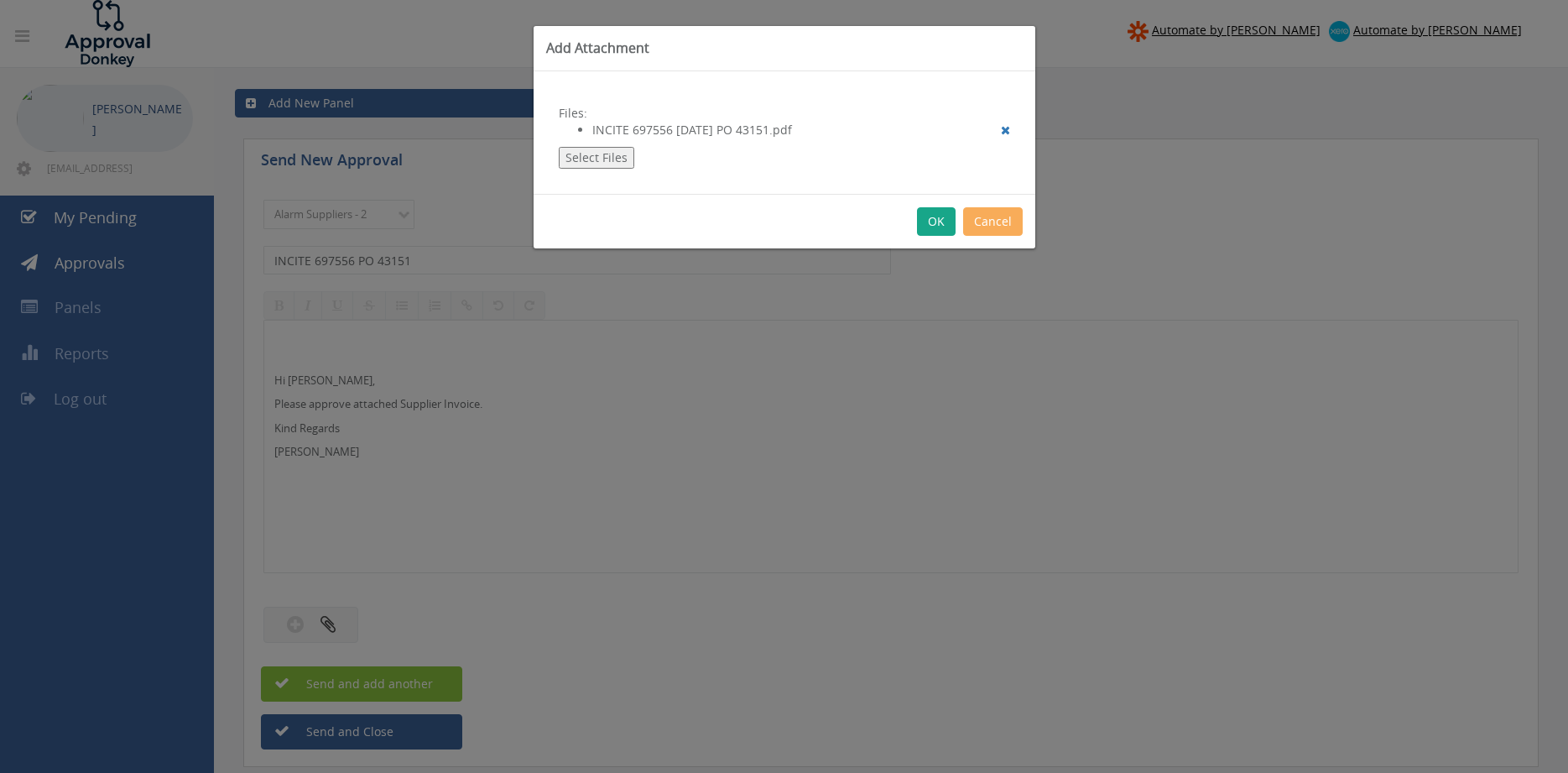
click at [938, 223] on button "OK" at bounding box center [937, 221] width 39 height 28
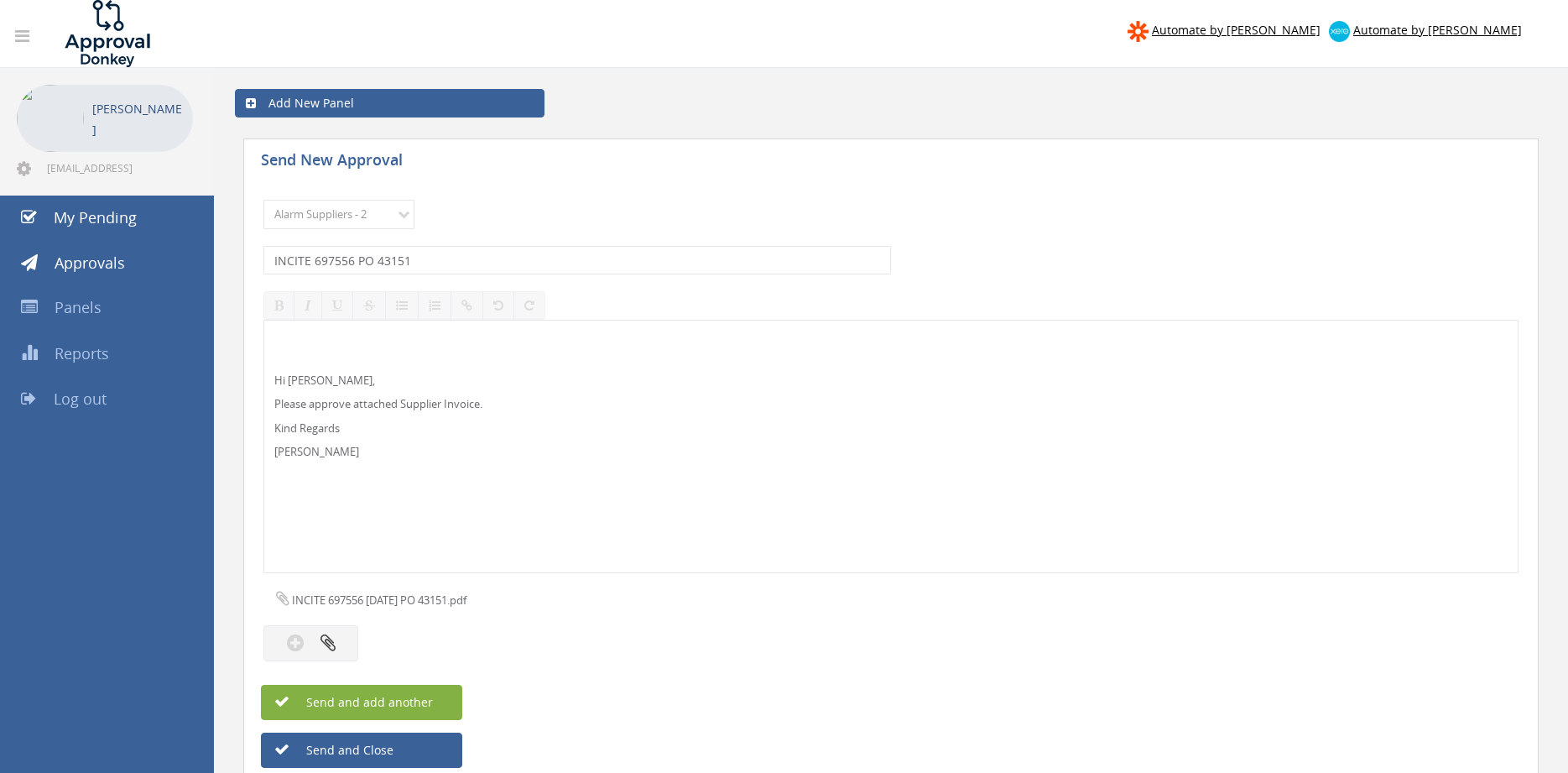
click at [431, 696] on span "Send and add another" at bounding box center [352, 701] width 163 height 15
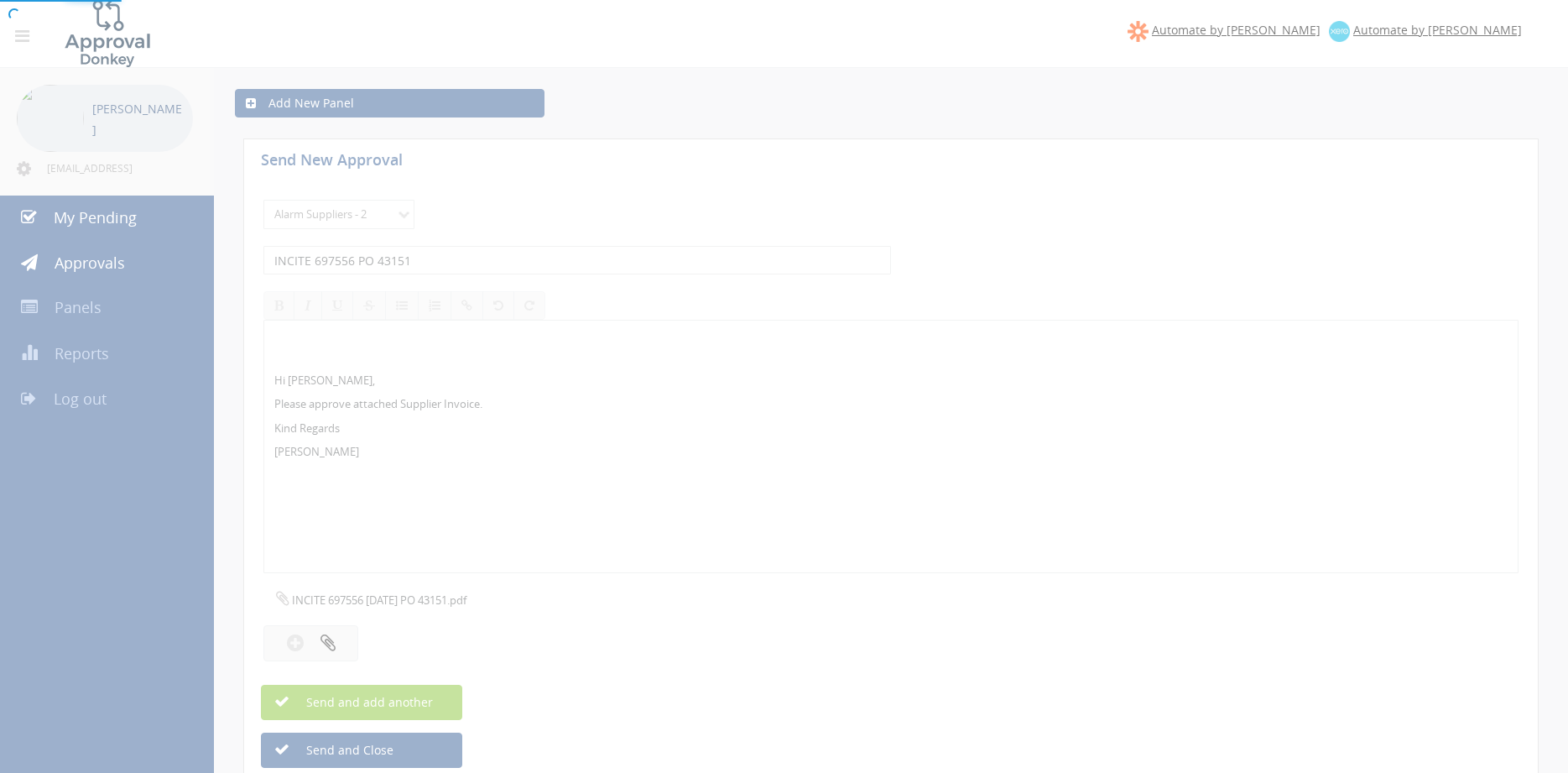
select select
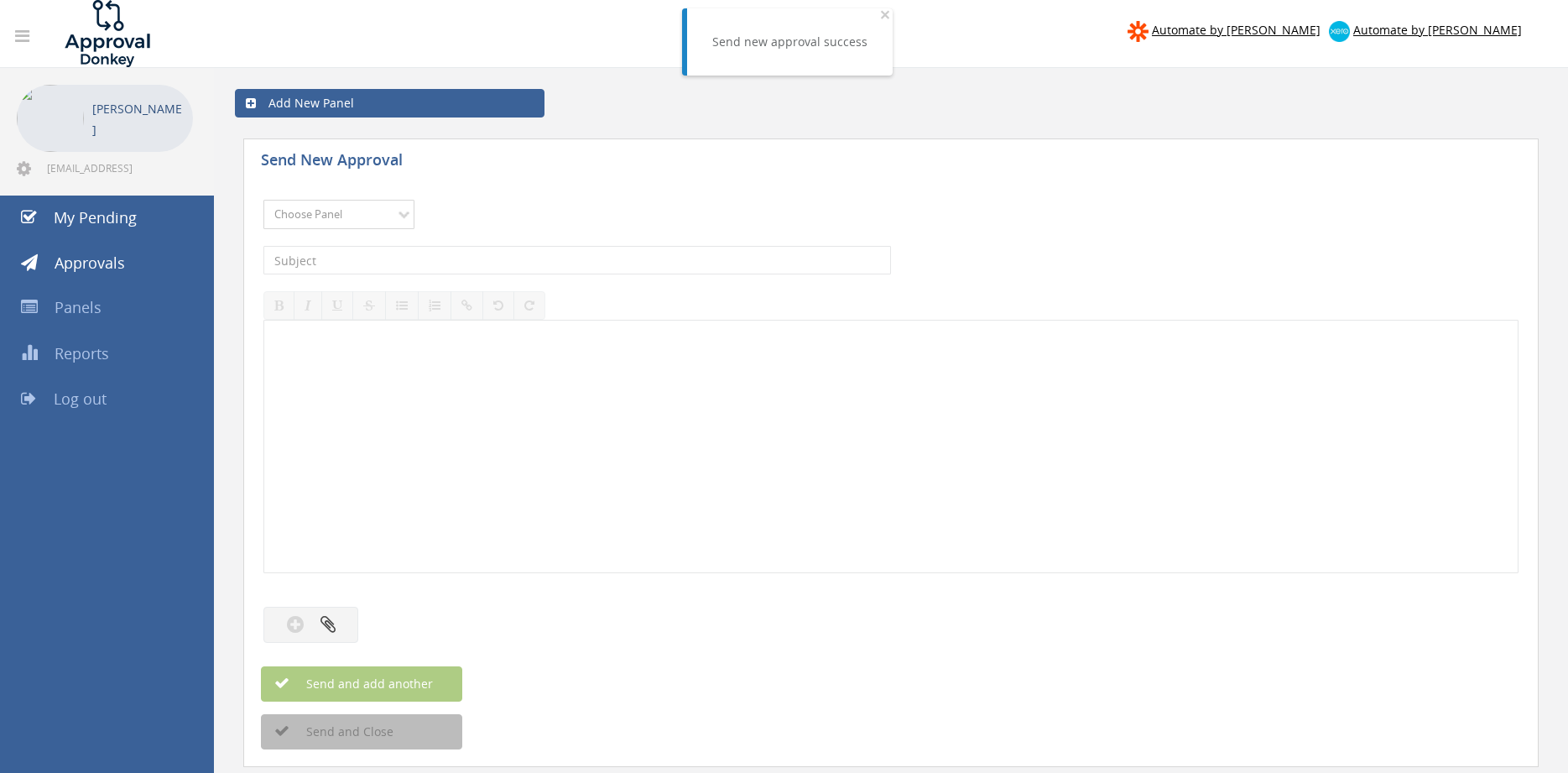
select select "9680"
click option "Alarm Suppliers - 2" at bounding box center [0, 0] width 0 height 0
click at [449, 258] on input "text" at bounding box center [577, 260] width 628 height 28
type input "INCITE 697399 PO 43083"
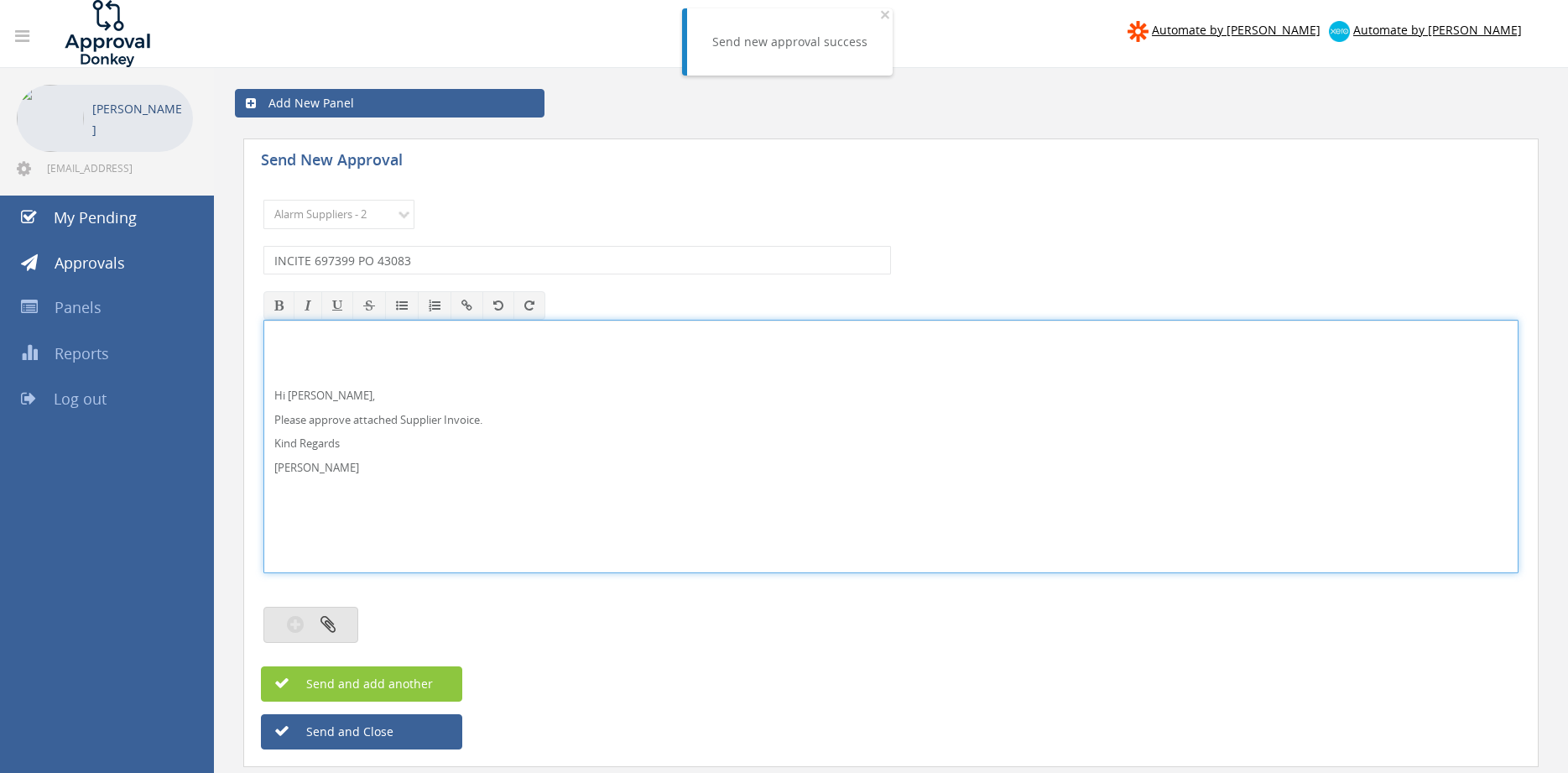
click at [311, 608] on button "button" at bounding box center [311, 624] width 95 height 36
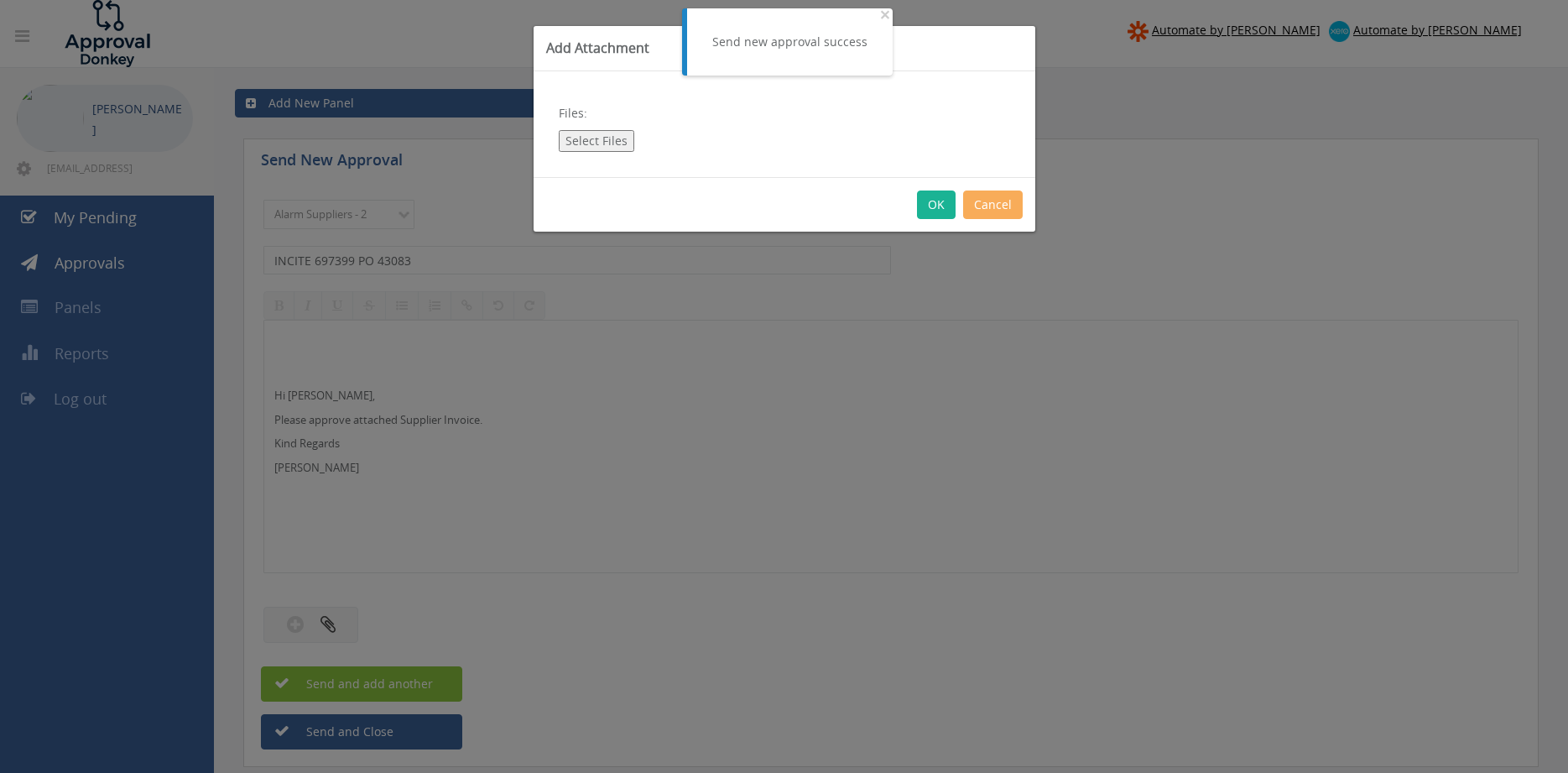
click at [612, 141] on button "Select Files" at bounding box center [597, 140] width 76 height 22
type input "C:\fakepath\INCITE 697399 [DATE] PO 43083.pdf"
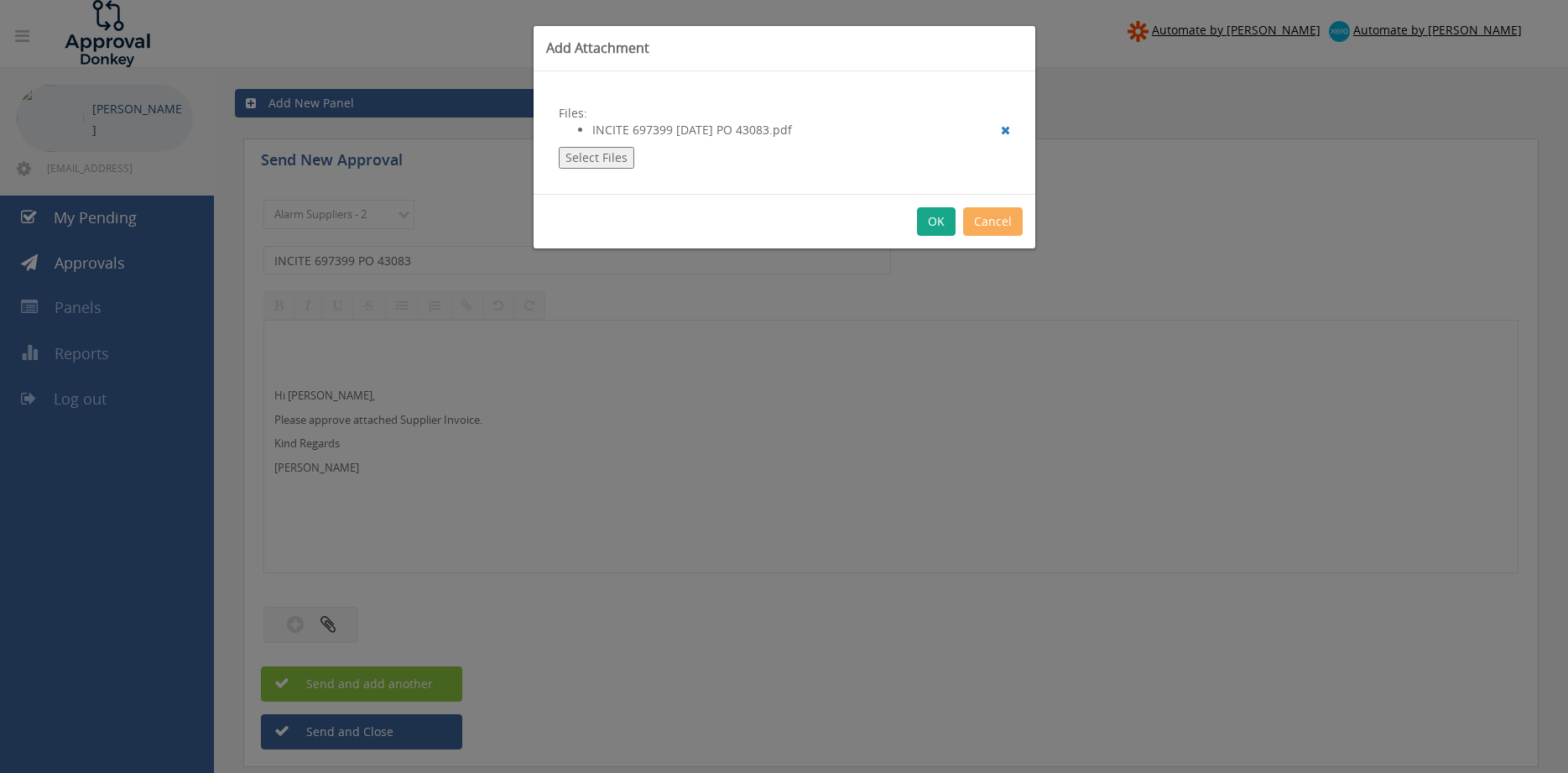
click at [926, 224] on button "OK" at bounding box center [937, 221] width 39 height 28
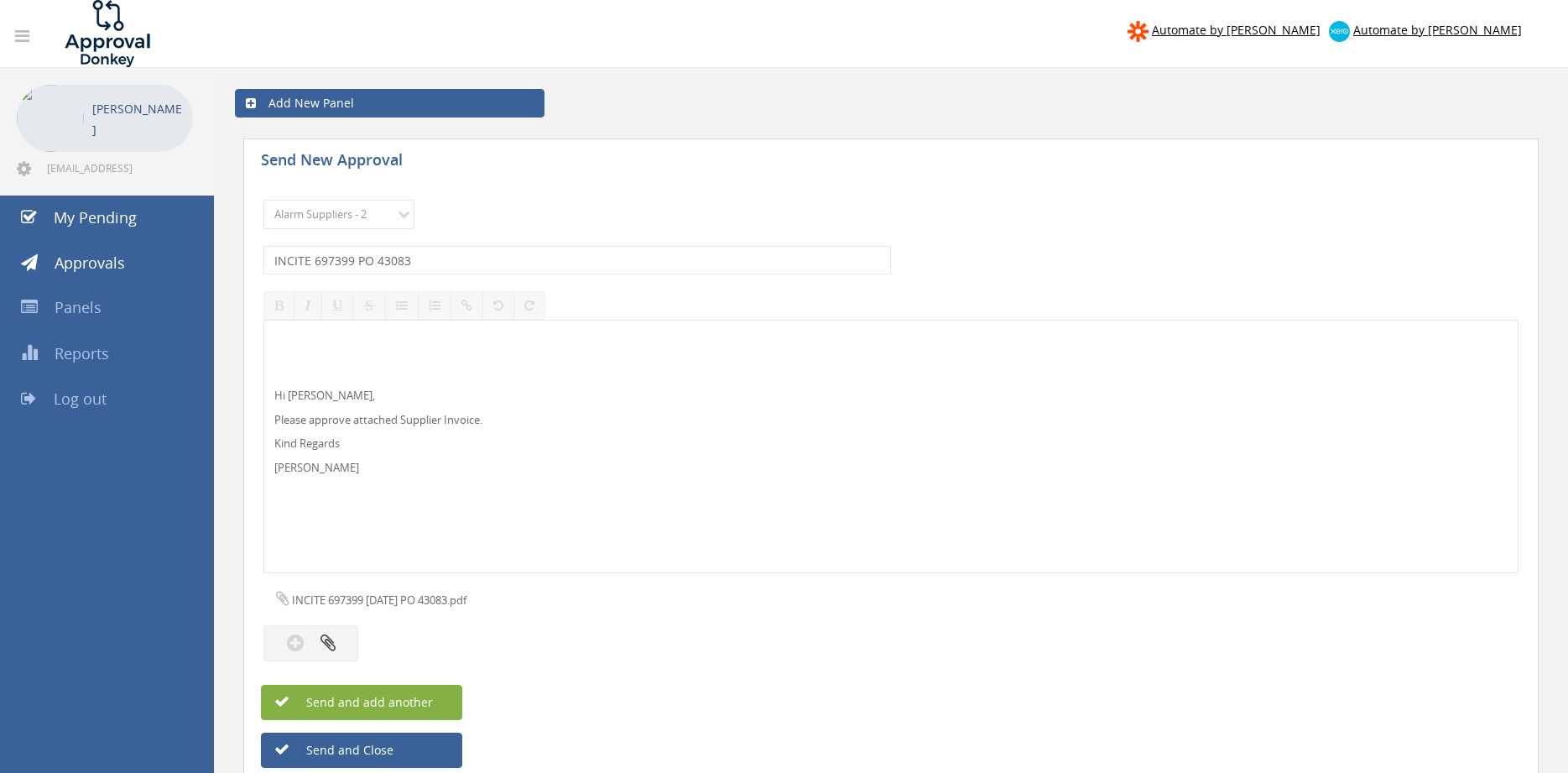
click at [440, 701] on button "Send and add another" at bounding box center [361, 702] width 201 height 35
select select
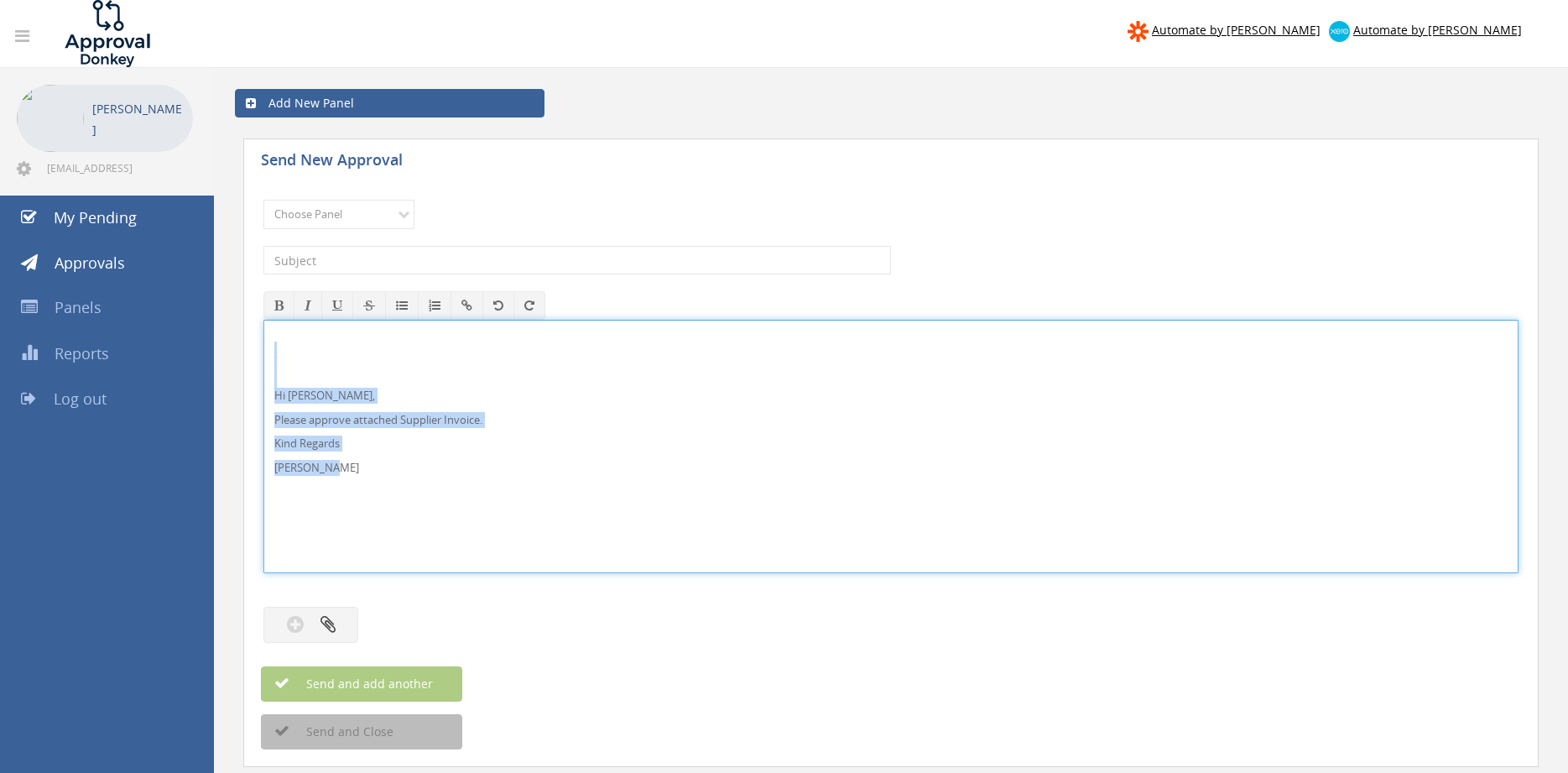
drag, startPoint x: 367, startPoint y: 479, endPoint x: 210, endPoint y: 350, distance: 203.2
click at [263, 350] on div "Hi [PERSON_NAME], Please approve attached Supplier Invoice. Kind Regards [PERSO…" at bounding box center [891, 447] width 1255 height 254
copy div "Hi [PERSON_NAME], Please approve attached Supplier Invoice. Kind Regards [PERSO…"
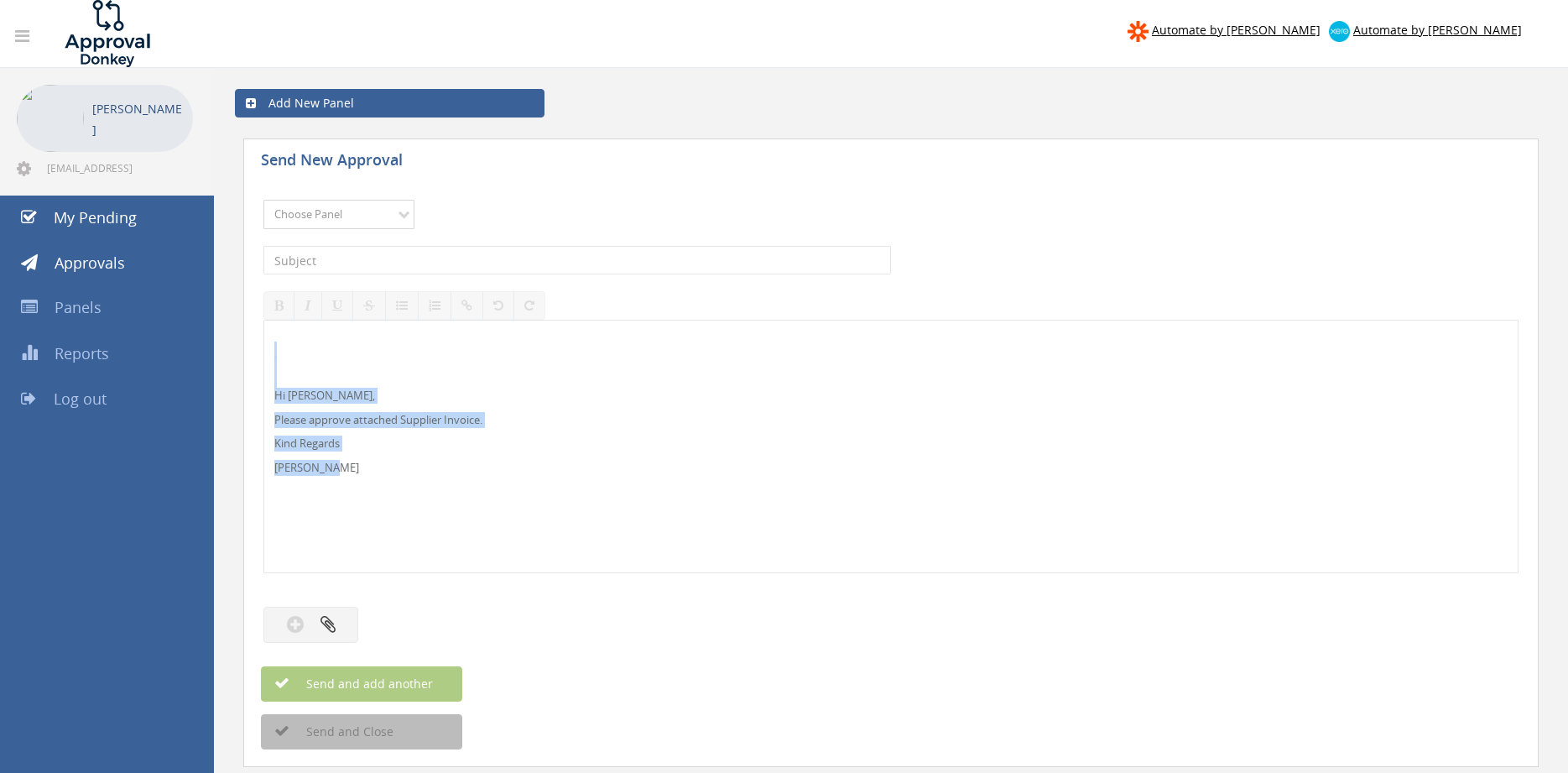
click at [263, 200] on select "Choose Panel Alarm Credits RG - 3 NZ Utilities Cable and SAI Global NZ Alarms-1…" at bounding box center [339, 214] width 151 height 29
click option "Flamestop Utilities" at bounding box center [0, 0] width 0 height 0
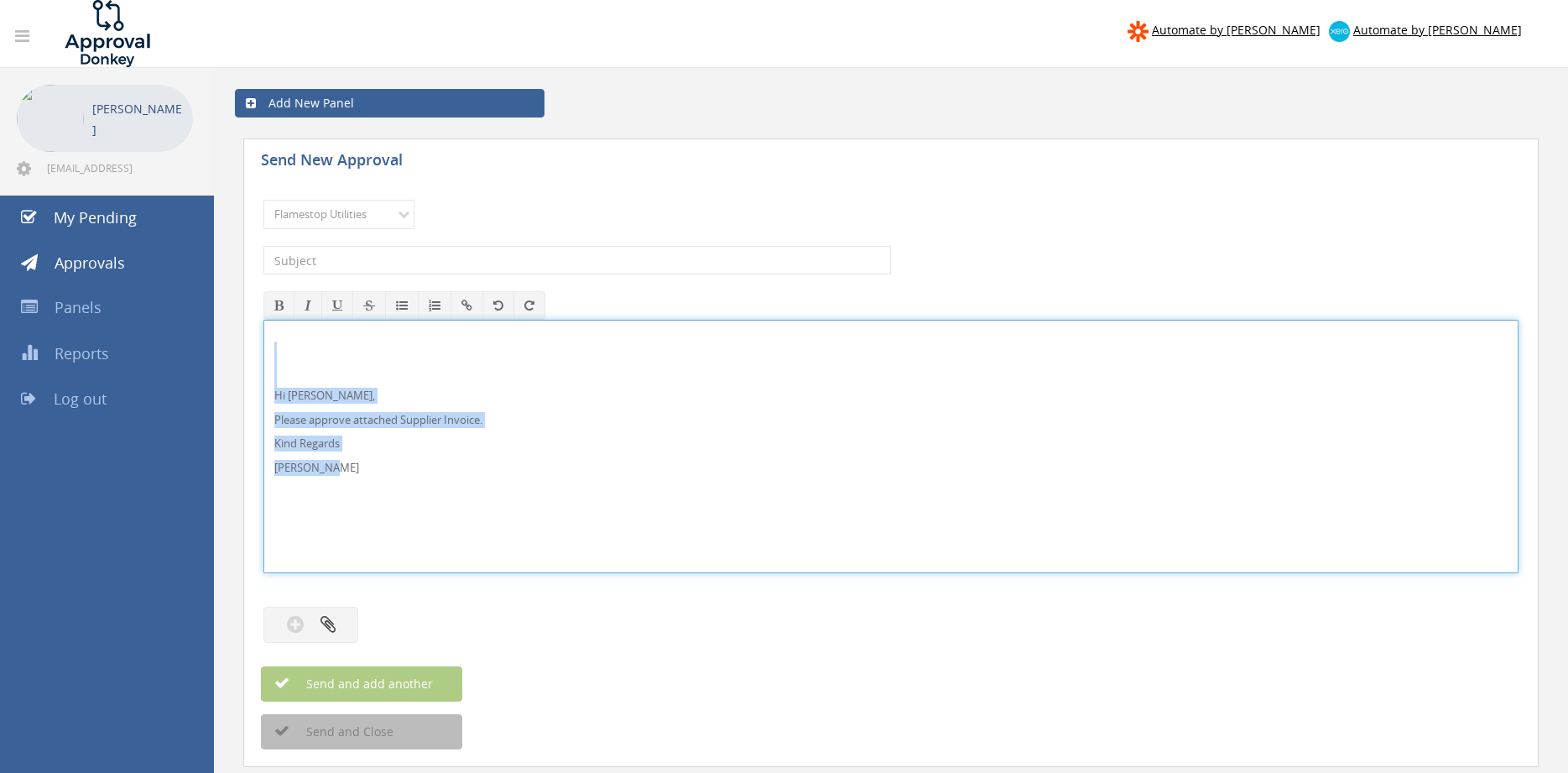
click at [352, 385] on div "Hi [PERSON_NAME], Please approve attached Supplier Invoice. Kind Regards [PERSO…" at bounding box center [891, 447] width 1253 height 252
click at [263, 200] on select "Choose Panel Alarm Credits RG - 3 NZ Utilities Cable and SAI Global NZ Alarms-1…" at bounding box center [339, 214] width 151 height 29
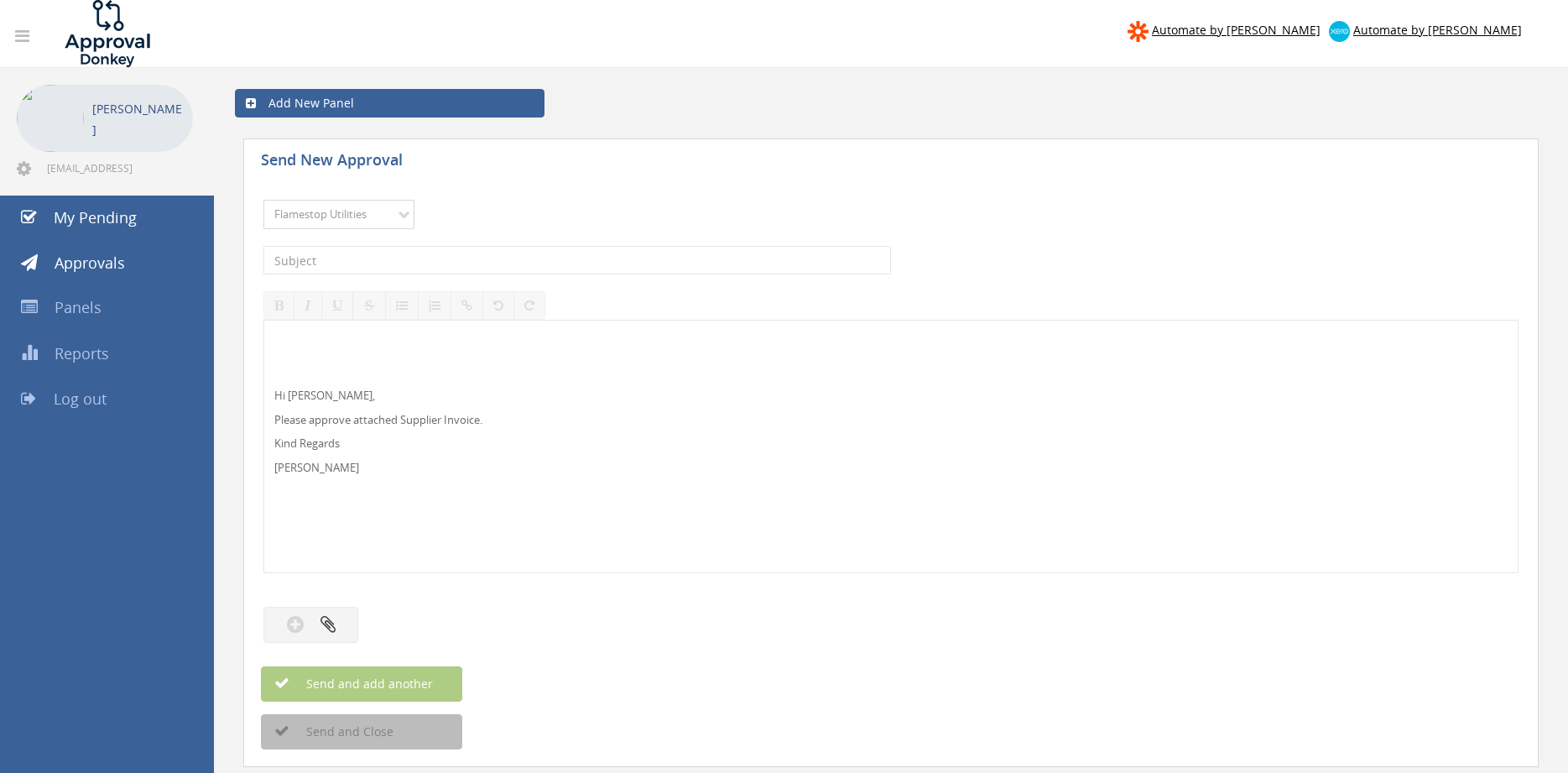
select select "9680"
click option "Alarm Suppliers - 2" at bounding box center [0, 0] width 0 height 0
click at [430, 258] on input "text" at bounding box center [577, 260] width 628 height 28
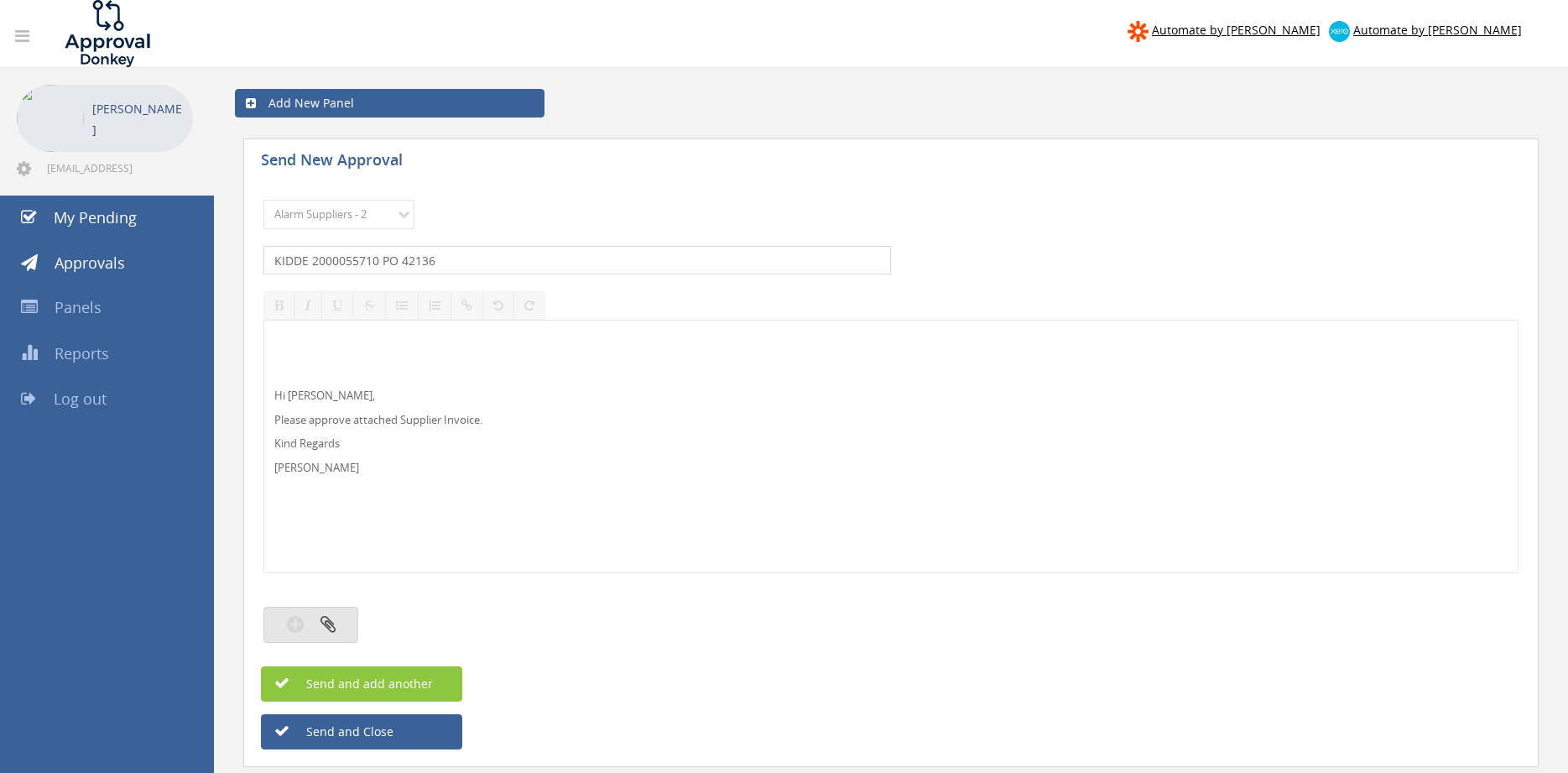
type input "KIDDE 2000055710 PO 42136"
click at [323, 618] on icon "button" at bounding box center [328, 624] width 15 height 19
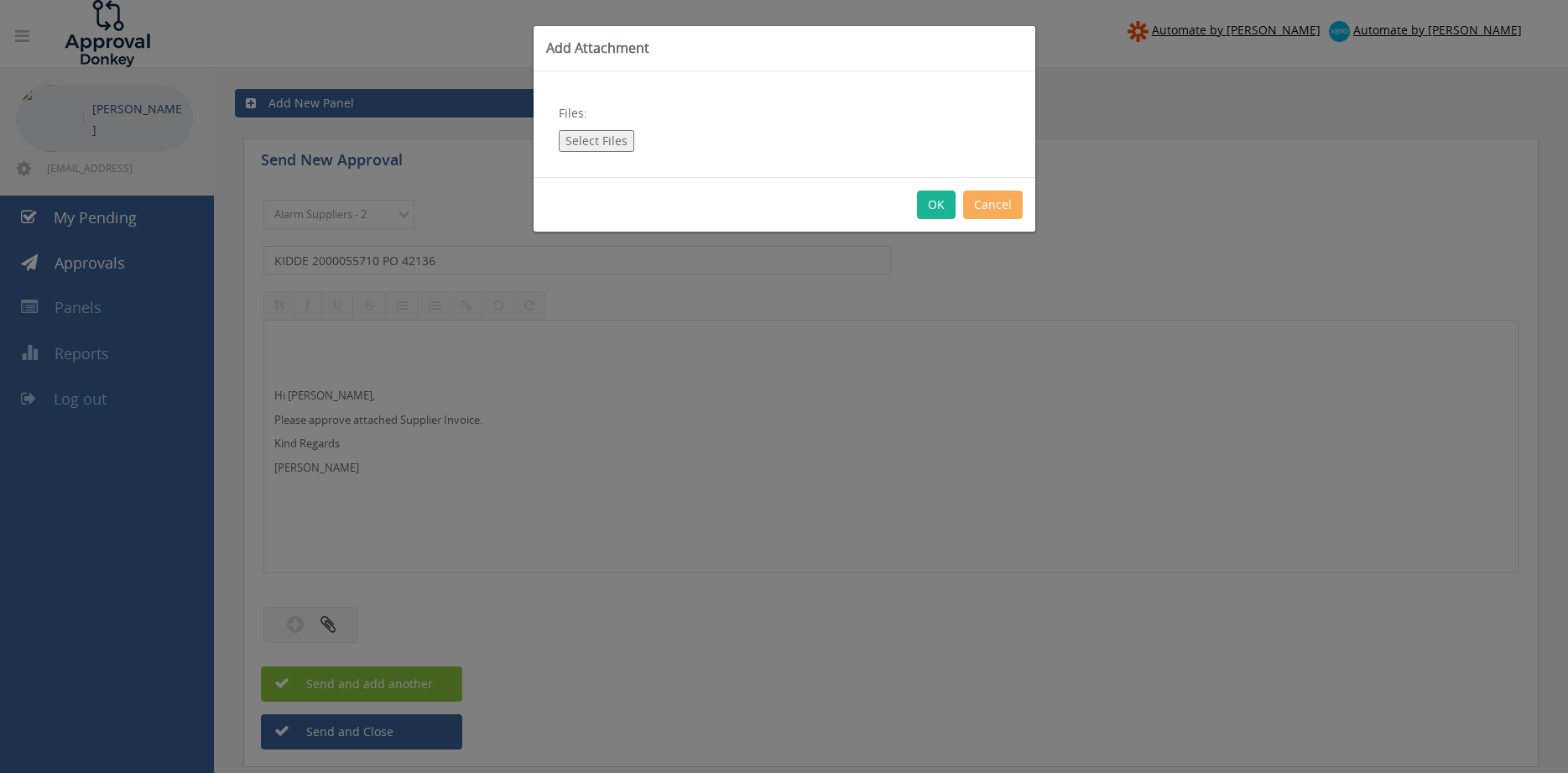
click at [586, 143] on button "Select Files" at bounding box center [597, 140] width 76 height 22
type input "C:\fakepath\KIDDE_2000055710 [DATE] PO 42136.pdf"
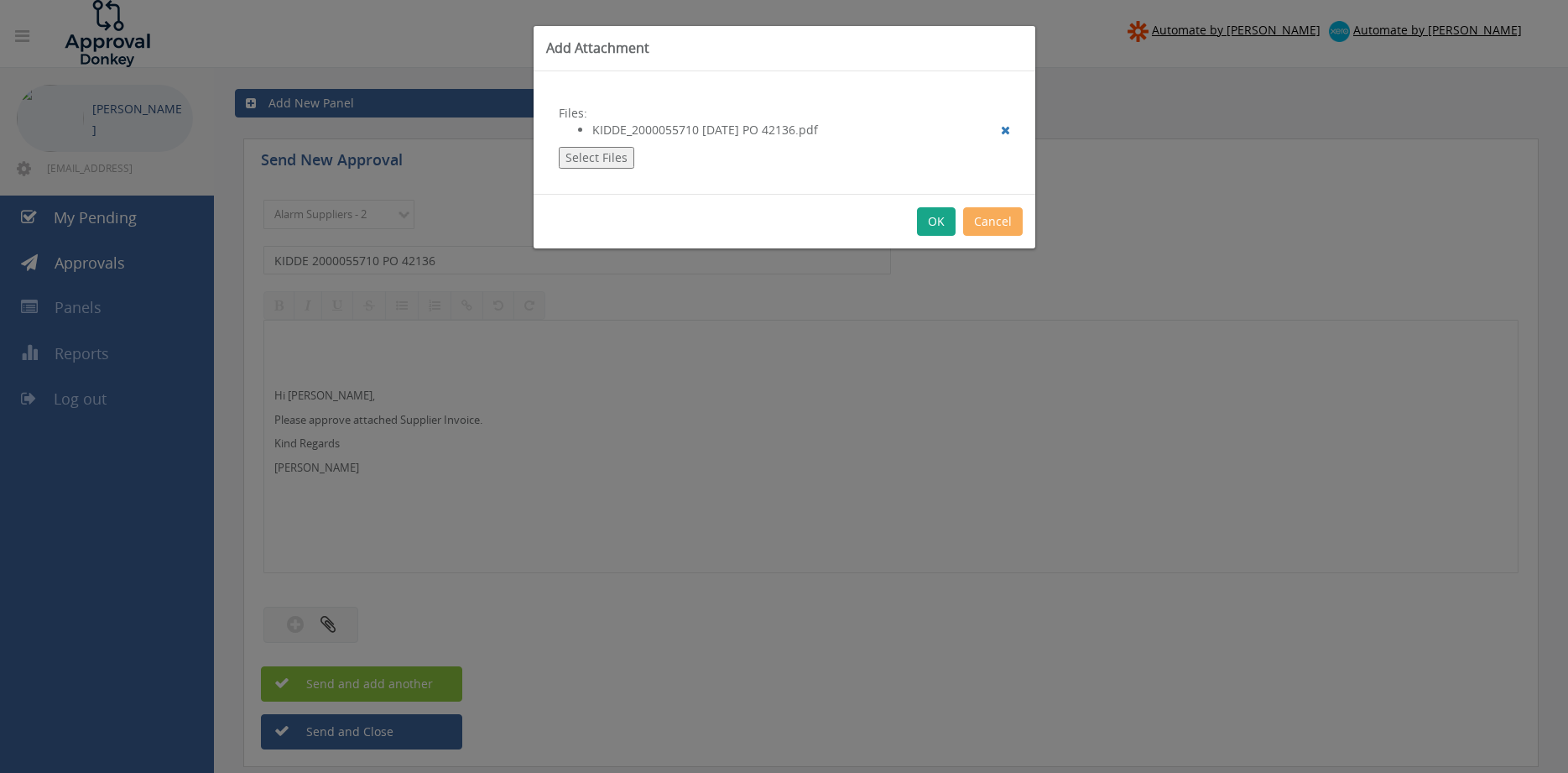
click at [942, 221] on button "OK" at bounding box center [937, 221] width 39 height 28
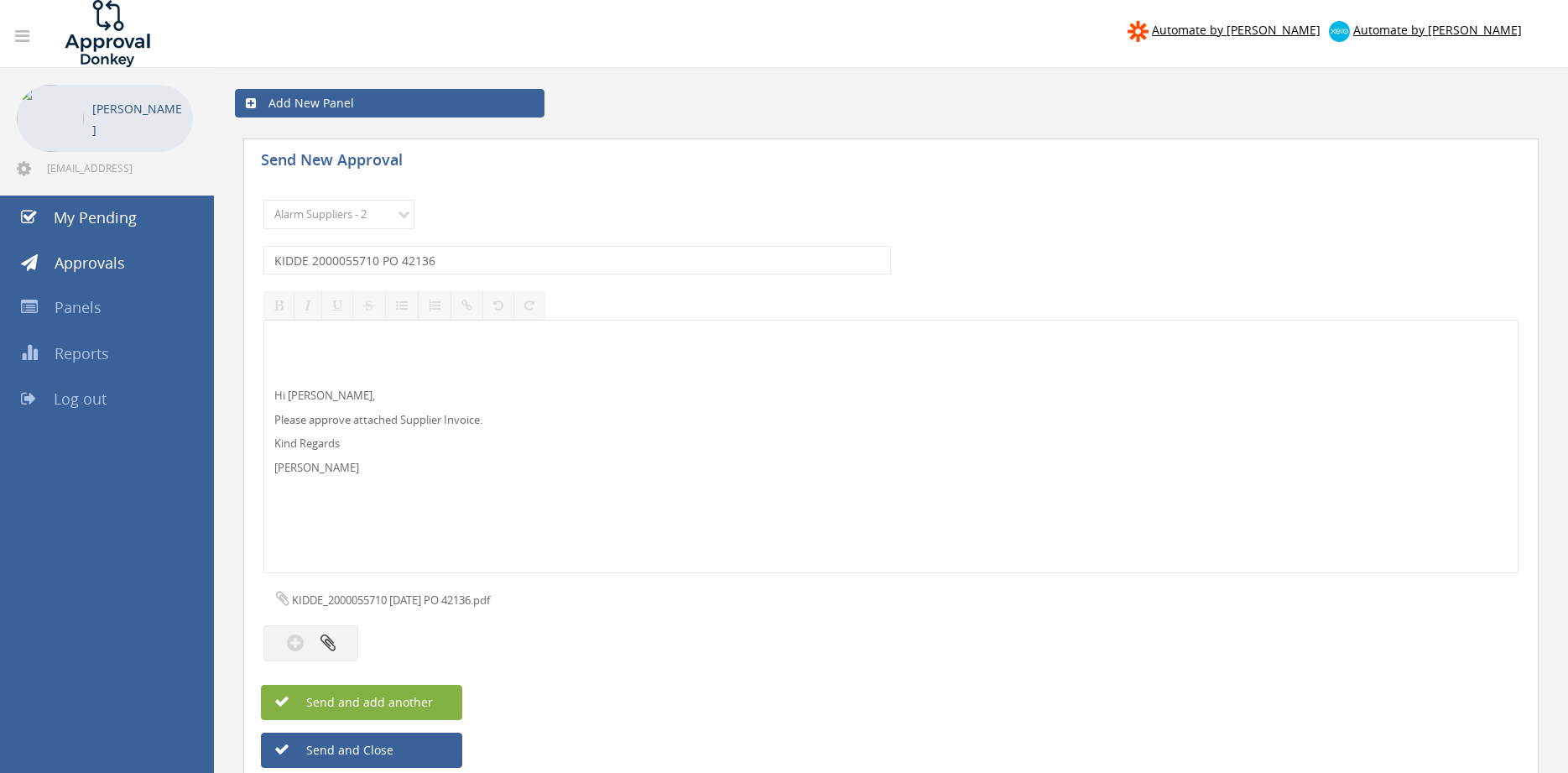
click at [419, 704] on span "Send and add another" at bounding box center [352, 701] width 163 height 15
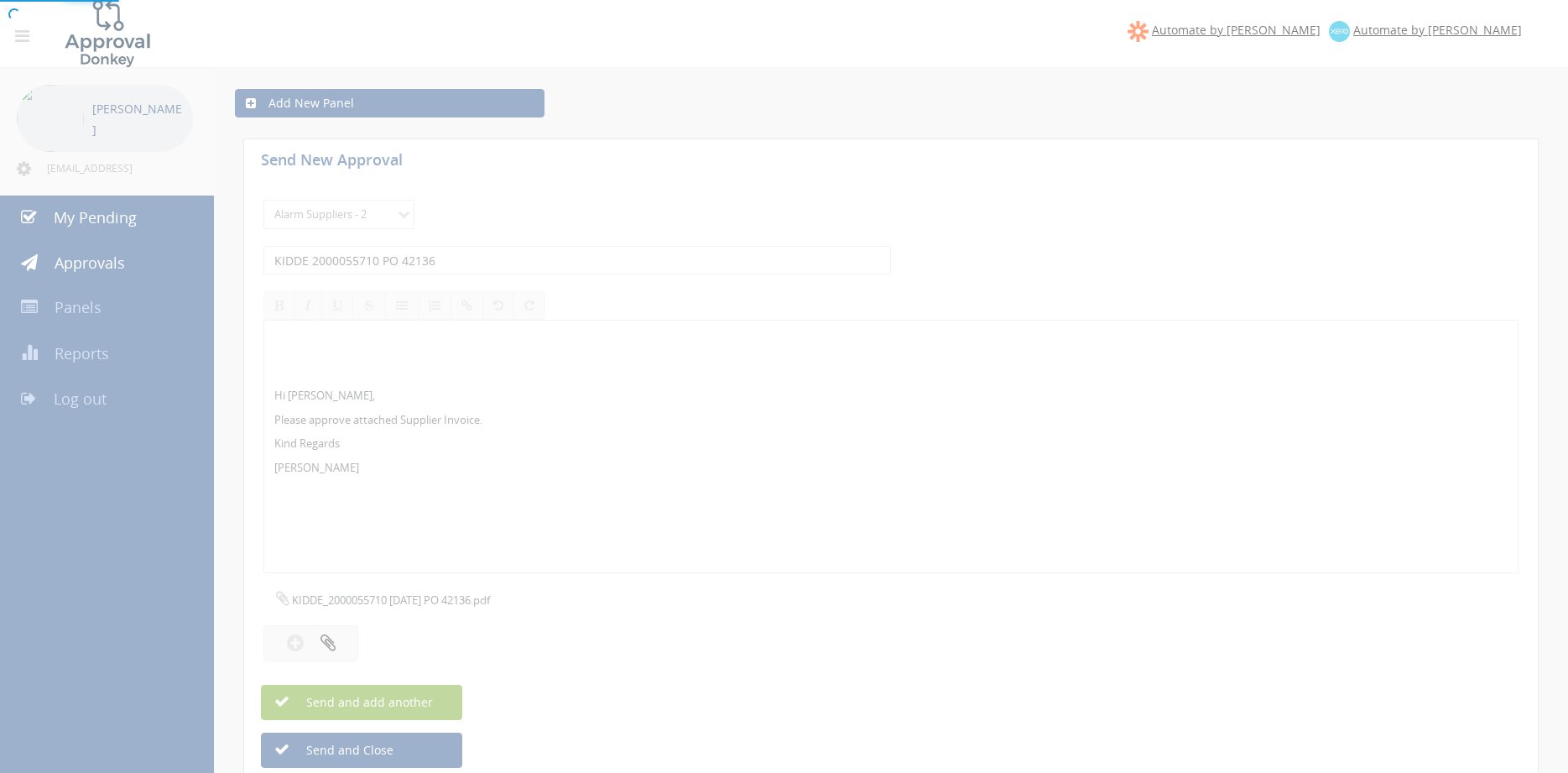
select select
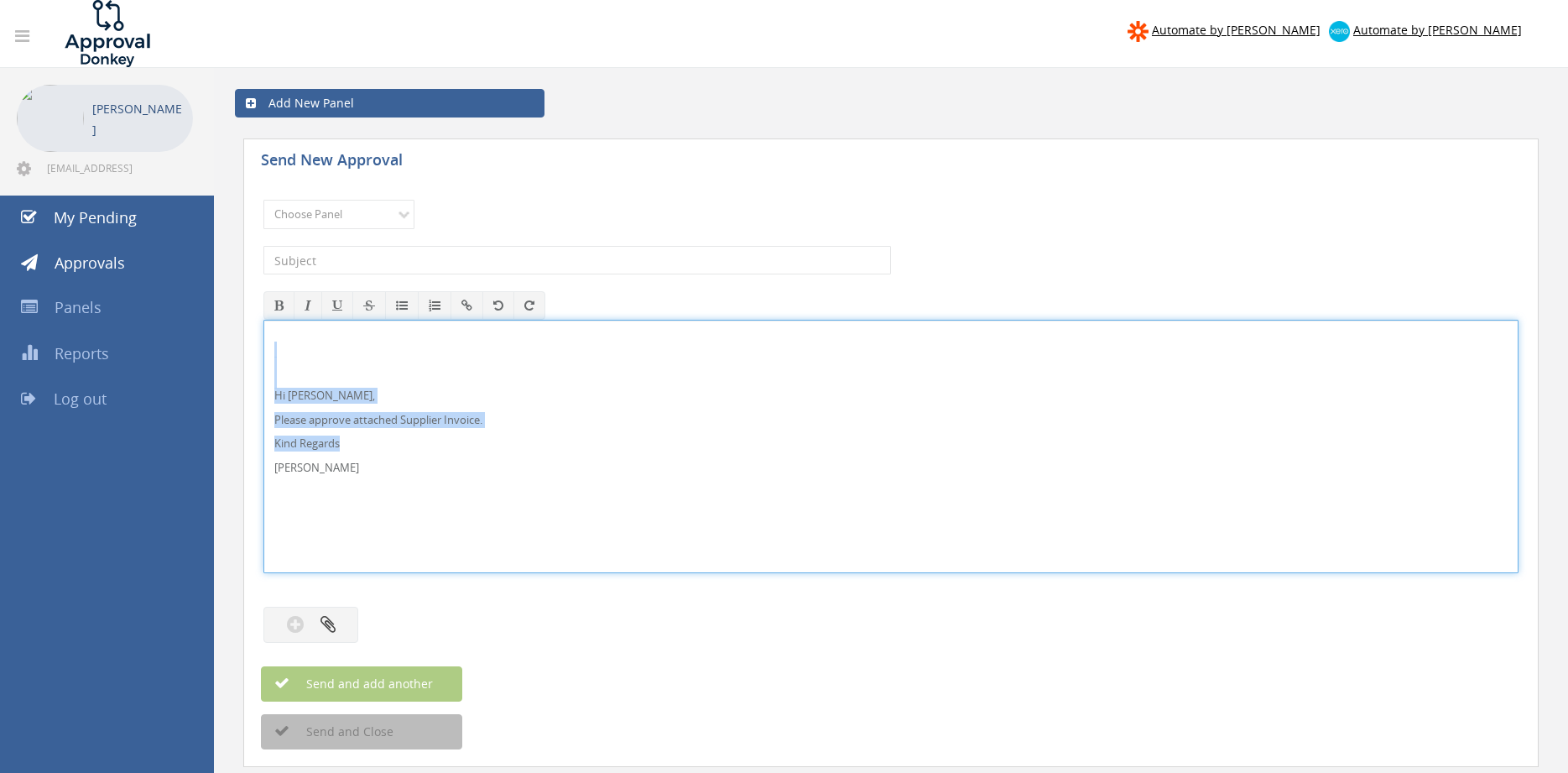
drag, startPoint x: 331, startPoint y: 468, endPoint x: 240, endPoint y: 355, distance: 145.1
click at [263, 355] on div "Hi [PERSON_NAME], Please approve attached Supplier Invoice. Kind Regards [PERSO…" at bounding box center [891, 447] width 1255 height 254
copy div "Hi [PERSON_NAME], Please approve attached Supplier Invoice. Kind Regards"
click at [263, 200] on select "Choose Panel Alarm Credits RG - 3 NZ Utilities Cable and SAI Global NZ Alarms-1…" at bounding box center [339, 214] width 151 height 29
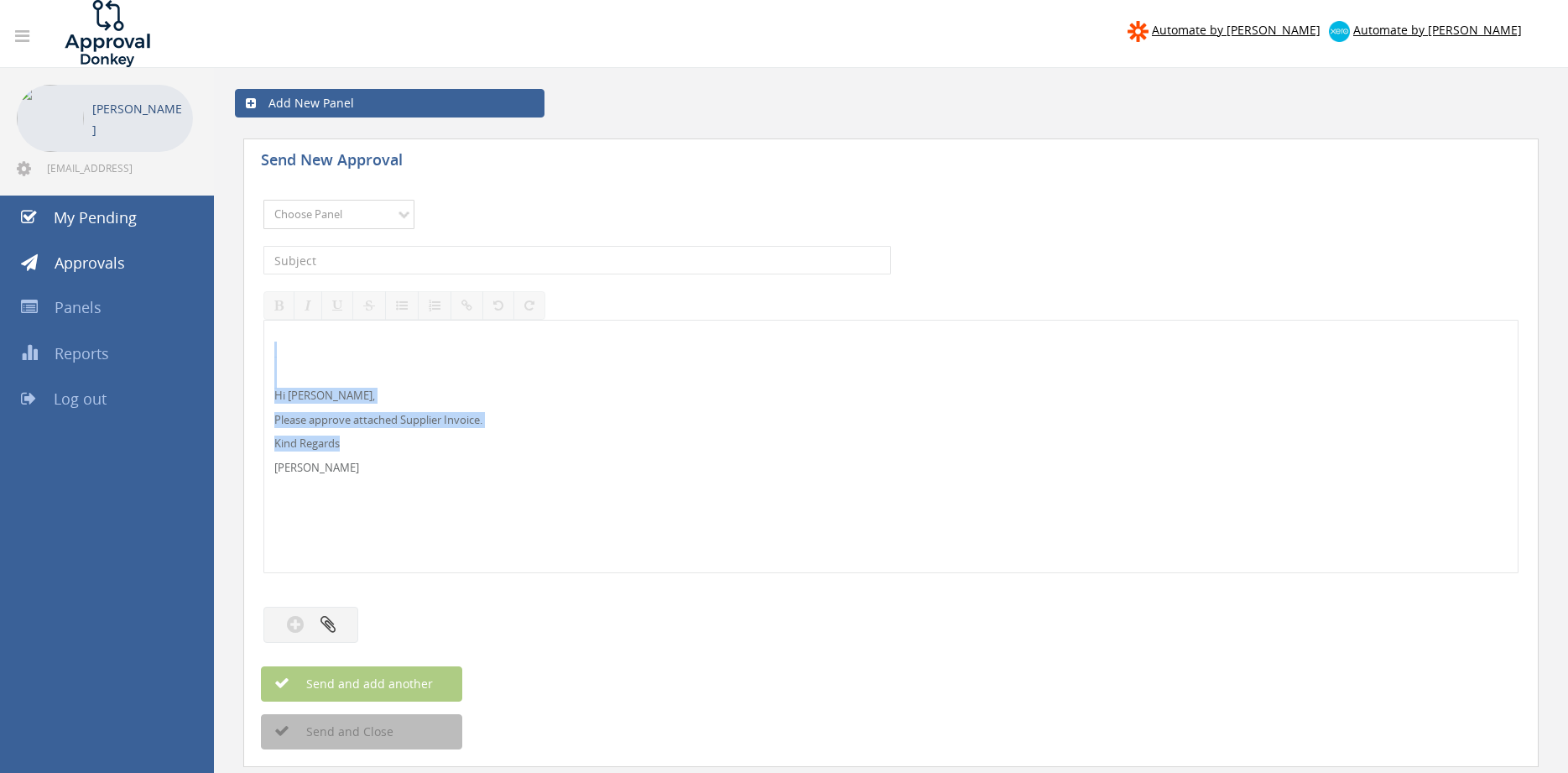
select select "9680"
click option "Alarm Suppliers - 2" at bounding box center [0, 0] width 0 height 0
click at [482, 263] on input "text" at bounding box center [577, 260] width 628 height 28
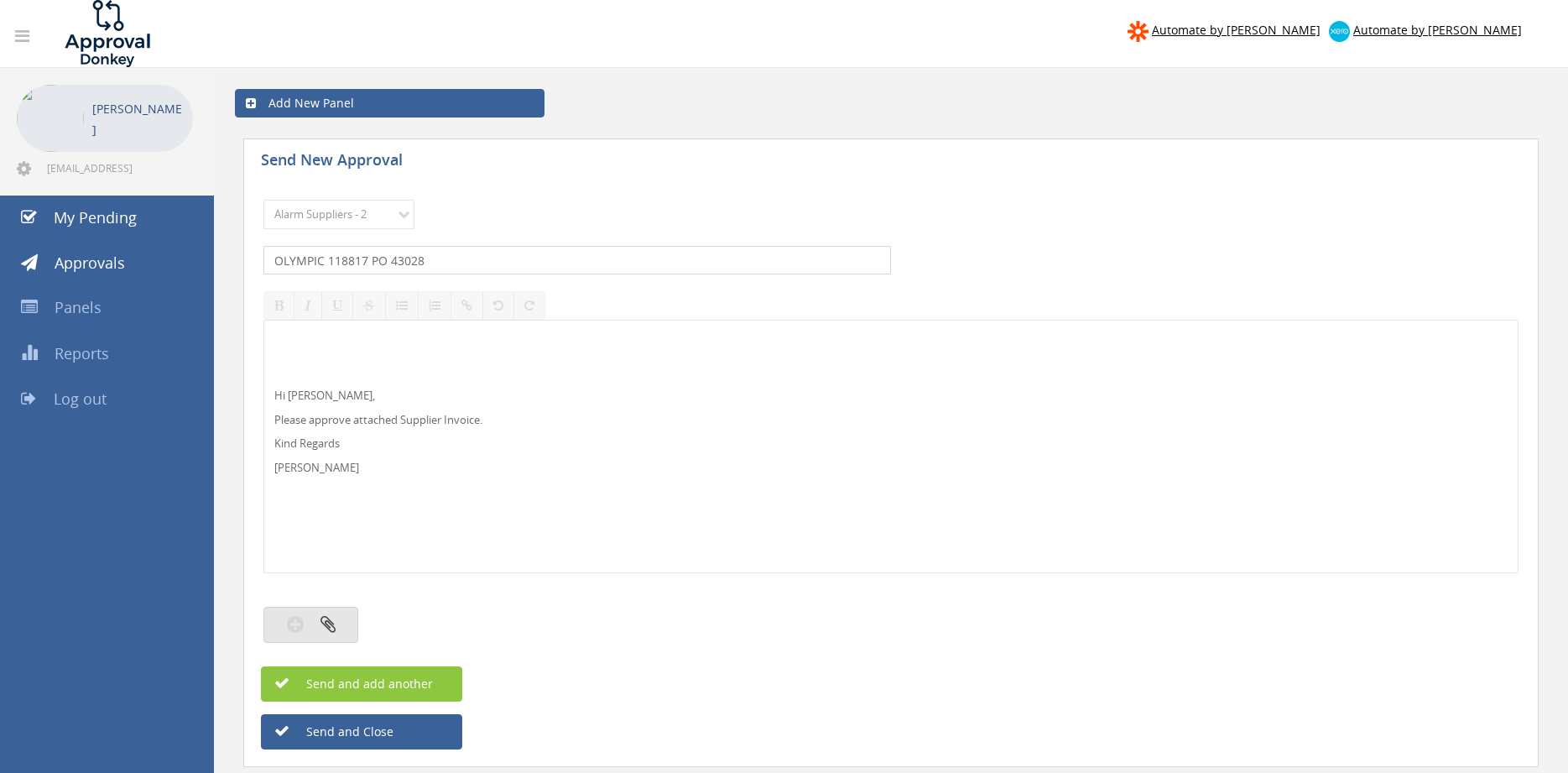
type input "OLYMPIC 118817 PO 43028"
click at [330, 618] on icon "button" at bounding box center [328, 624] width 15 height 19
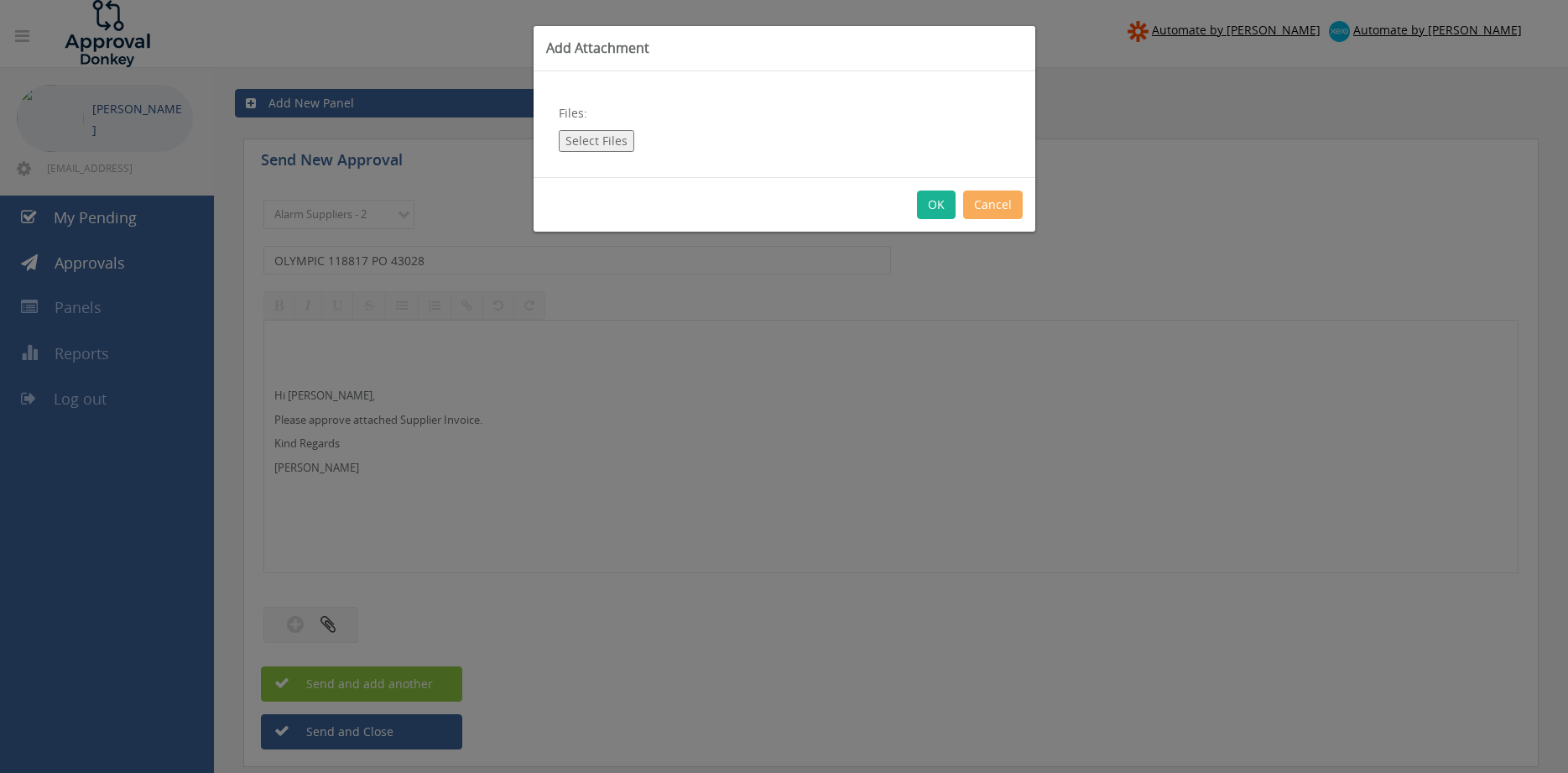
click at [587, 138] on button "Select Files" at bounding box center [597, 140] width 76 height 22
type input "C:\fakepath\OLYMPIC 118817 [DATE] PO 43028.pdf"
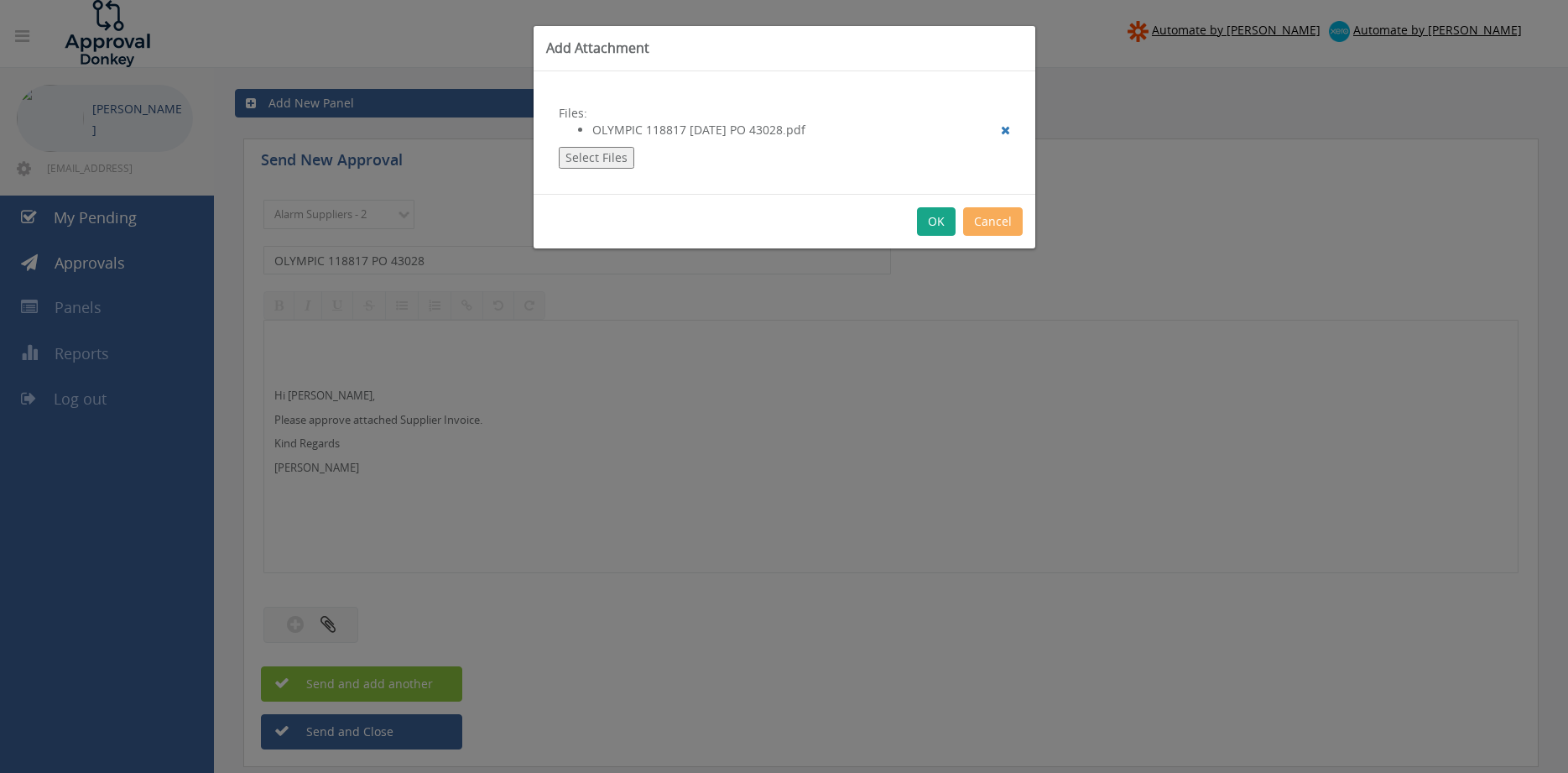
click at [933, 228] on button "OK" at bounding box center [937, 221] width 39 height 28
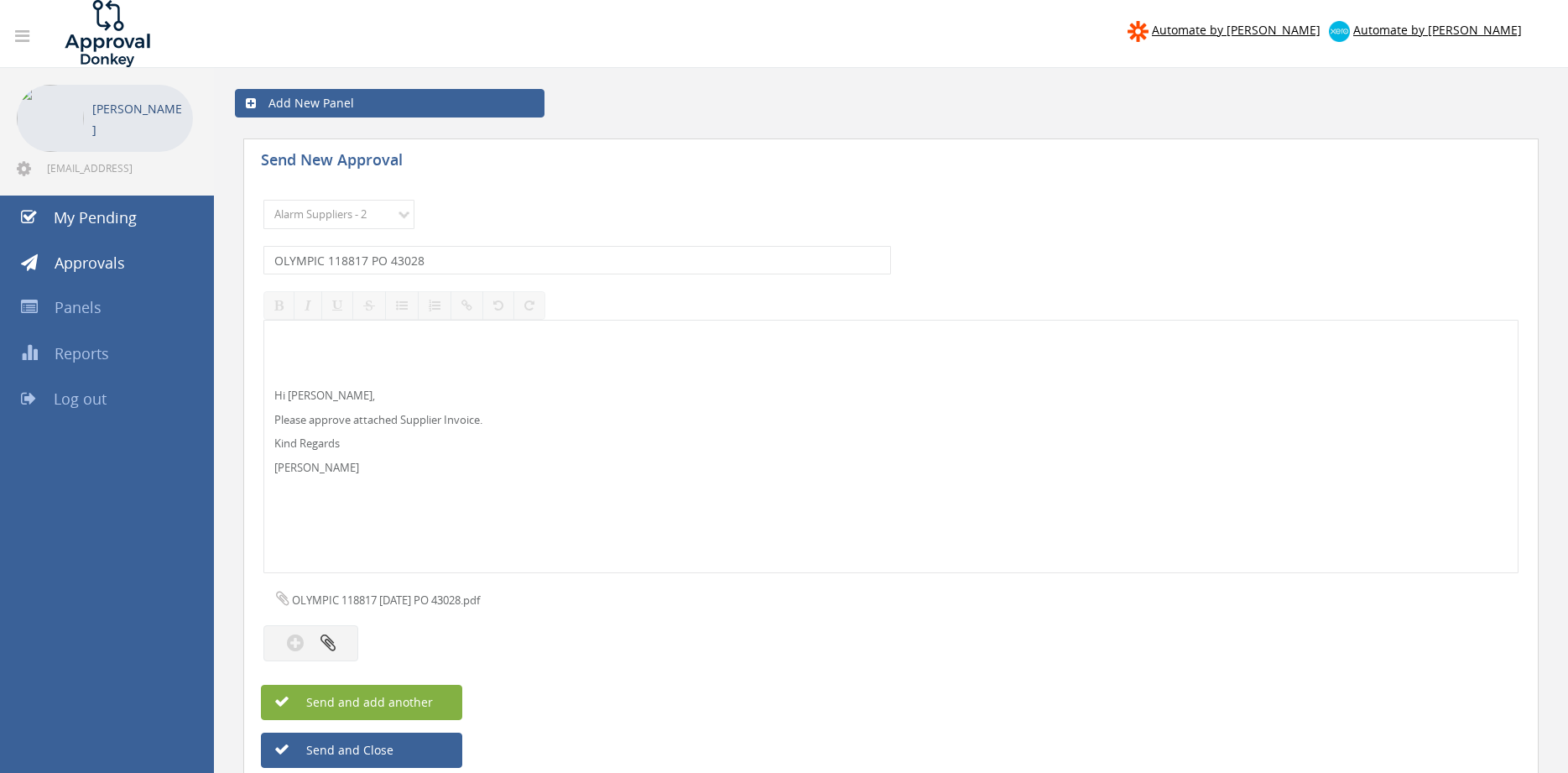
click at [440, 700] on button "Send and add another" at bounding box center [361, 702] width 201 height 35
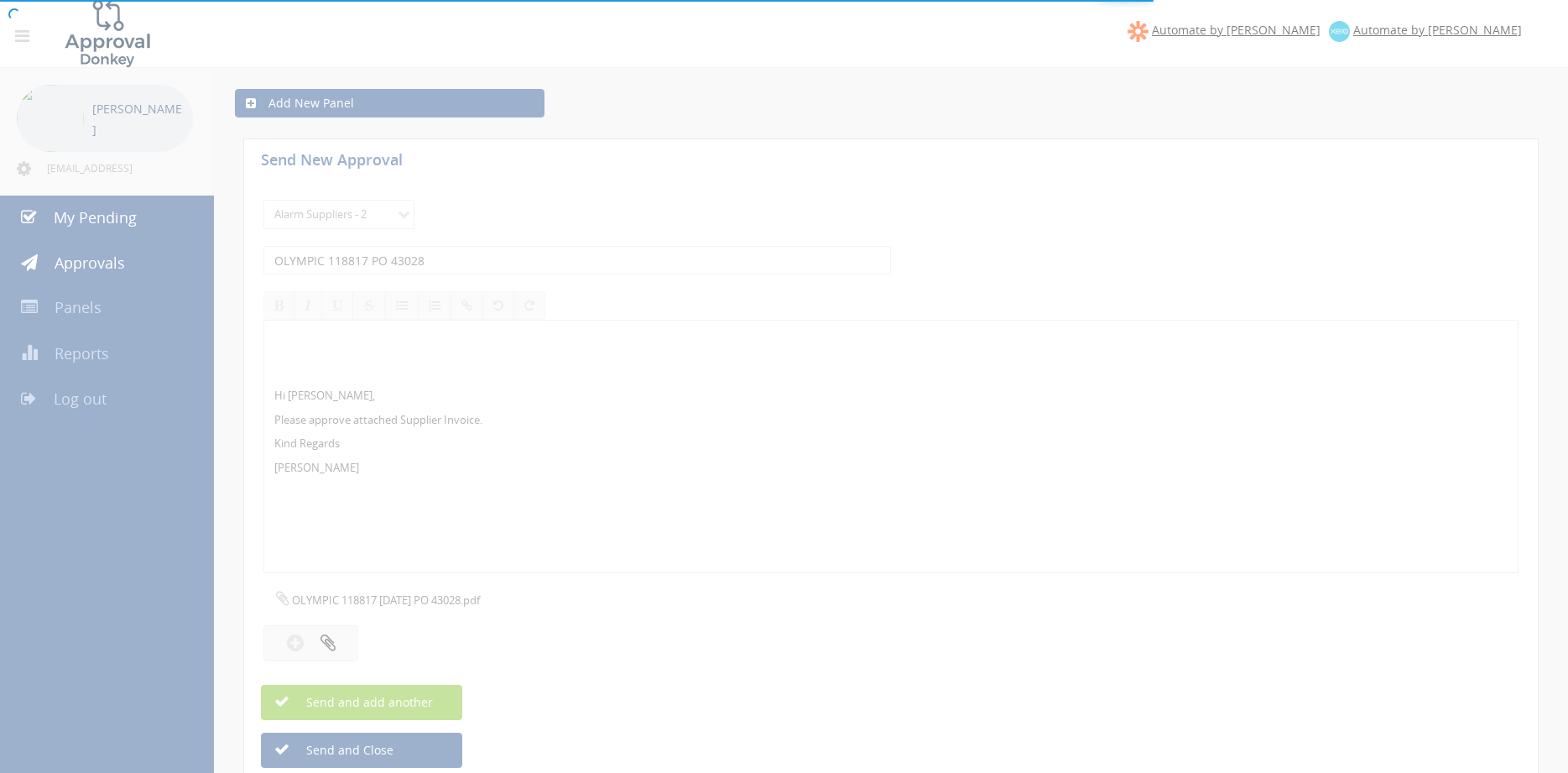
select select
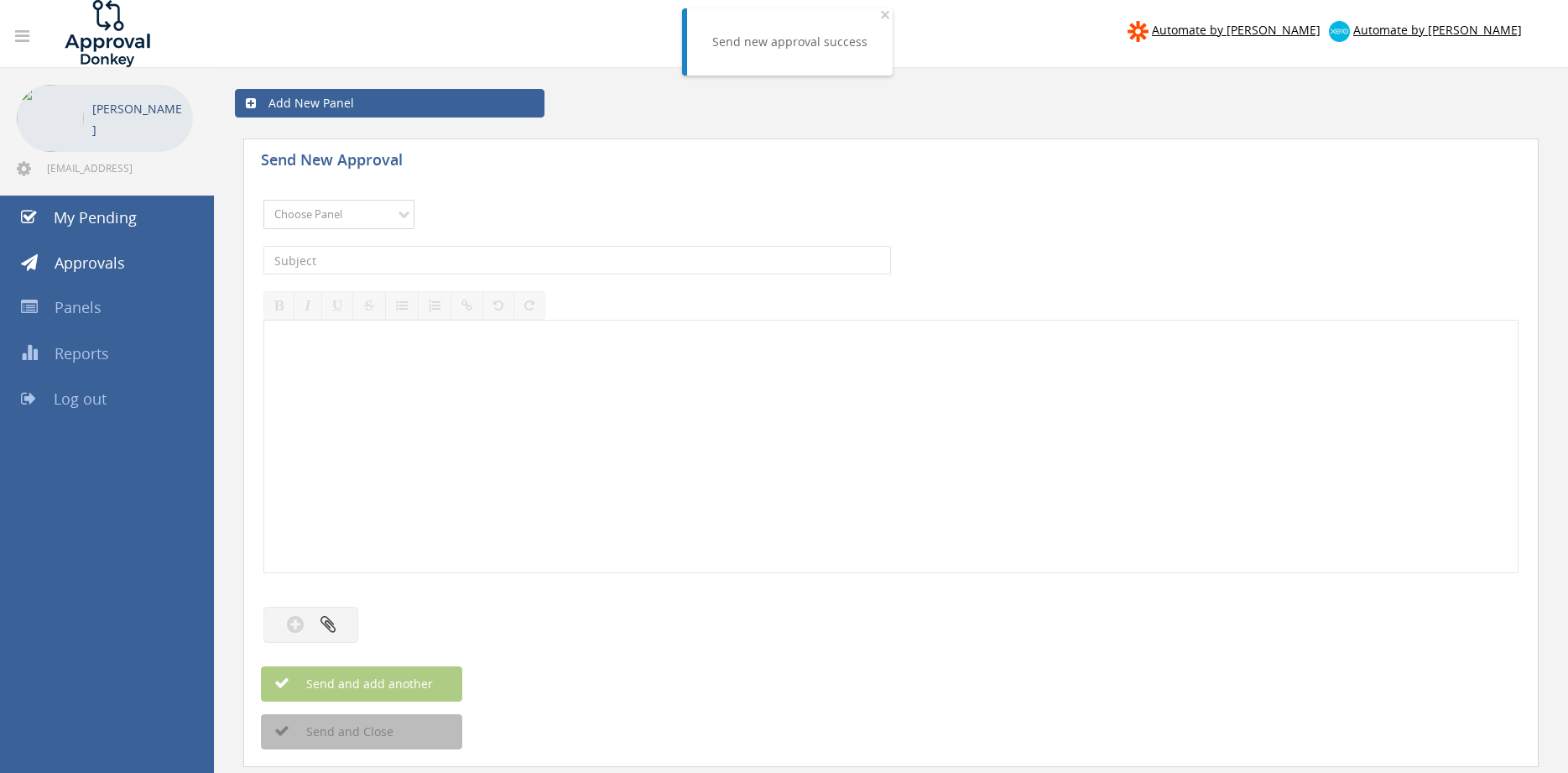
click at [263, 200] on select "Choose Panel Alarm Credits RG - 3 NZ Utilities Cable and SAI Global NZ Alarms-1…" at bounding box center [339, 214] width 151 height 29
select select "9680"
click option "Alarm Suppliers - 2" at bounding box center [0, 0] width 0 height 0
click at [454, 255] on input "text" at bounding box center [577, 260] width 628 height 28
type input "OLYMPIC 118799 PO 43030"
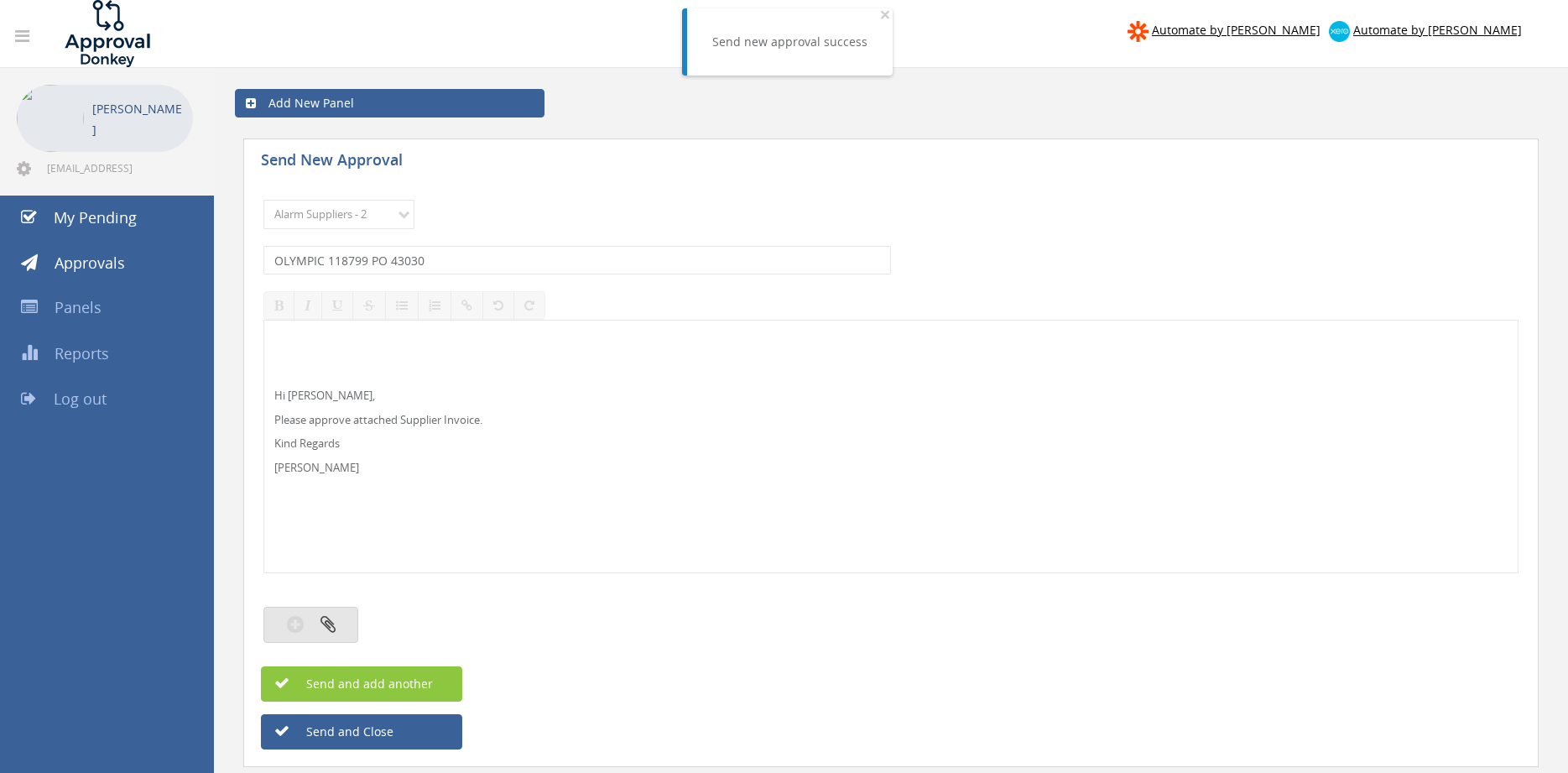
click at [336, 621] on button "button" at bounding box center [311, 624] width 95 height 36
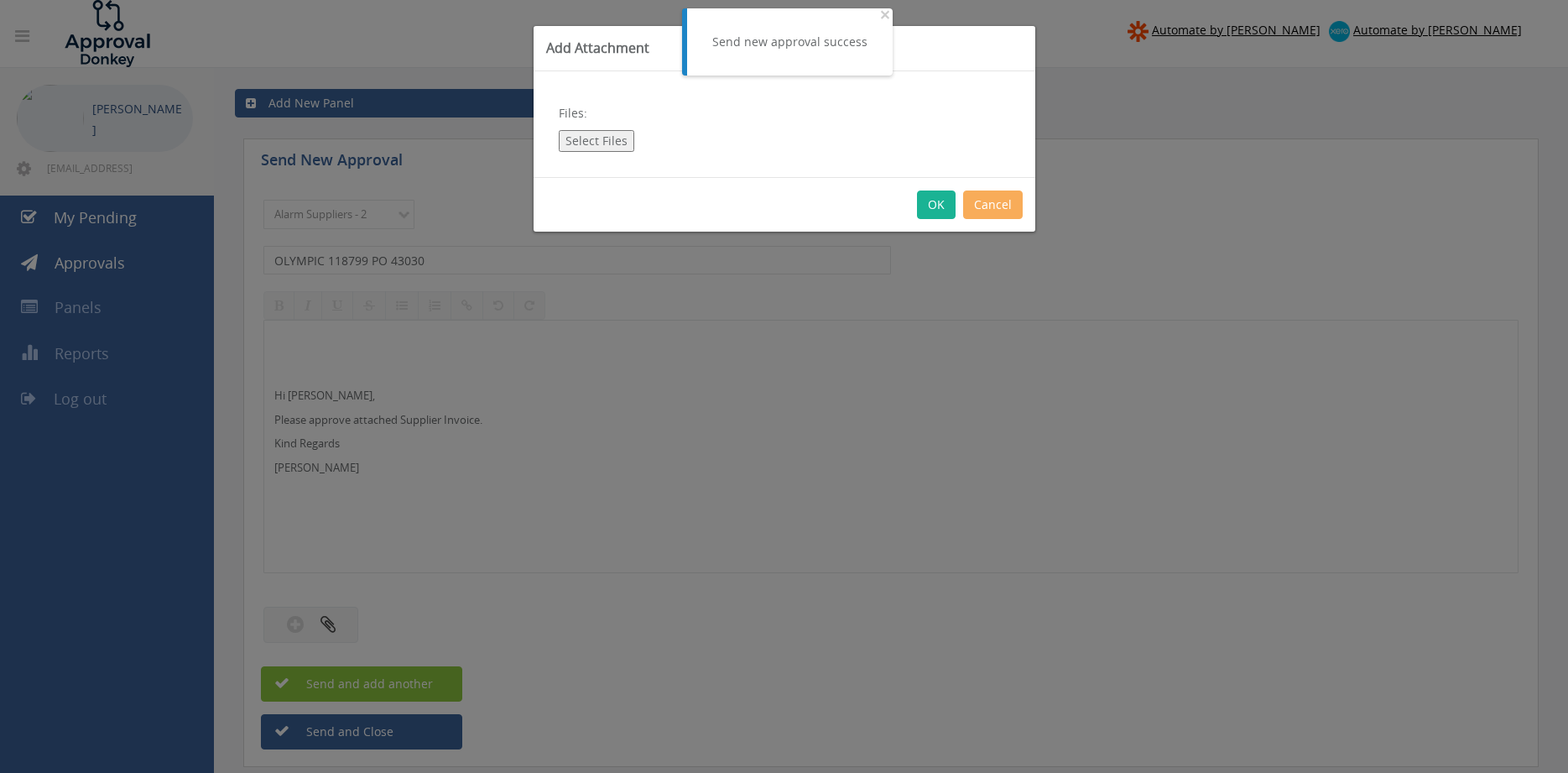
click at [587, 141] on button "Select Files" at bounding box center [597, 140] width 76 height 22
type input "C:\fakepath\OLYMPIC 118799 [DATE] PO 43030.pdf"
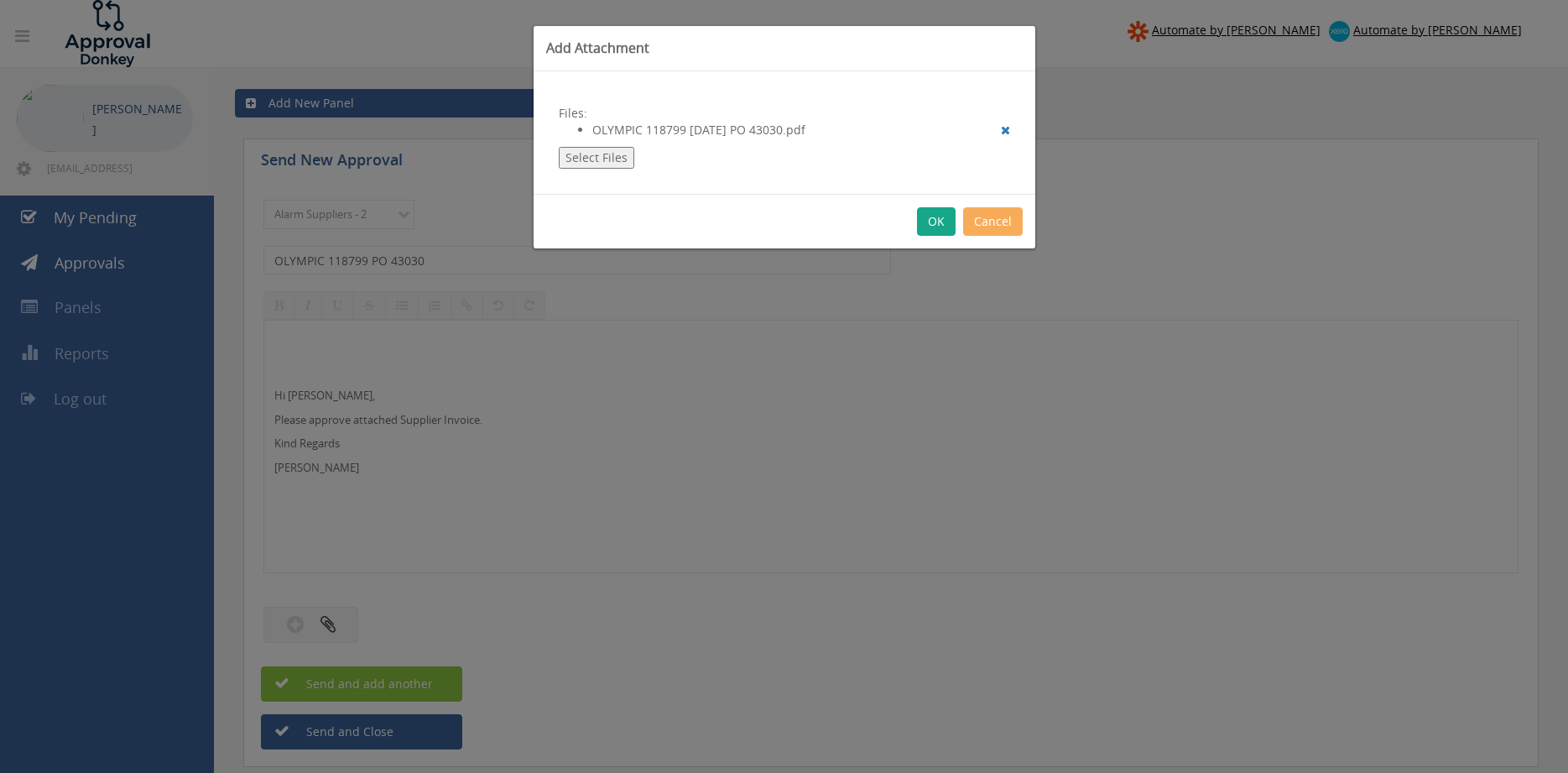
click at [931, 231] on button "OK" at bounding box center [937, 221] width 39 height 28
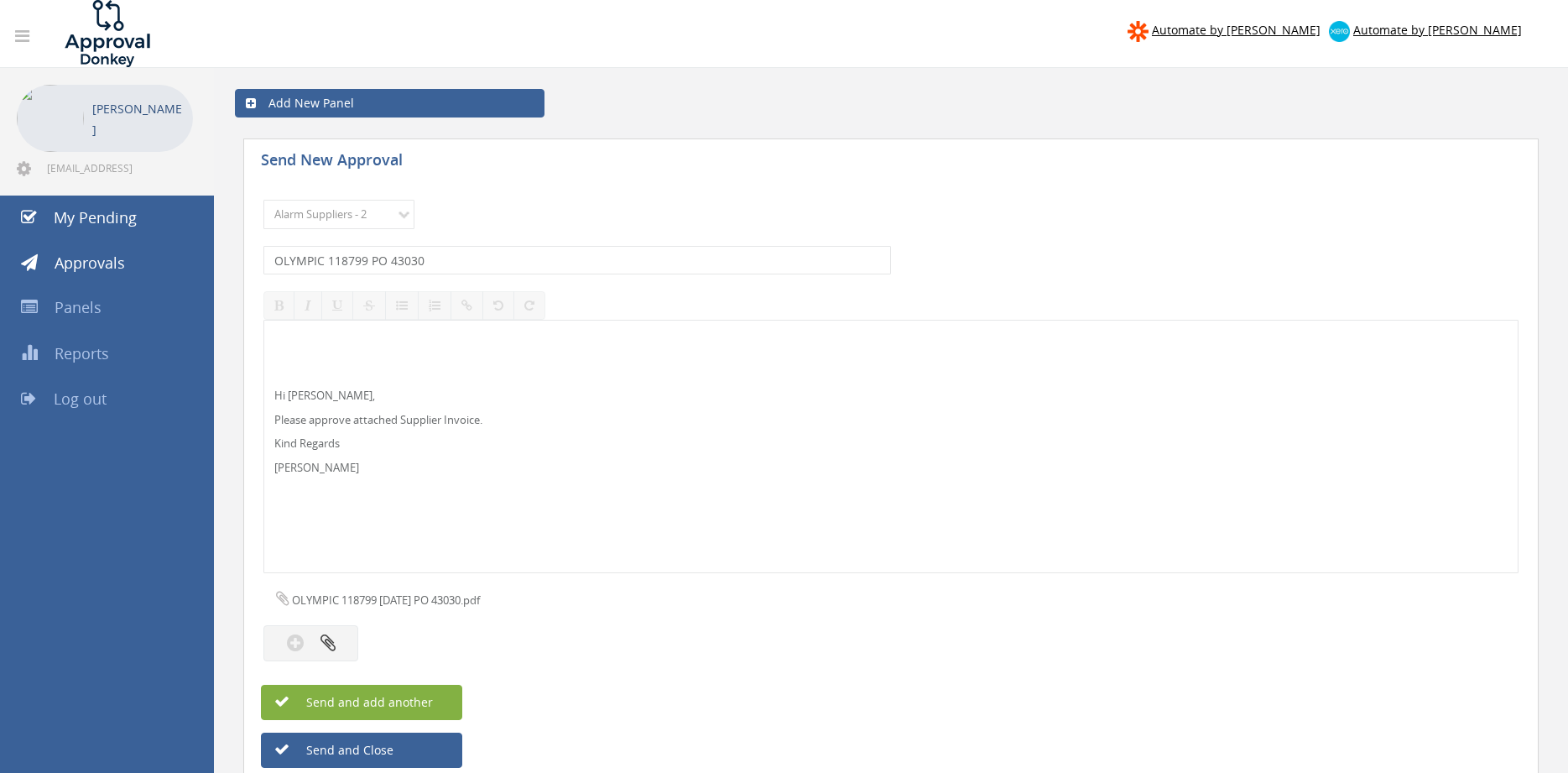
click at [441, 700] on button "Send and add another" at bounding box center [361, 702] width 201 height 35
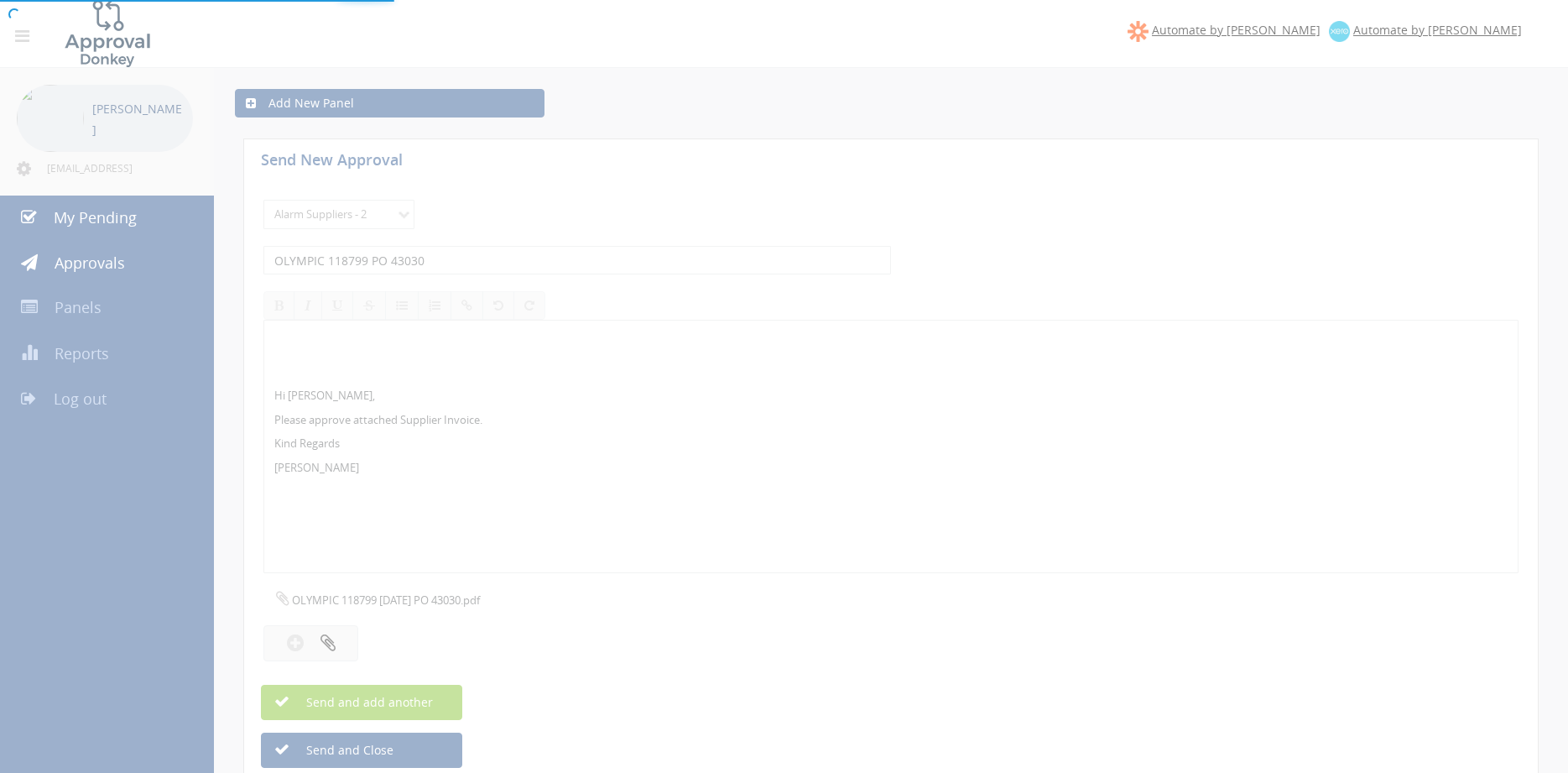
select select
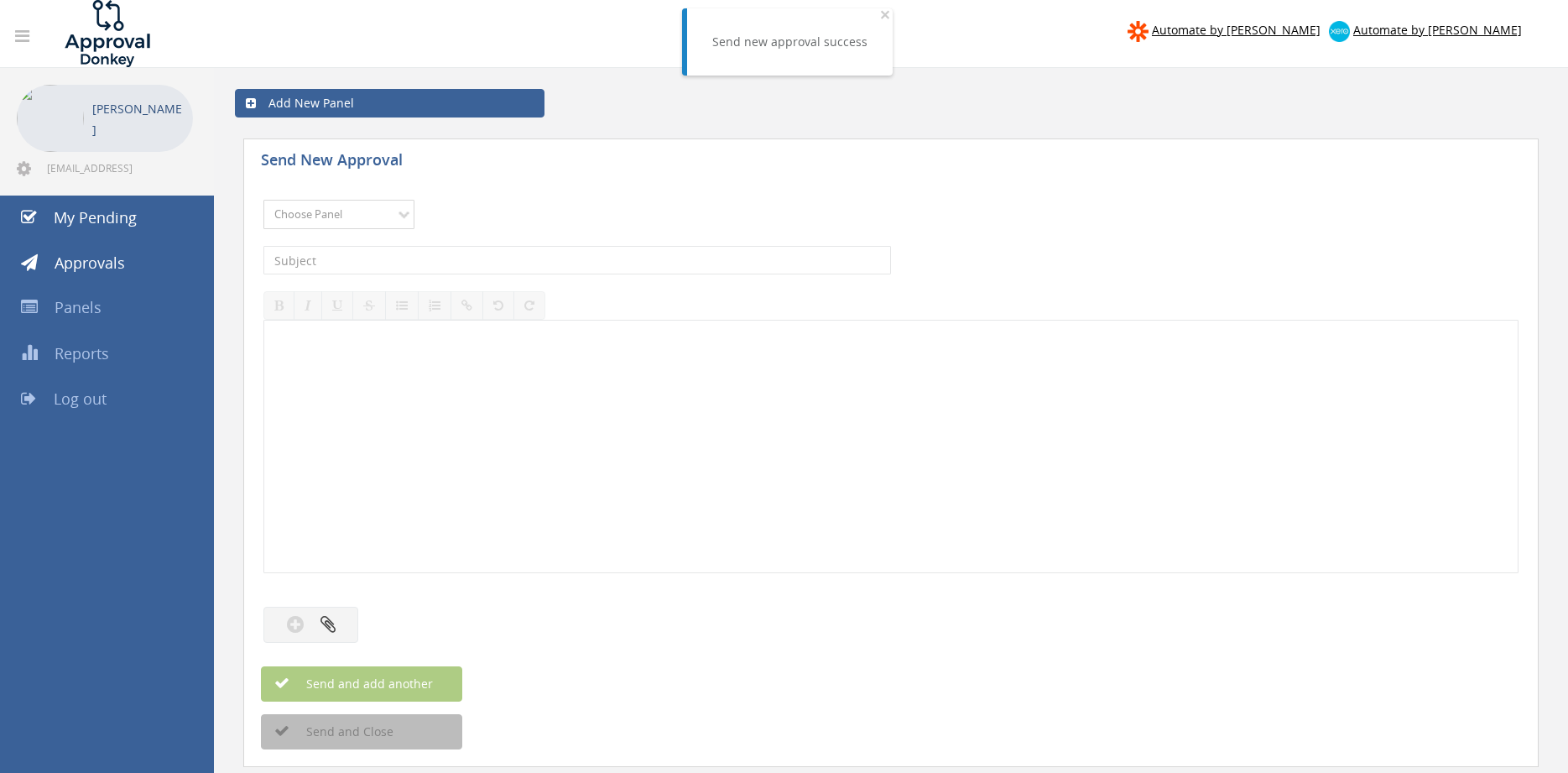
select select "9680"
click option "Alarm Suppliers - 2" at bounding box center [0, 0] width 0 height 0
click at [452, 270] on input "text" at bounding box center [577, 260] width 628 height 28
type input "OLYMPIC 118611 PO 42977"
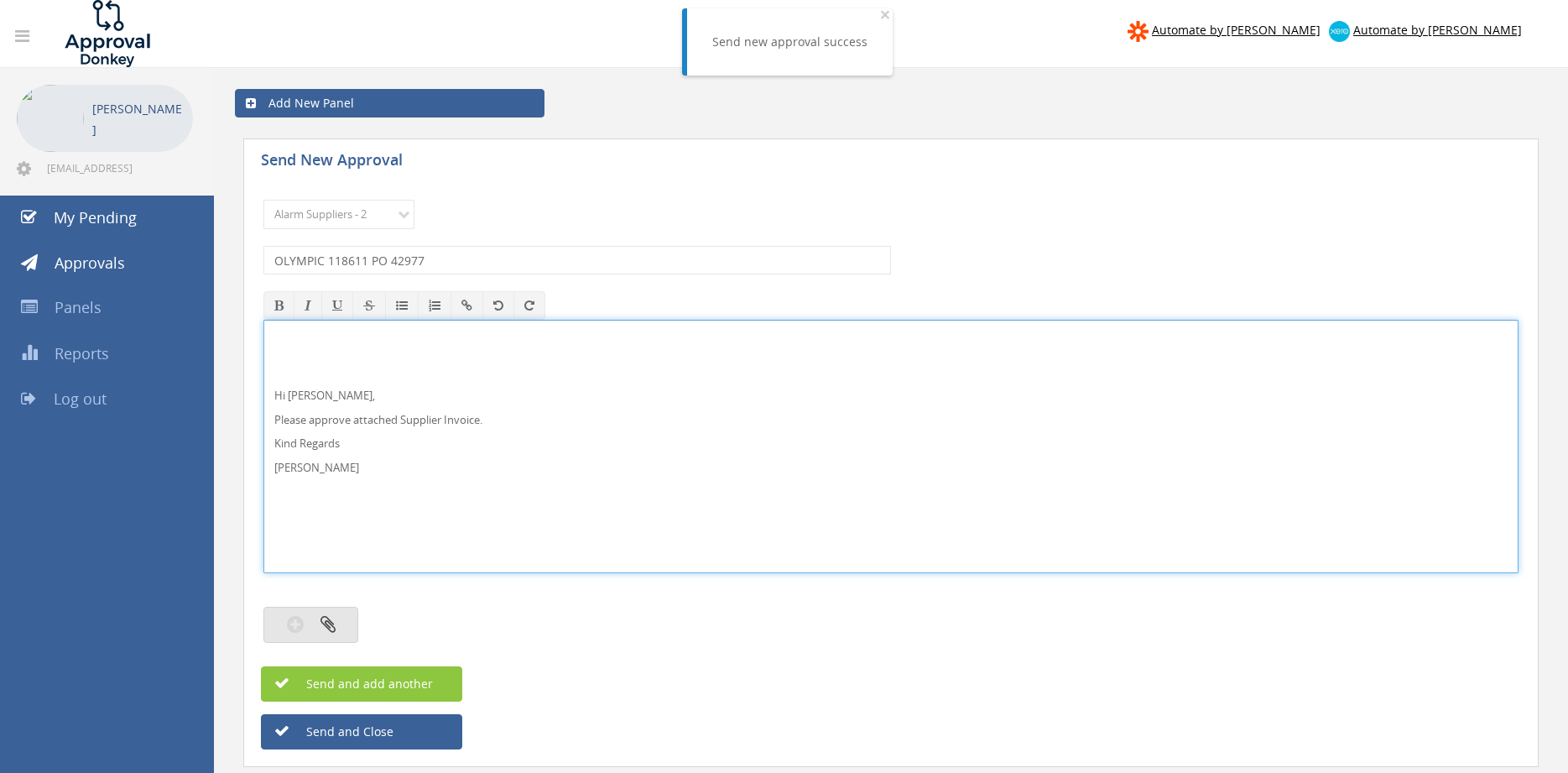
click at [317, 626] on button "button" at bounding box center [311, 624] width 95 height 36
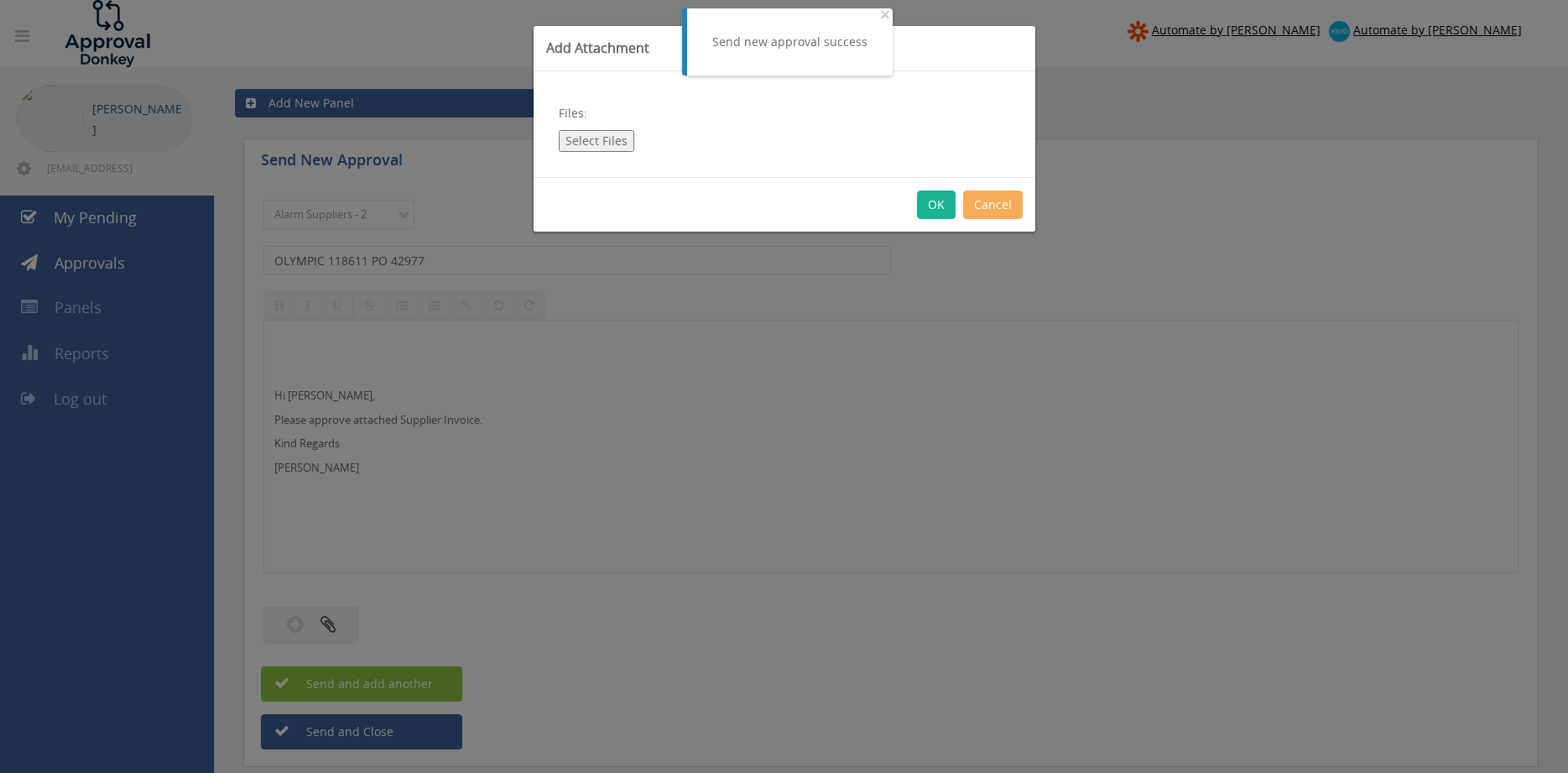
click at [584, 147] on button "Select Files" at bounding box center [597, 140] width 76 height 22
type input "C:\fakepath\OLYMPIC 118611 [DATE] PO 42977.pdf"
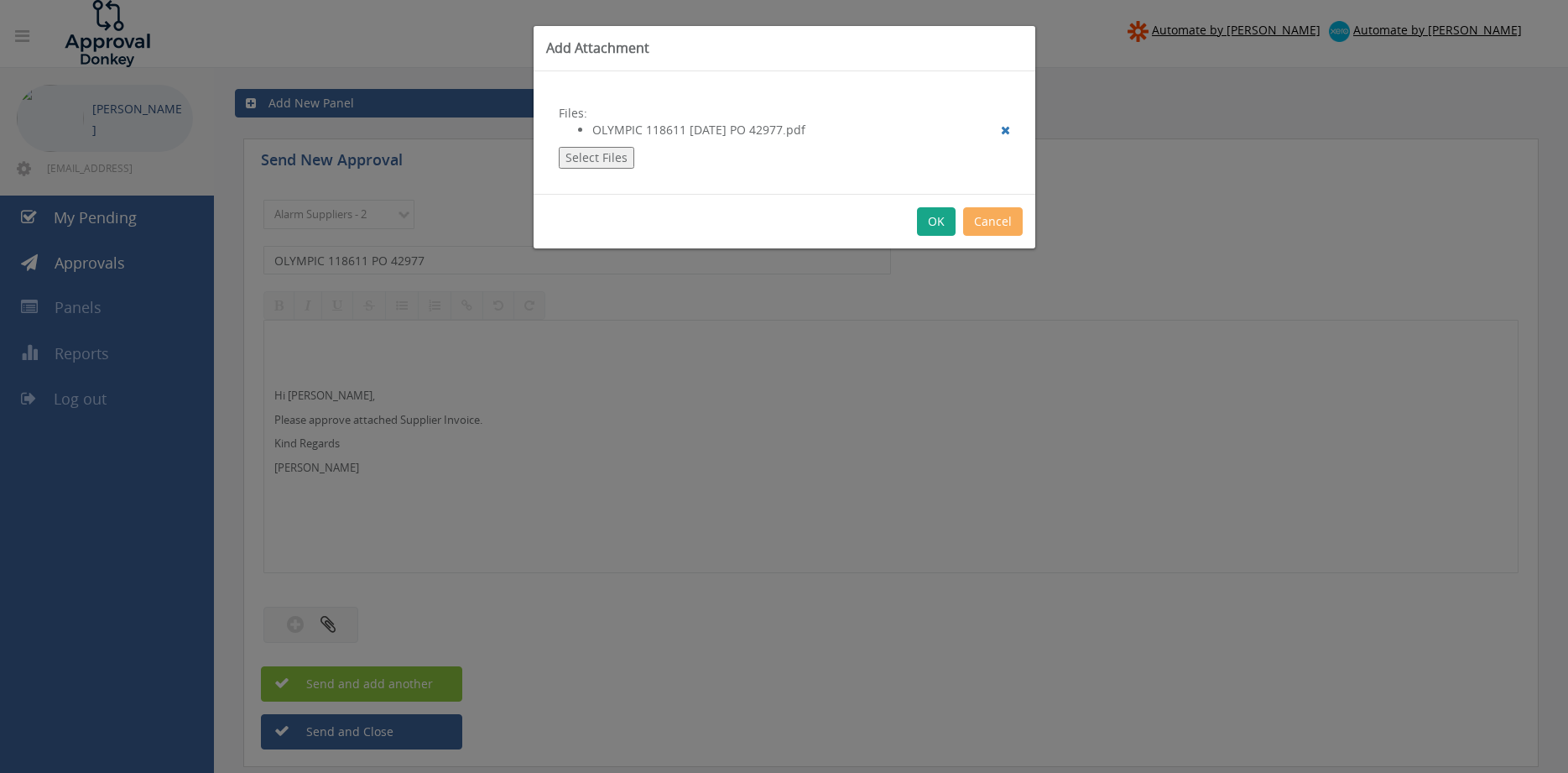
click at [933, 221] on button "OK" at bounding box center [937, 221] width 39 height 28
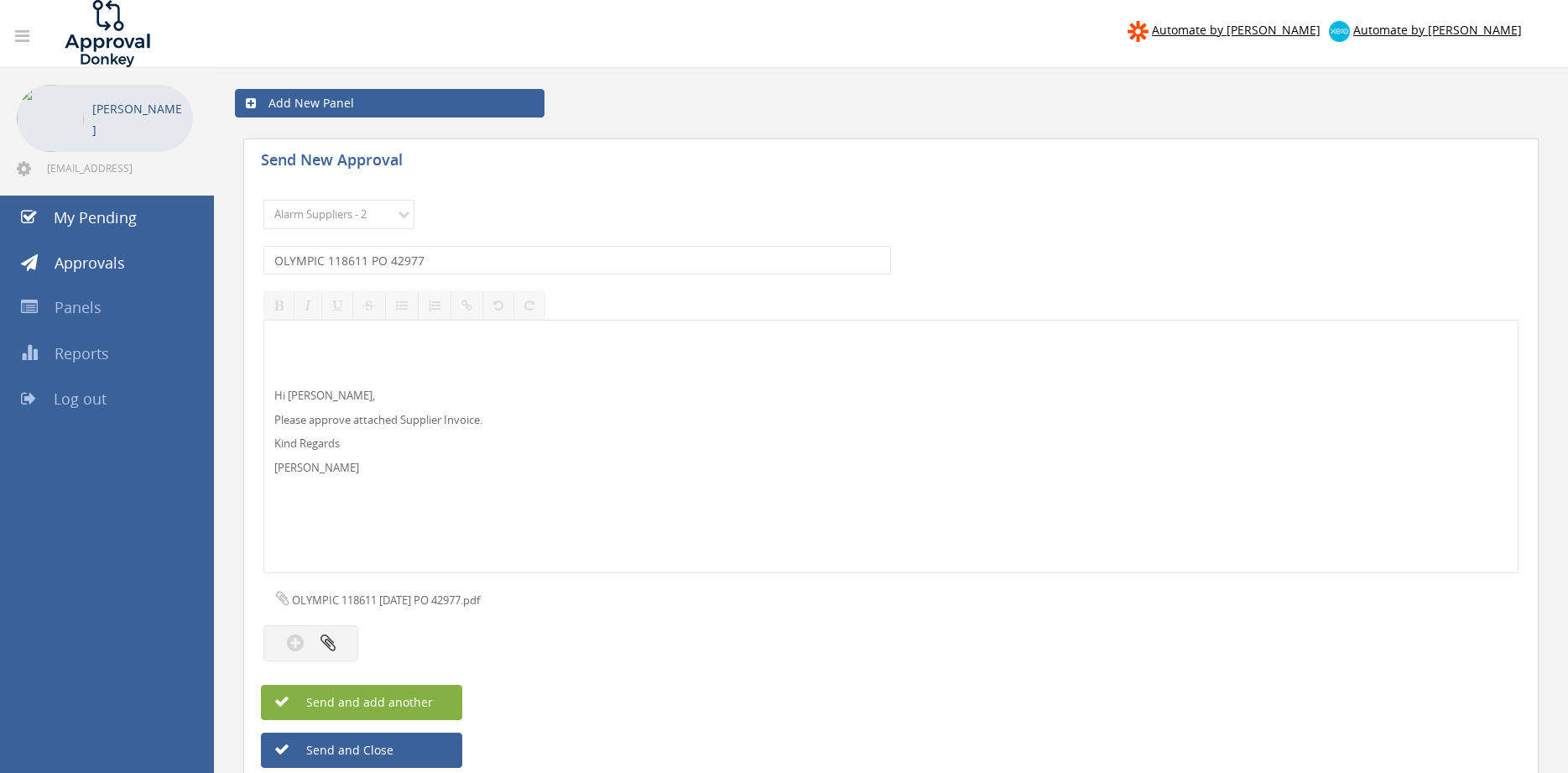
click at [389, 708] on span "Send and add another" at bounding box center [352, 701] width 163 height 15
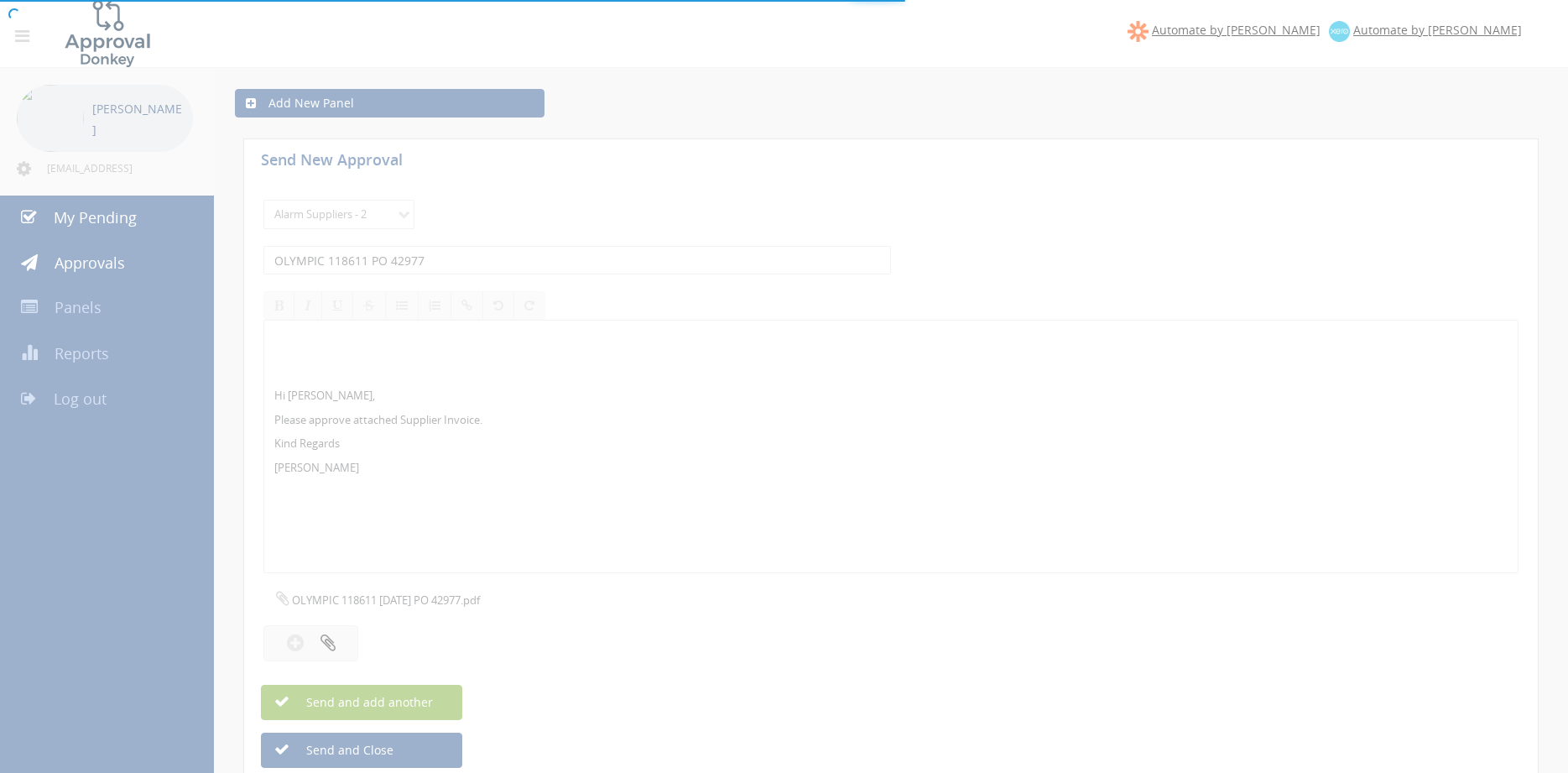
select select
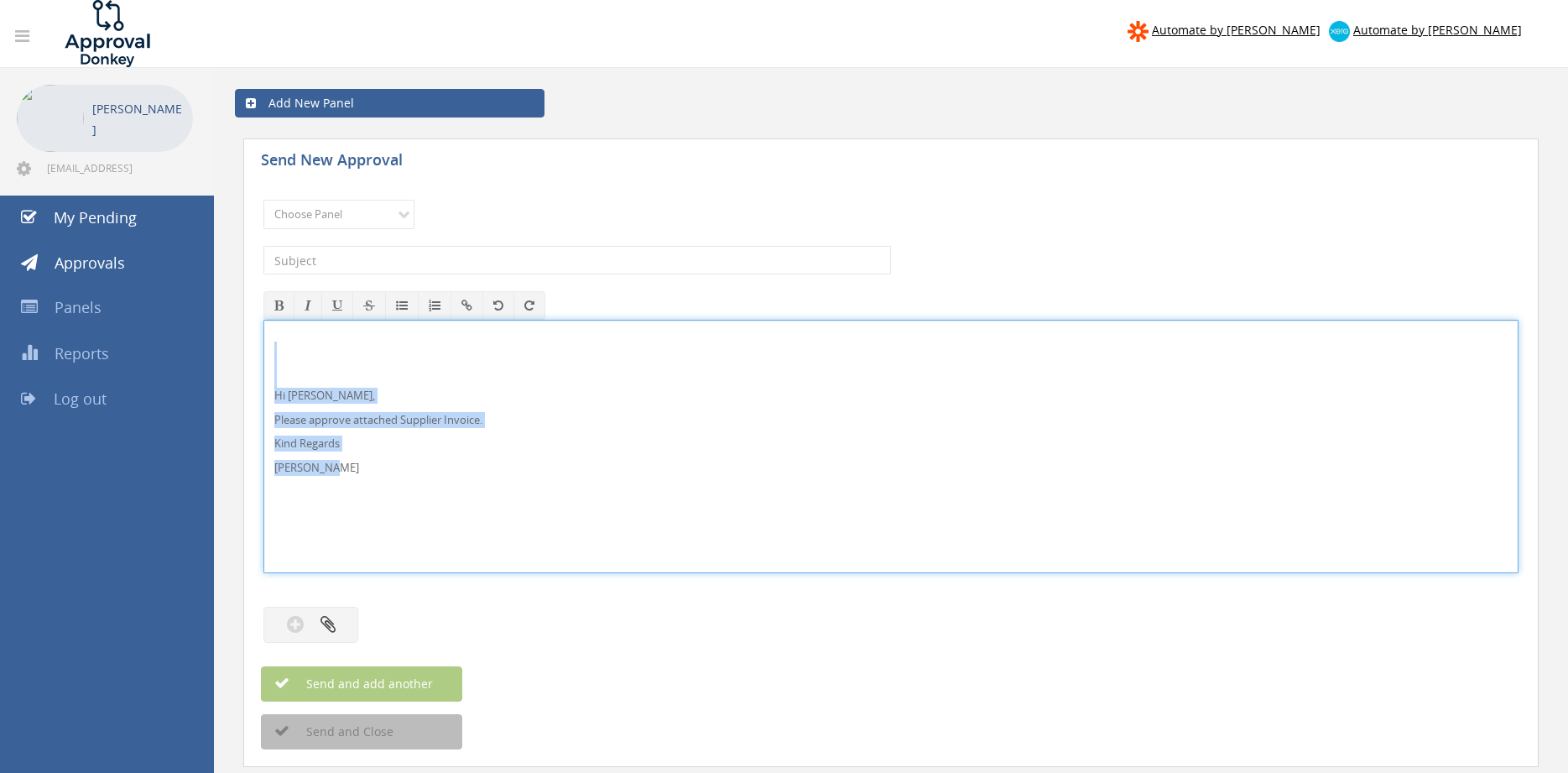
drag, startPoint x: 316, startPoint y: 461, endPoint x: 198, endPoint y: 342, distance: 167.6
click at [263, 344] on div "Hi [PERSON_NAME], Please approve attached Supplier Invoice. Kind Regards [PERSO…" at bounding box center [891, 447] width 1255 height 254
copy div "Hi [PERSON_NAME], Please approve attached Supplier Invoice. Kind Regards [PERSO…"
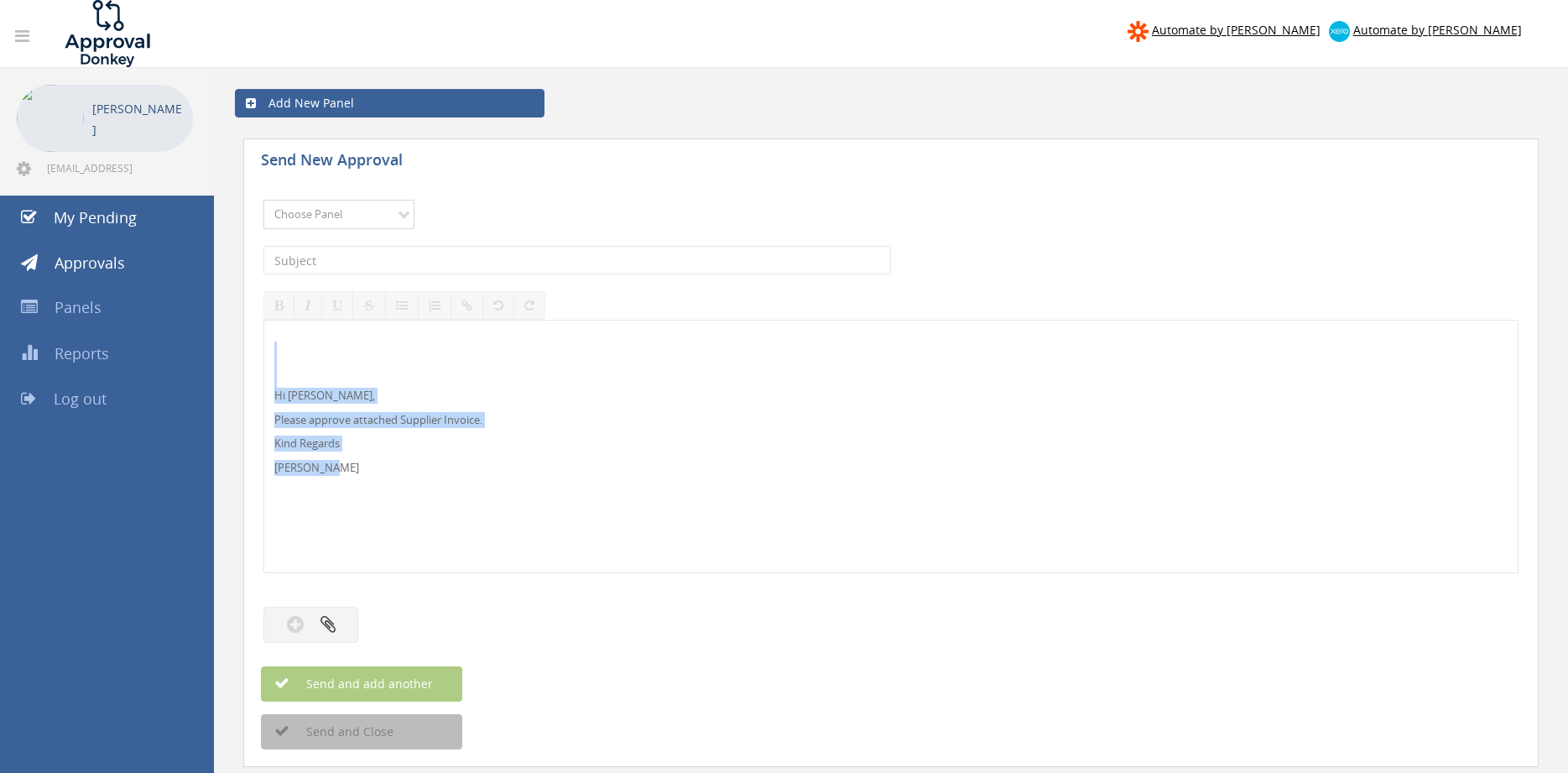
click at [263, 200] on select "Choose Panel Alarm Credits RG - 3 NZ Utilities Cable and SAI Global NZ Alarms-1…" at bounding box center [339, 214] width 151 height 29
select select "9680"
click option "Alarm Suppliers - 2" at bounding box center [0, 0] width 0 height 0
click at [414, 261] on input "text" at bounding box center [577, 260] width 628 height 28
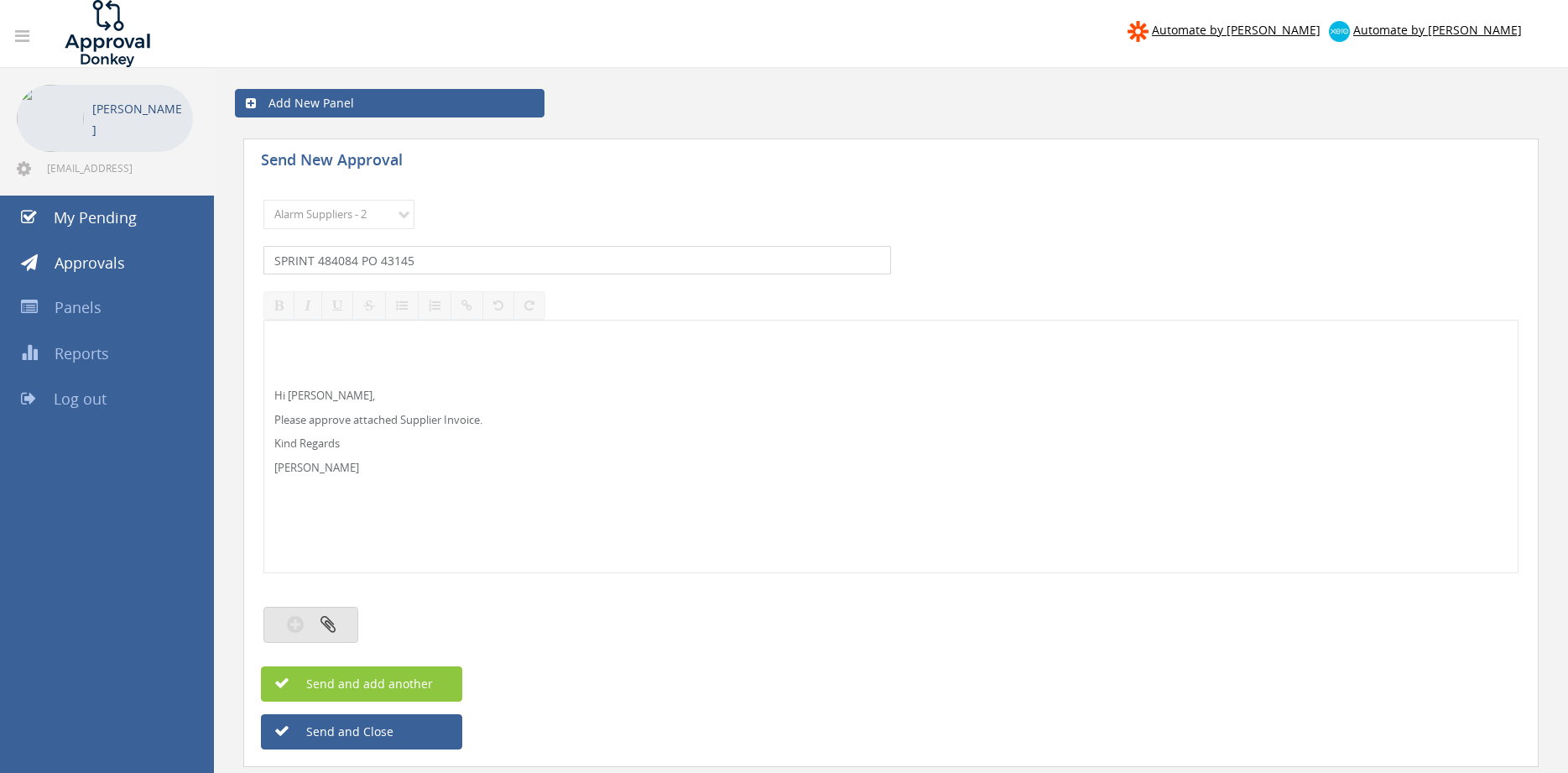
type input "SPRINT 484084 PO 43145"
click at [354, 623] on button "button" at bounding box center [311, 624] width 95 height 36
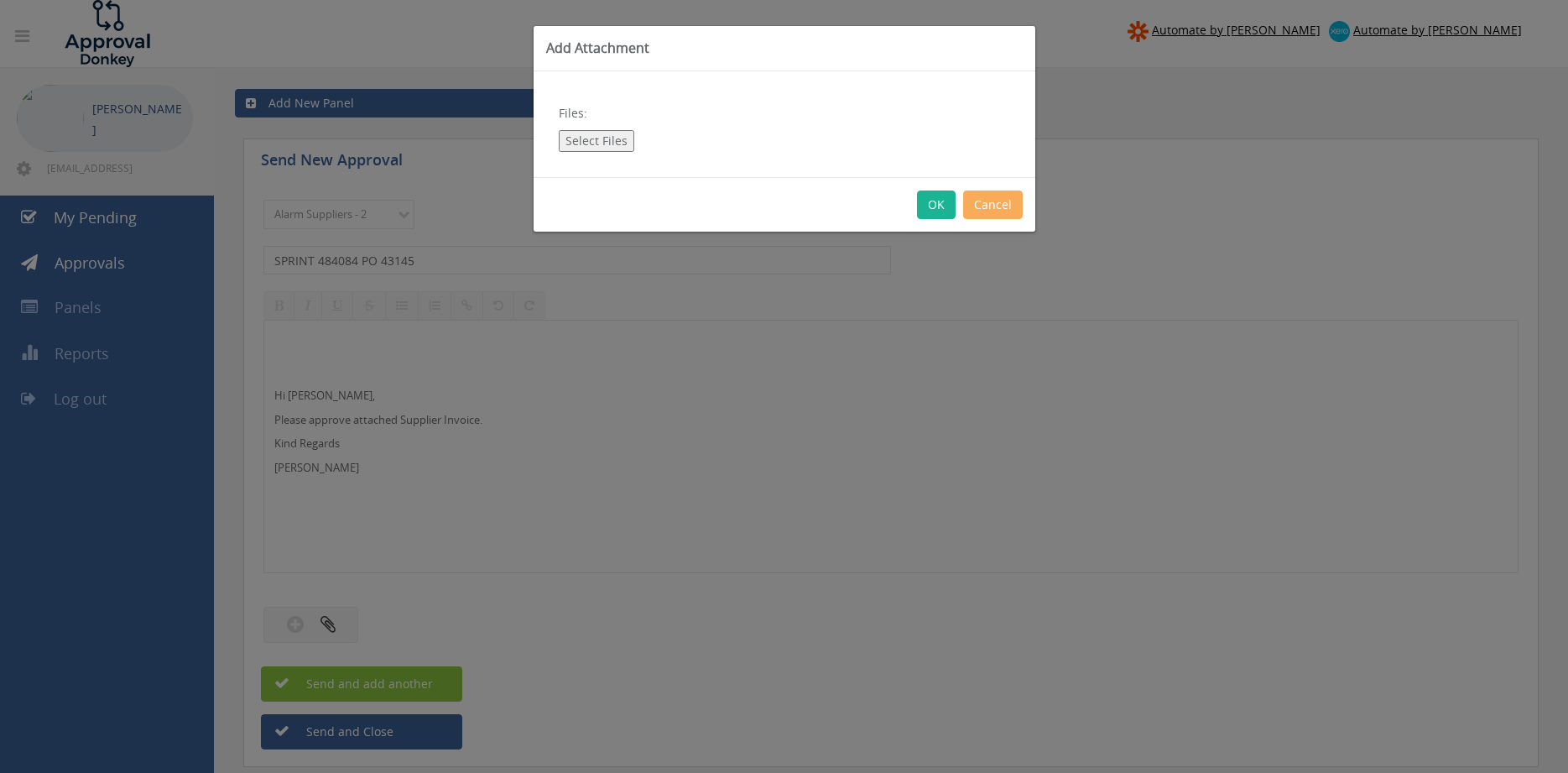
click at [571, 138] on button "Select Files" at bounding box center [597, 140] width 76 height 22
type input "C:\fakepath\SPRINT_484084 [DATE] PO 43145.pdf"
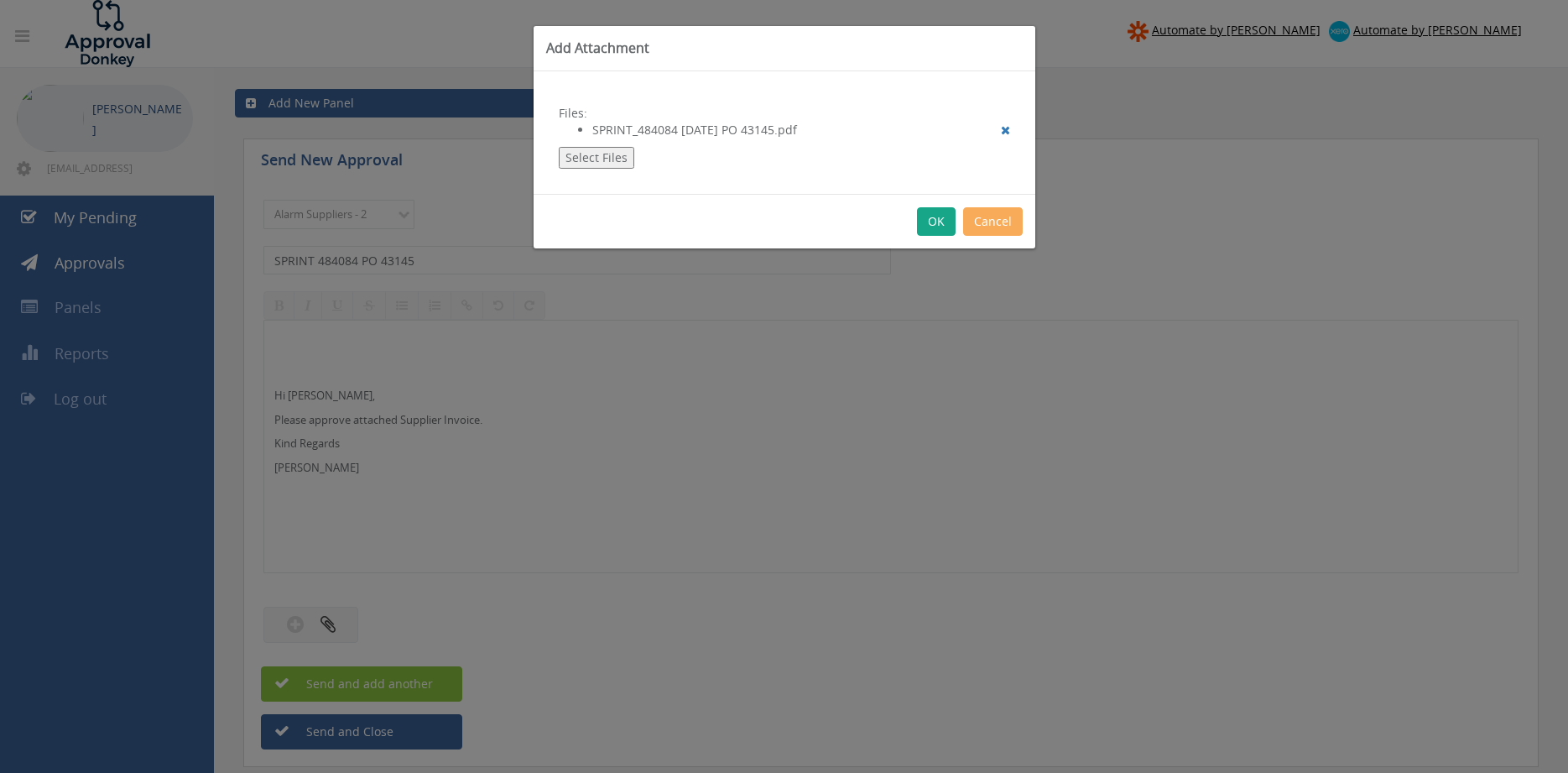
click at [938, 226] on button "OK" at bounding box center [937, 221] width 39 height 28
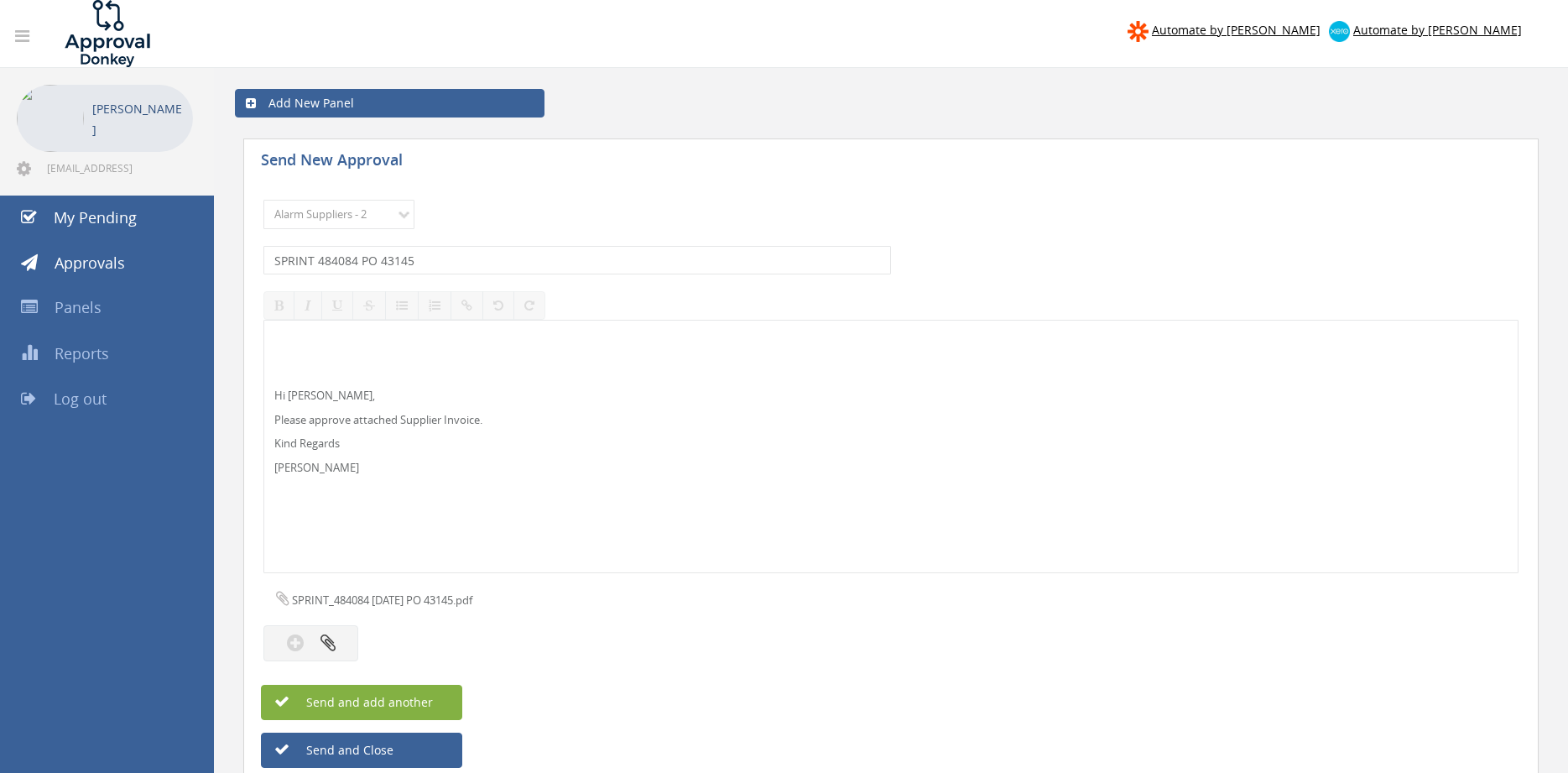
click at [380, 692] on button "Send and add another" at bounding box center [361, 702] width 201 height 35
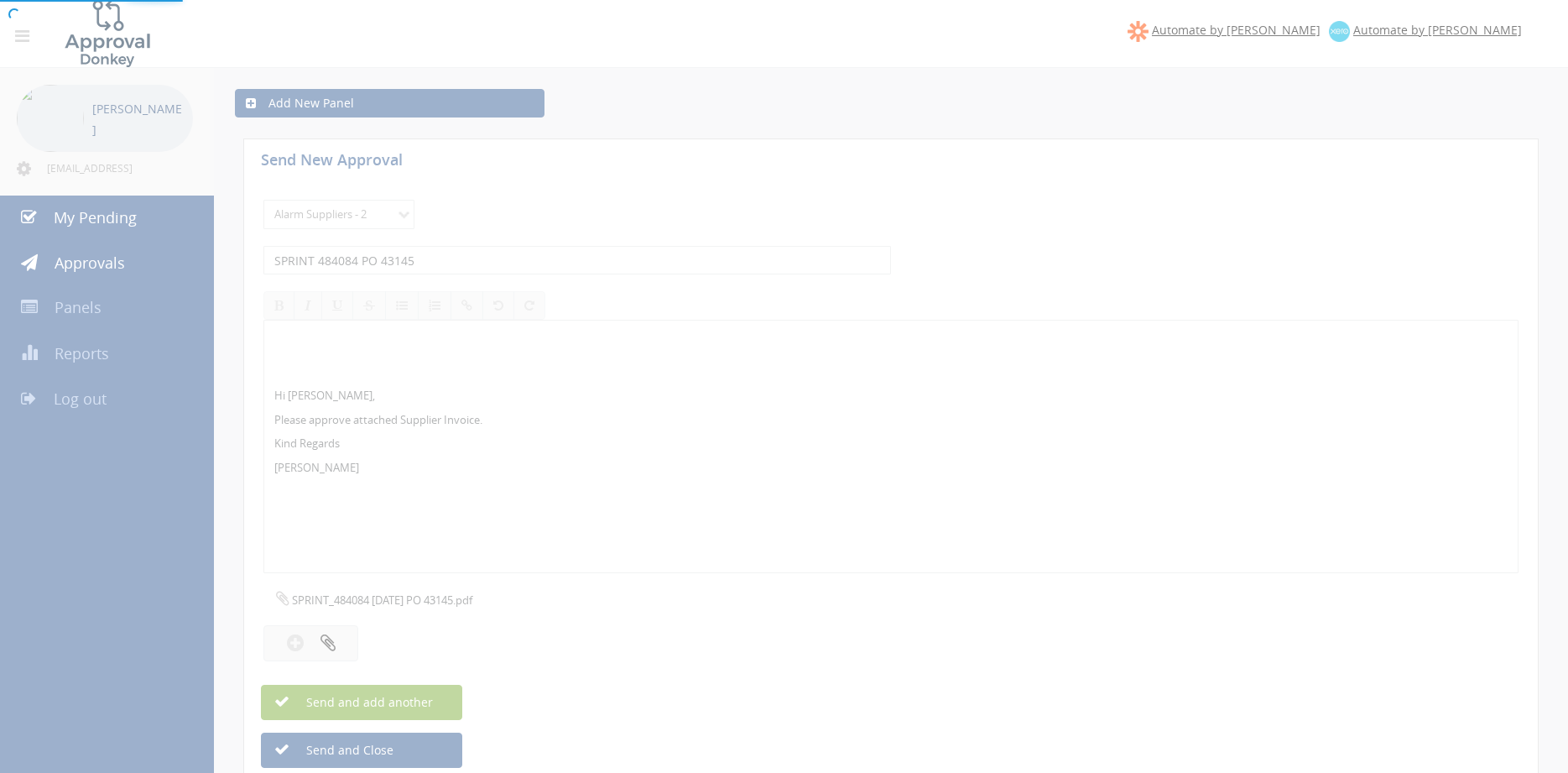
select select
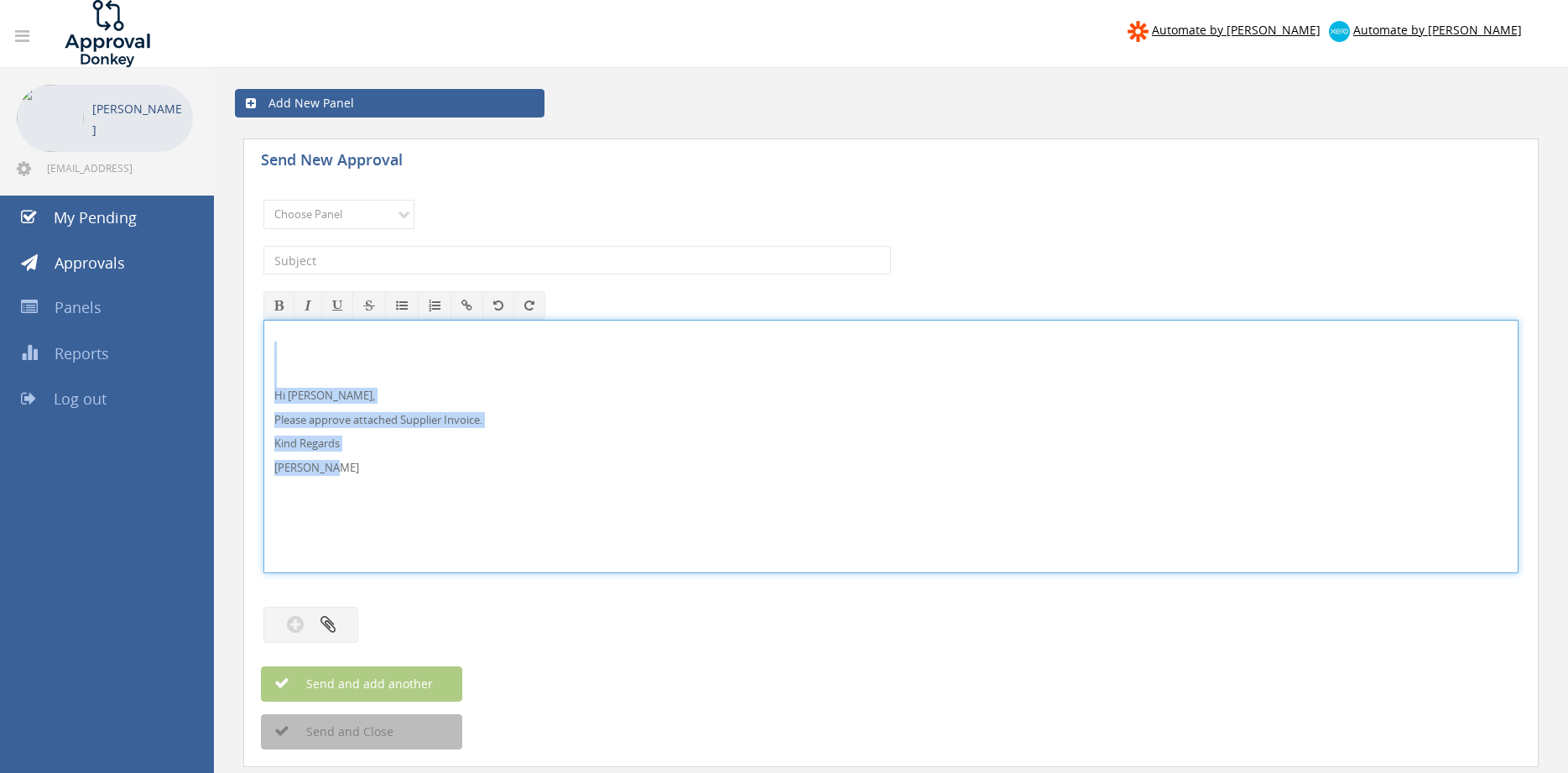
drag, startPoint x: 341, startPoint y: 461, endPoint x: 278, endPoint y: 390, distance: 94.9
click at [263, 371] on div "Hi [PERSON_NAME], Please approve attached Supplier Invoice. Kind Regards [PERSO…" at bounding box center [891, 447] width 1255 height 254
copy div "Hi [PERSON_NAME], Please approve attached Supplier Invoice. Kind Regards [PERSO…"
click at [263, 200] on select "Choose Panel Alarm Credits RG - 3 NZ Utilities Cable and SAI Global NZ Alarms-1…" at bounding box center [339, 214] width 151 height 29
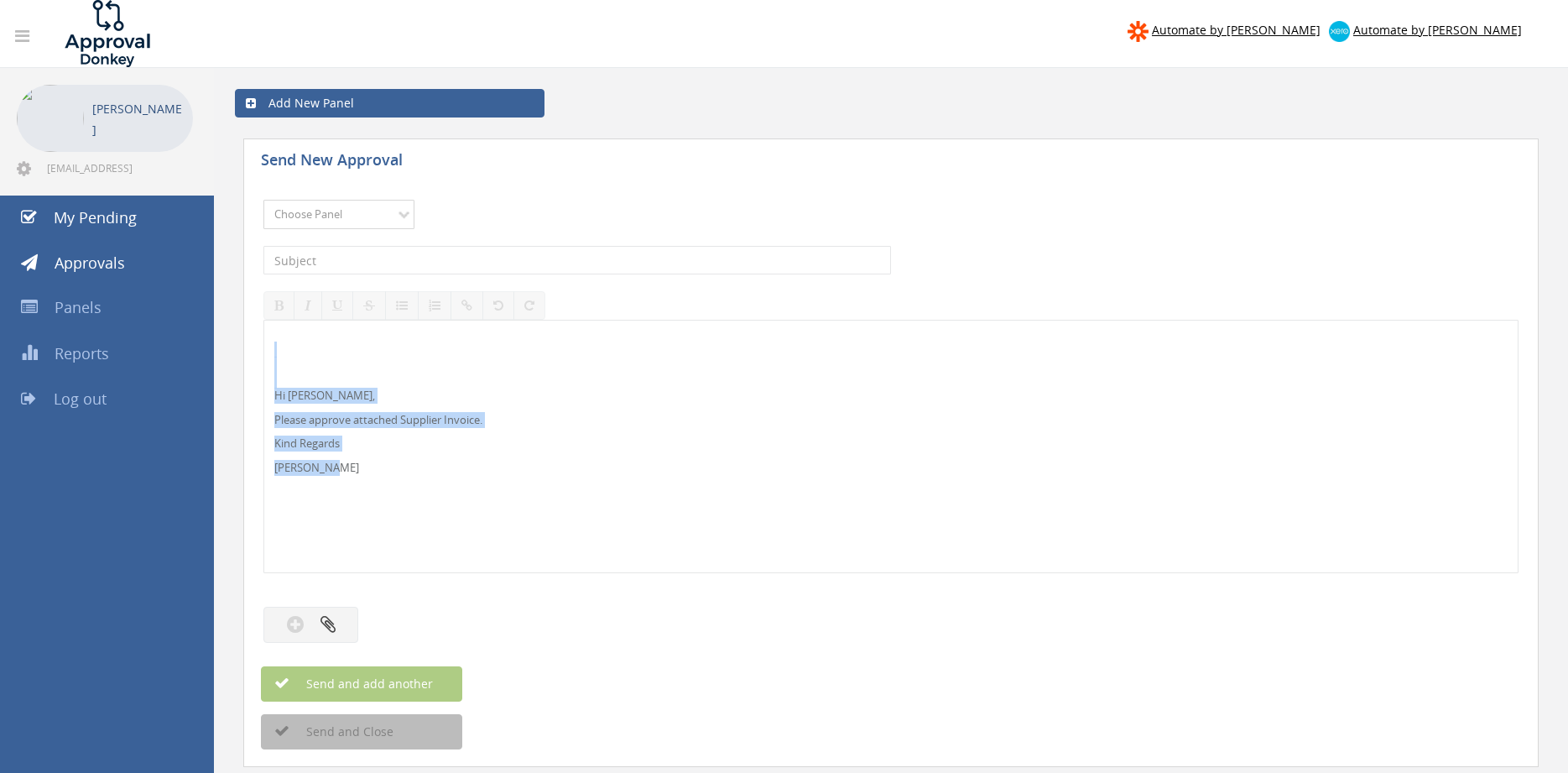
select select "9680"
click option "Alarm Suppliers - 2" at bounding box center [0, 0] width 0 height 0
click at [442, 266] on input "text" at bounding box center [577, 260] width 628 height 28
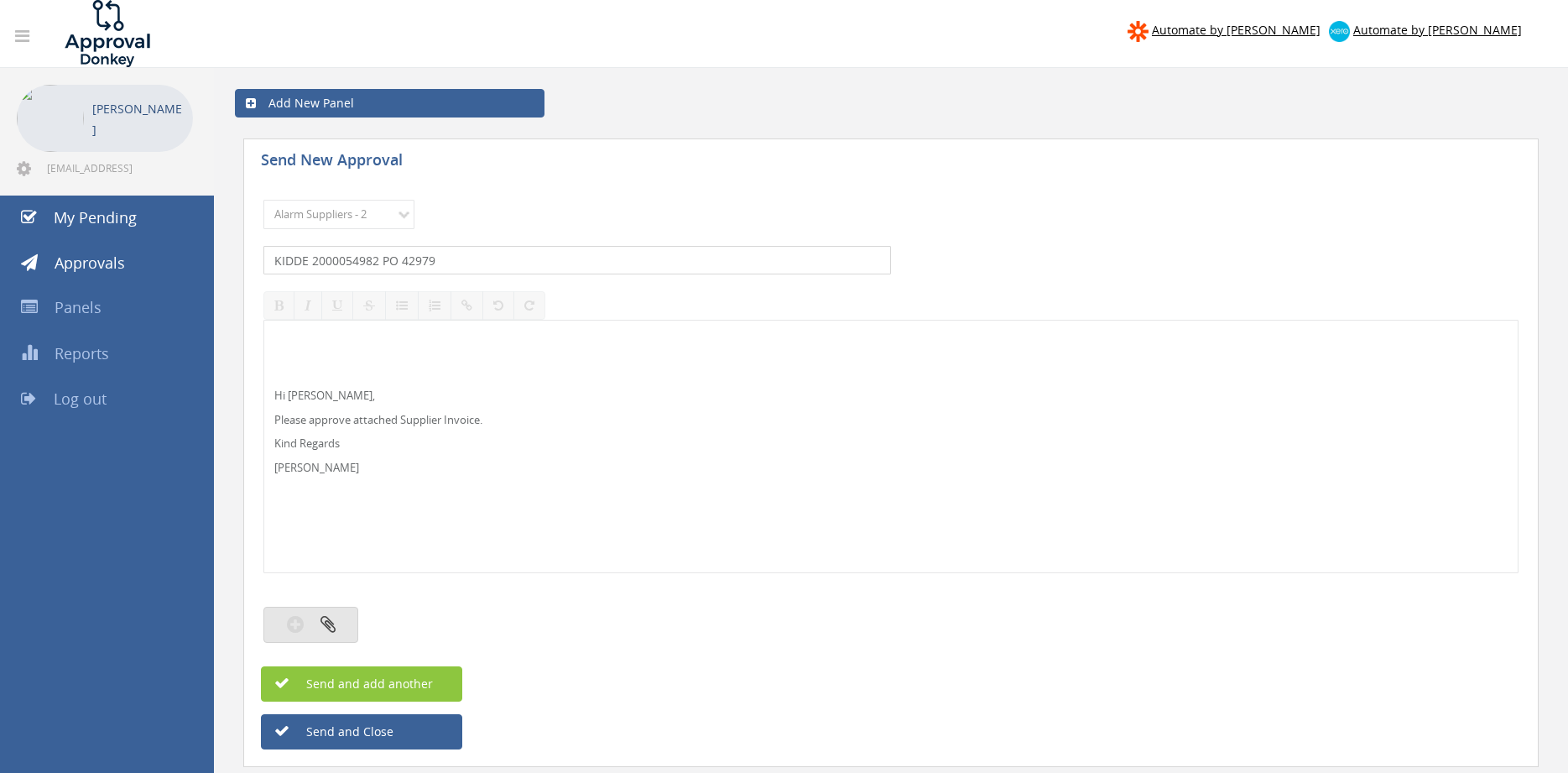
type input "KIDDE 2000054982 PO 42979"
click at [327, 634] on button "button" at bounding box center [311, 624] width 95 height 36
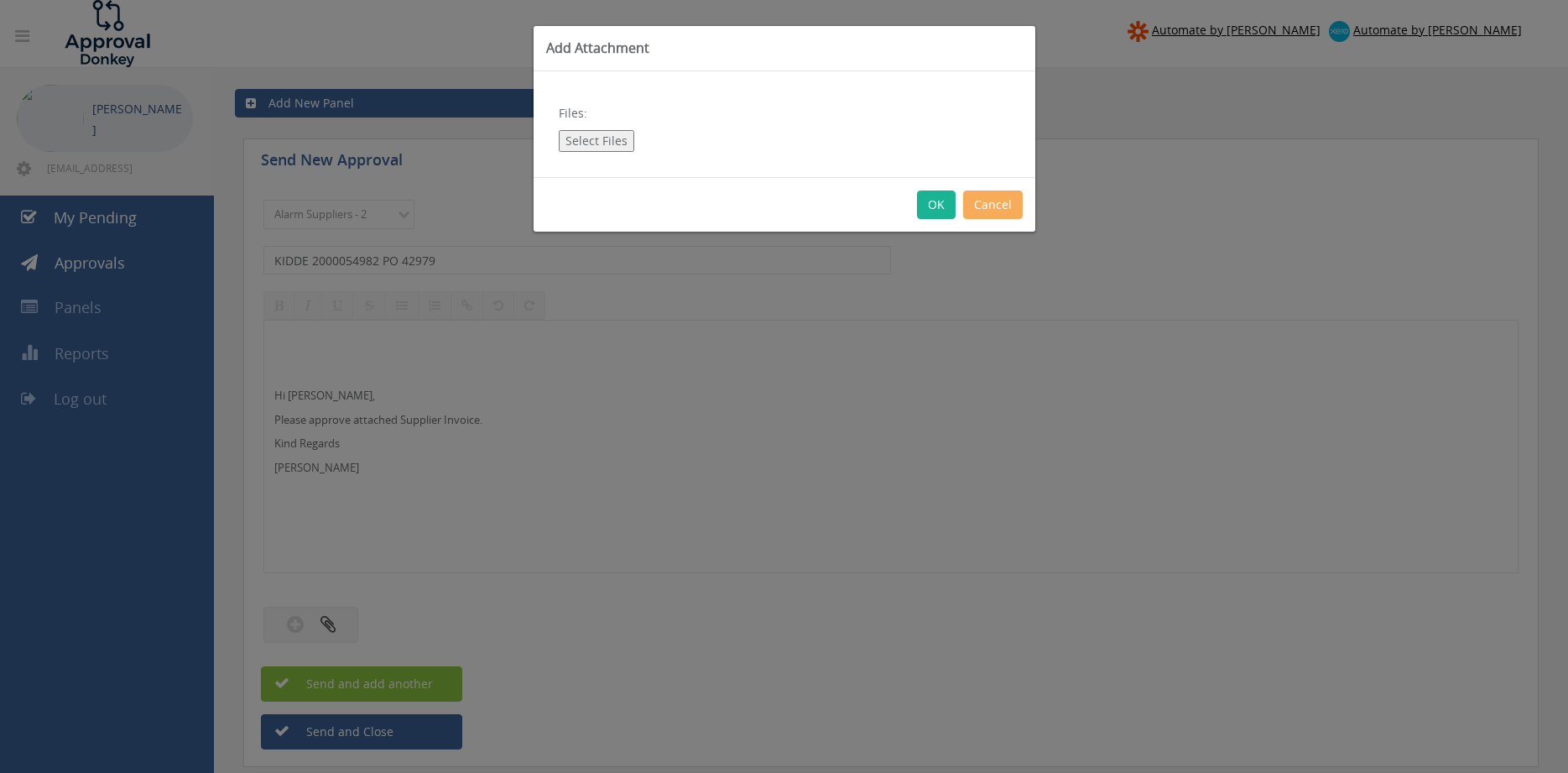
click at [618, 148] on button "Select Files" at bounding box center [597, 140] width 76 height 22
type input "C:\fakepath\KIDDE_2000054982 [DATE] PO 42979.pdf"
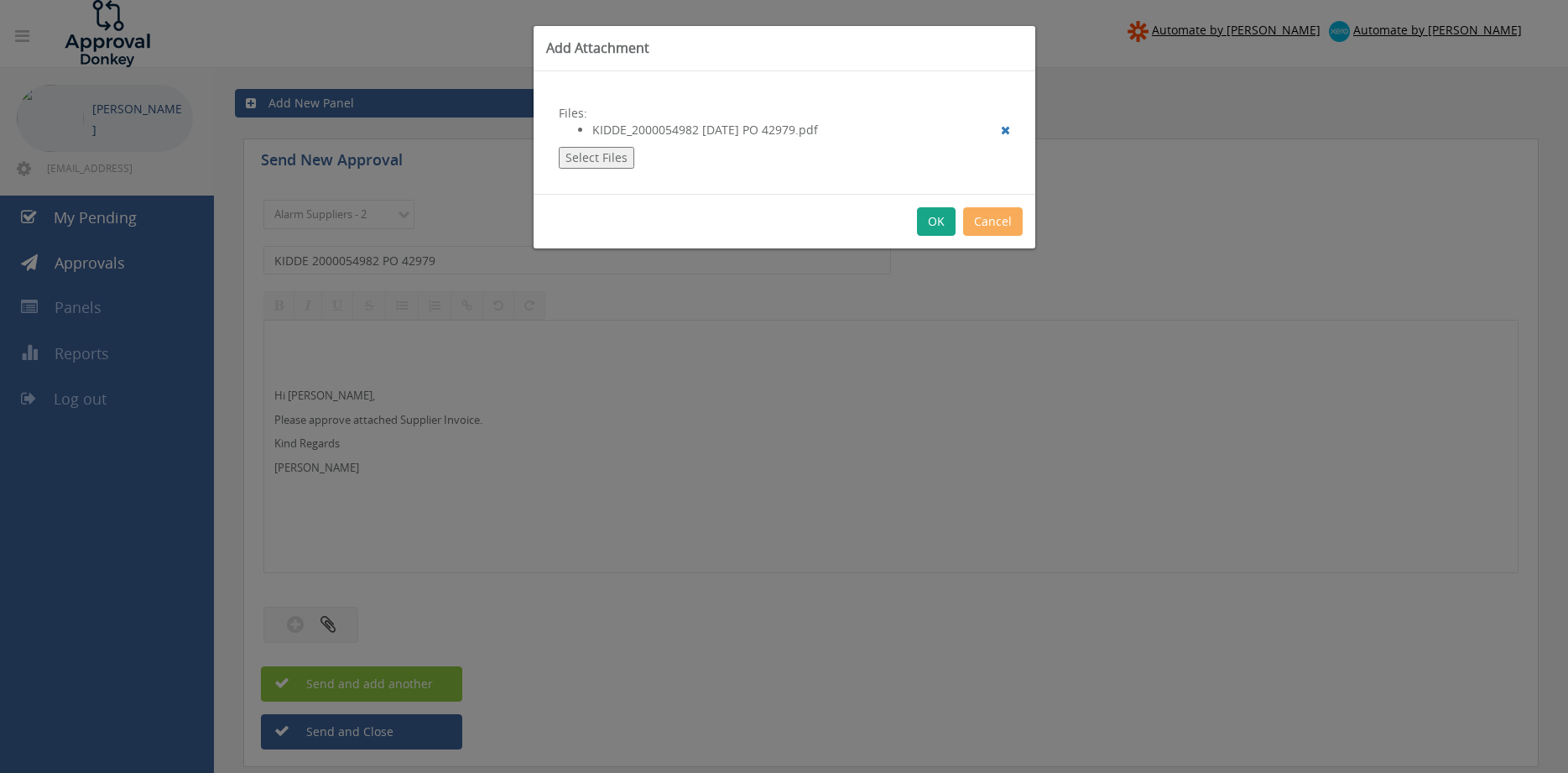
click at [934, 224] on button "OK" at bounding box center [937, 221] width 39 height 28
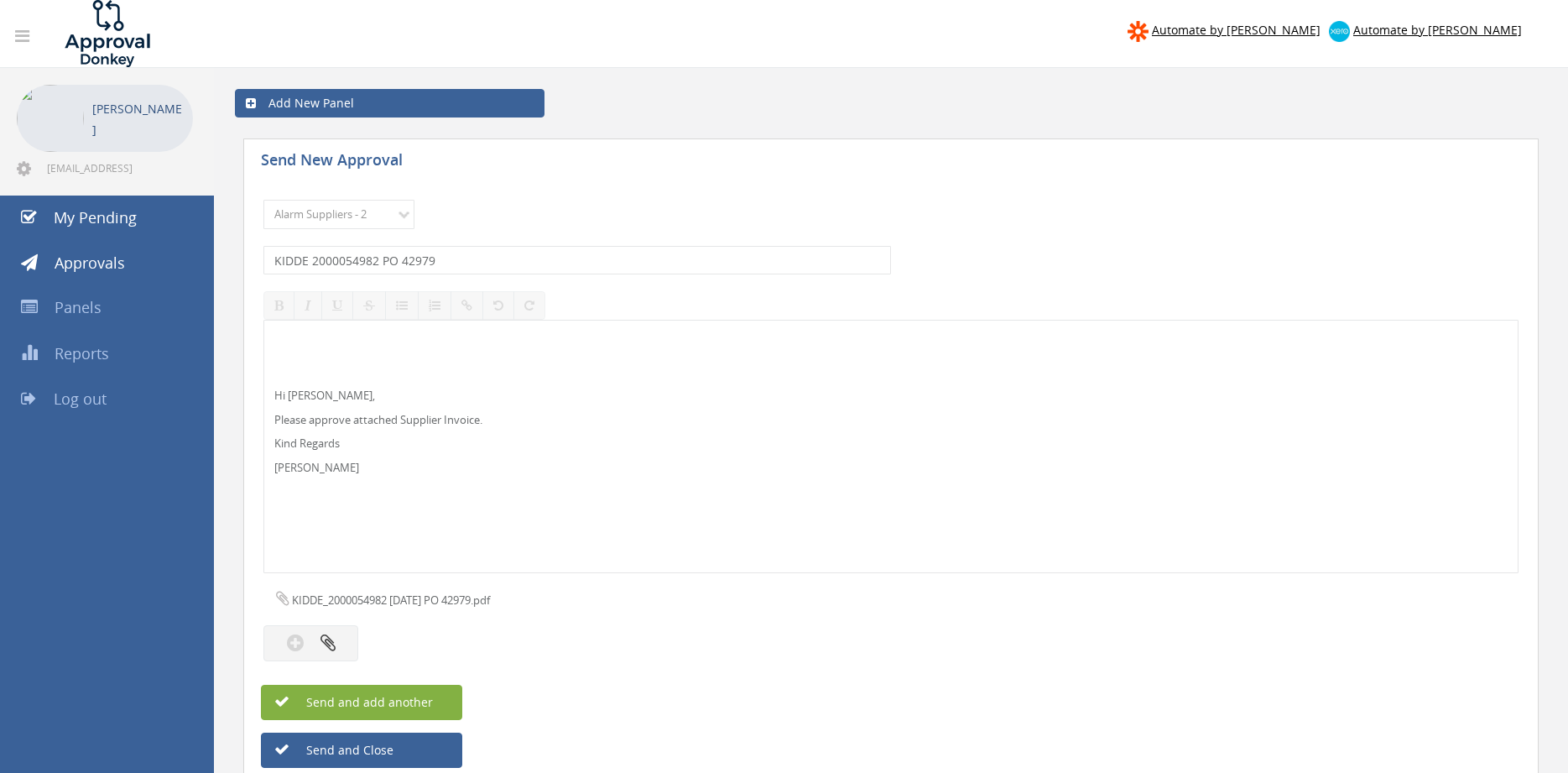
click at [440, 700] on button "Send and add another" at bounding box center [361, 702] width 201 height 35
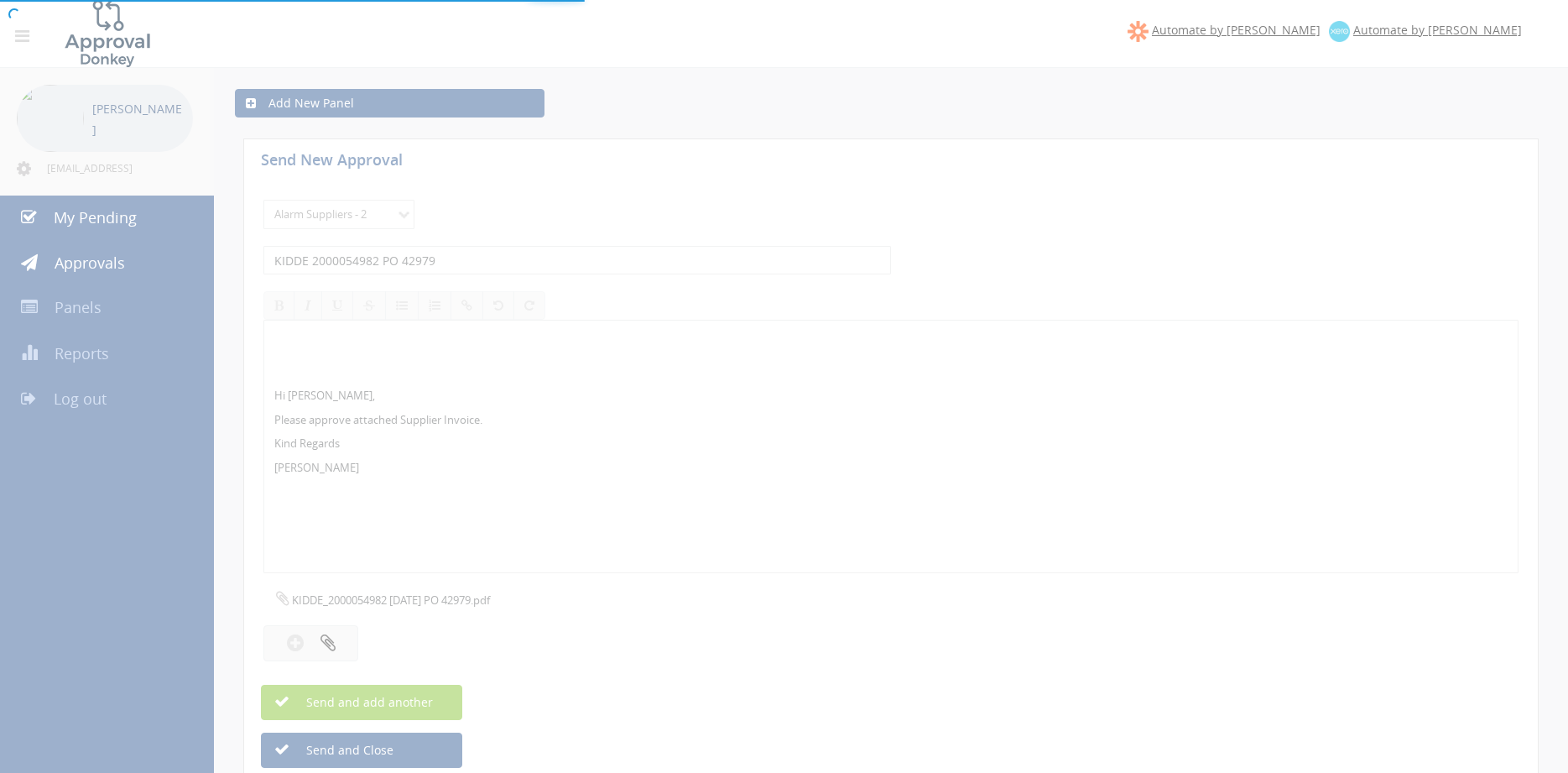
select select
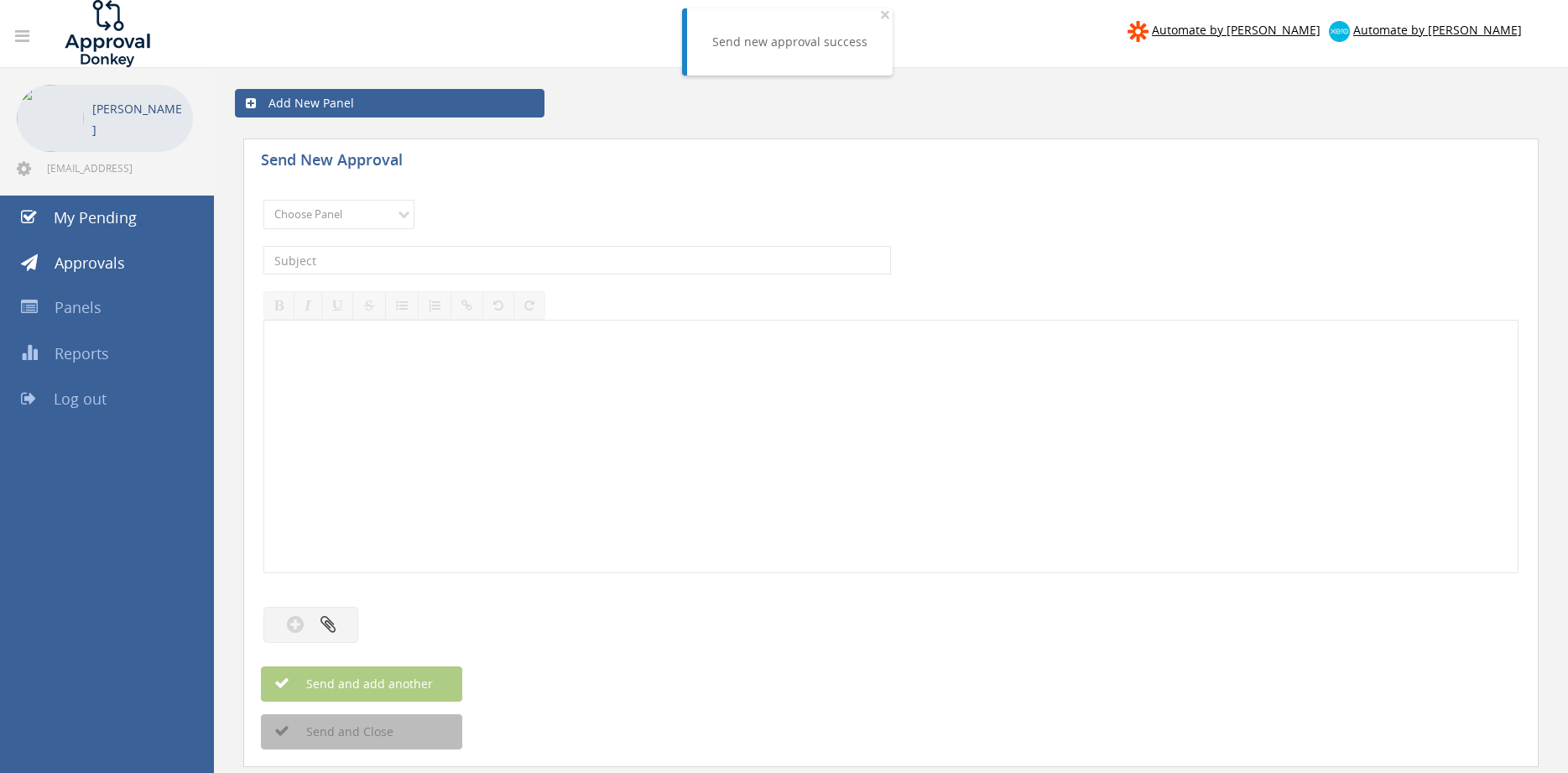
click at [765, 448] on div at bounding box center [891, 447] width 1253 height 252
